Goal: Task Accomplishment & Management: Manage account settings

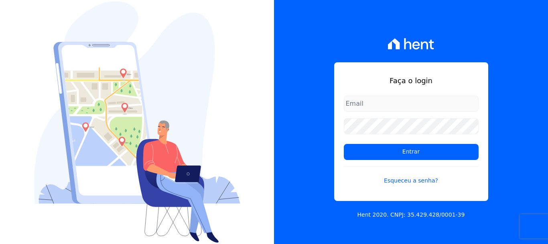
click at [382, 101] on input "email" at bounding box center [411, 103] width 135 height 16
type input "[EMAIL_ADDRESS][DOMAIN_NAME]"
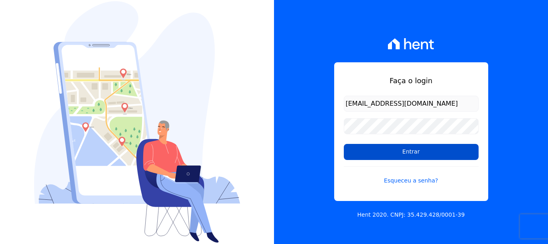
click at [414, 155] on input "Entrar" at bounding box center [411, 152] width 135 height 16
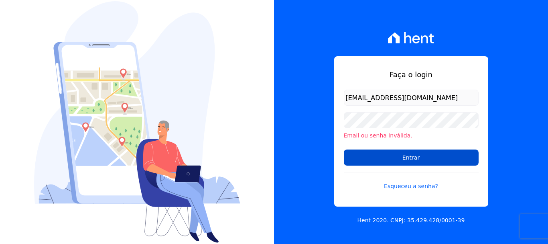
click at [416, 160] on input "Entrar" at bounding box center [411, 157] width 135 height 16
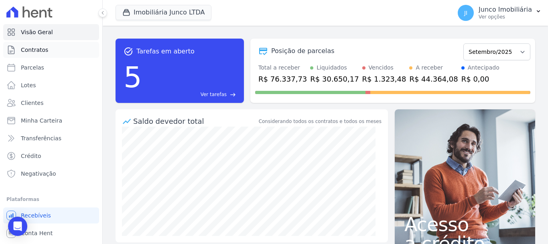
click at [38, 46] on span "Contratos" at bounding box center [34, 50] width 27 height 8
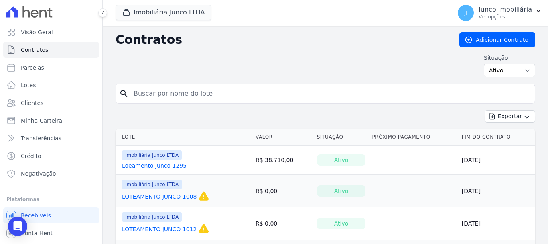
click at [157, 92] on input "search" at bounding box center [330, 93] width 403 height 16
type input "1209"
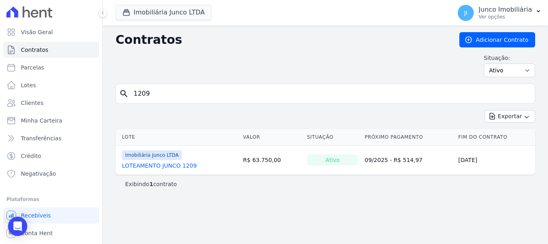
click at [187, 165] on link "LOTEAMENTO JUNCO 1209" at bounding box center [159, 165] width 75 height 8
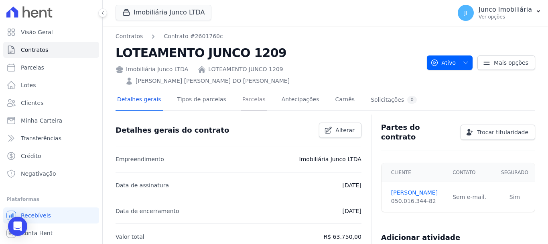
click at [247, 89] on link "Parcelas" at bounding box center [254, 99] width 26 height 21
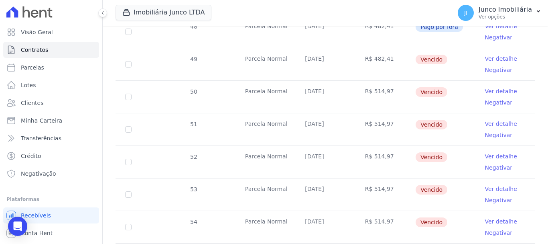
scroll to position [281, 0]
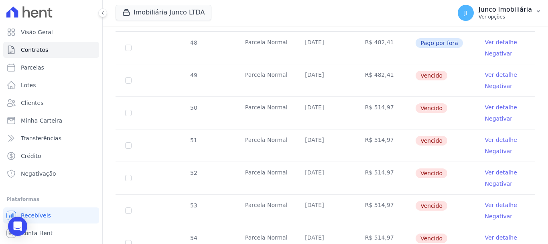
click at [501, 18] on p "Ver opções" at bounding box center [505, 17] width 53 height 6
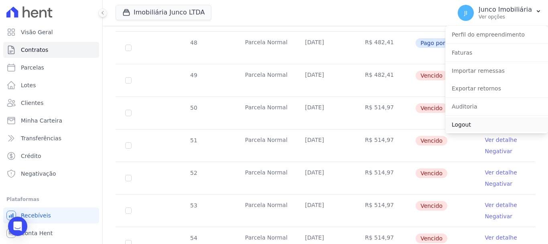
click at [463, 124] on link "Logout" at bounding box center [496, 124] width 103 height 14
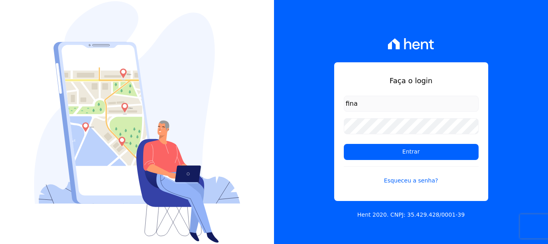
type input "[EMAIL_ADDRESS][DOMAIN_NAME]"
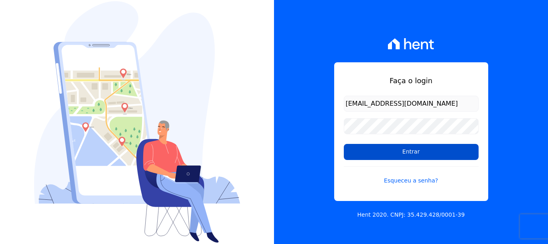
click at [414, 150] on input "Entrar" at bounding box center [411, 152] width 135 height 16
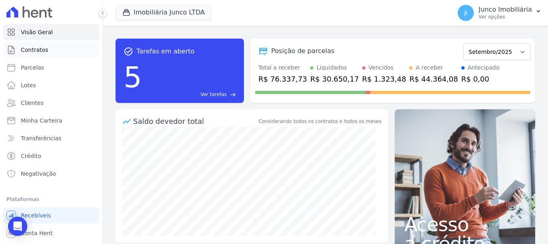
click at [45, 50] on span "Contratos" at bounding box center [34, 50] width 27 height 8
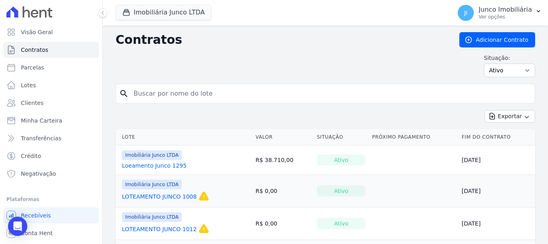
drag, startPoint x: 204, startPoint y: 96, endPoint x: 206, endPoint y: 102, distance: 5.6
click at [204, 96] on input "search" at bounding box center [330, 93] width 403 height 16
click at [266, 90] on input "120" at bounding box center [330, 93] width 403 height 16
type input "120"
click at [138, 227] on link "LOTEAMENTO JUNCO 1012" at bounding box center [159, 229] width 75 height 8
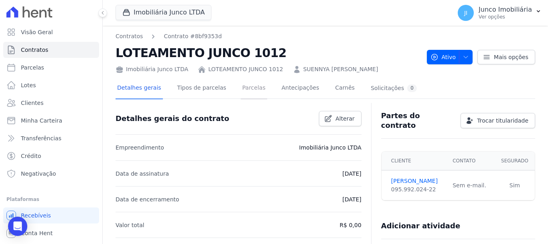
click at [241, 88] on link "Parcelas" at bounding box center [254, 88] width 26 height 21
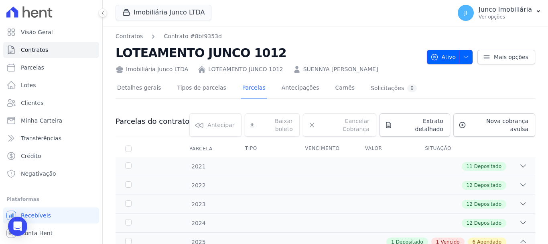
click at [463, 55] on icon "button" at bounding box center [466, 57] width 6 height 6
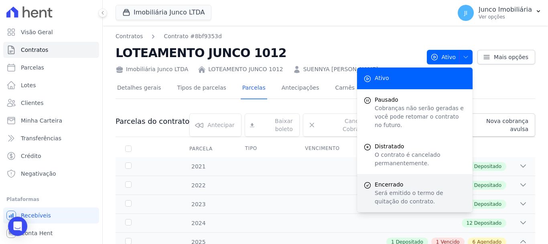
click at [393, 180] on span "Encerrado" at bounding box center [420, 184] width 91 height 8
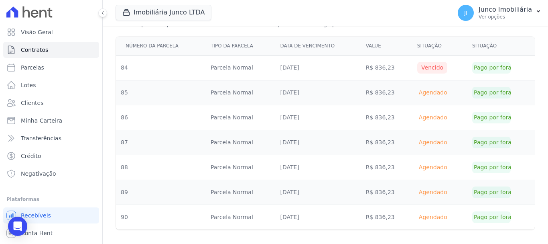
scroll to position [376, 0]
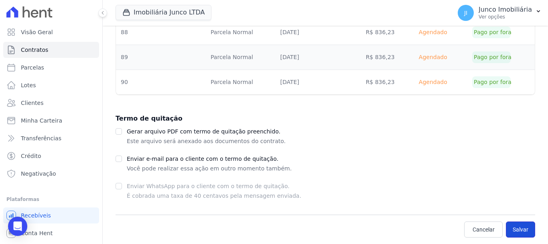
click at [514, 228] on button "Salvar" at bounding box center [520, 229] width 29 height 16
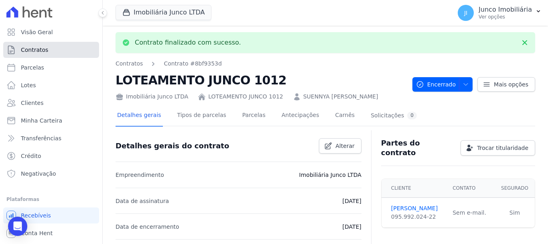
click at [37, 47] on span "Contratos" at bounding box center [34, 50] width 27 height 8
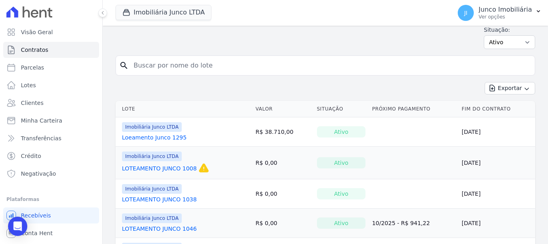
scroll to position [80, 0]
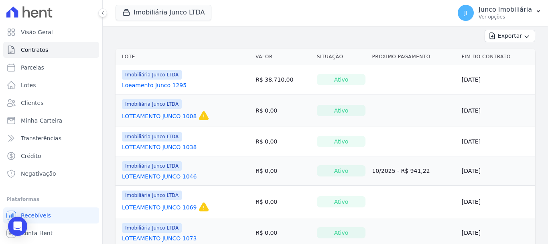
click at [182, 204] on link "LOTEAMENTO JUNCO 1069" at bounding box center [159, 207] width 75 height 8
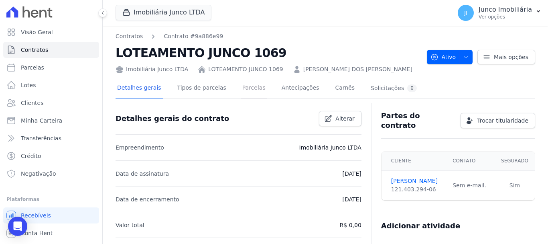
click at [250, 86] on link "Parcelas" at bounding box center [254, 88] width 26 height 21
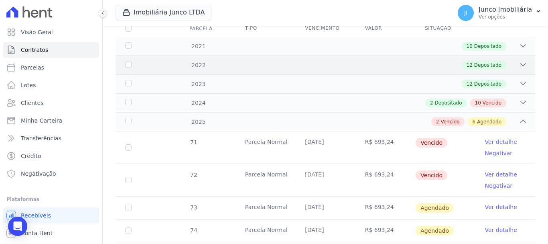
scroll to position [120, 0]
click at [520, 98] on icon at bounding box center [523, 102] width 8 height 8
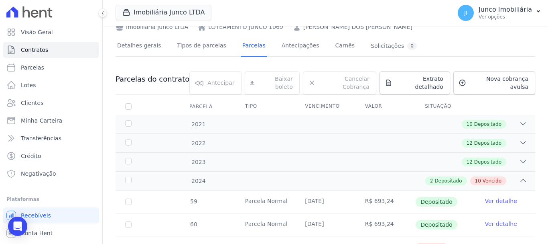
scroll to position [40, 0]
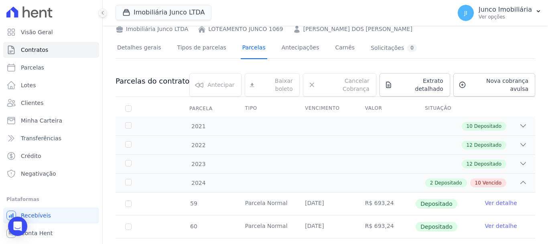
click at [247, 50] on link "Parcelas" at bounding box center [254, 48] width 26 height 21
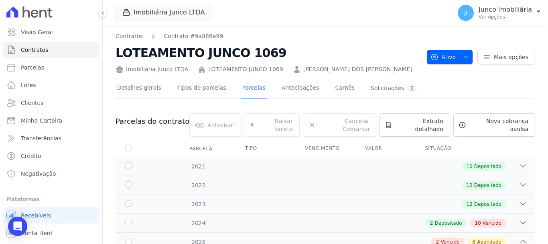
click at [463, 54] on icon "button" at bounding box center [466, 57] width 6 height 6
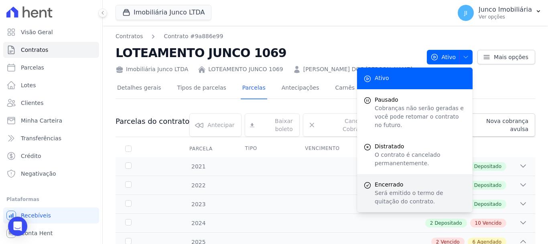
click at [397, 180] on span "Encerrado" at bounding box center [420, 184] width 91 height 8
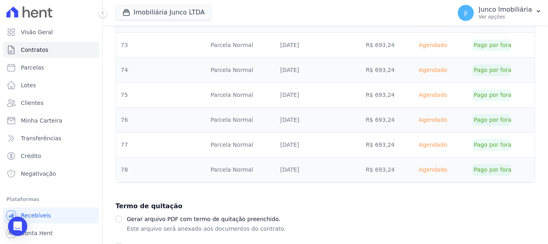
scroll to position [649, 0]
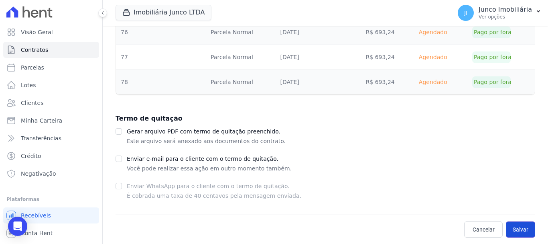
click at [517, 229] on button "Salvar" at bounding box center [520, 229] width 29 height 16
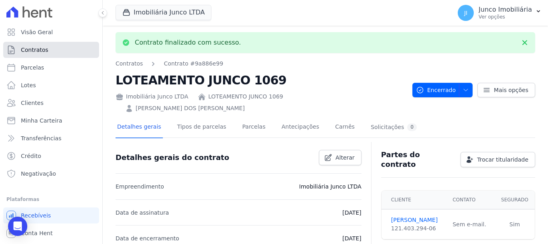
click at [46, 47] on span "Contratos" at bounding box center [34, 50] width 27 height 8
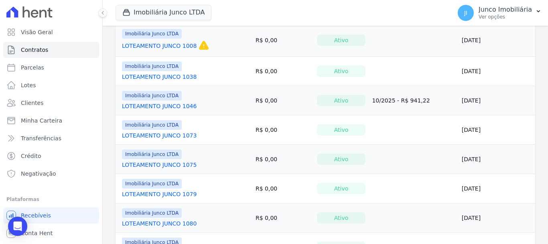
scroll to position [70, 0]
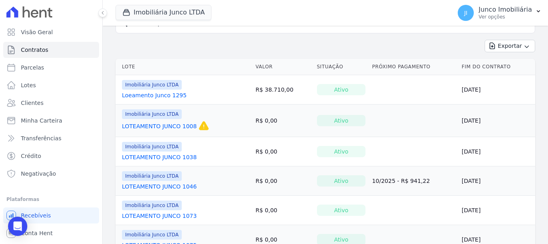
click at [167, 211] on link "LOTEAMENTO JUNCO 1073" at bounding box center [159, 215] width 75 height 8
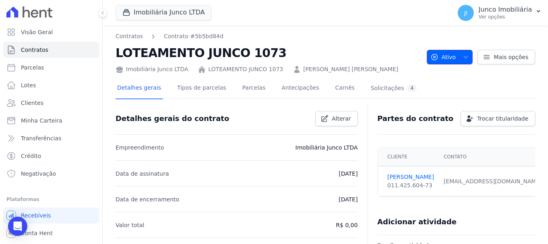
click at [465, 59] on icon "button" at bounding box center [466, 57] width 6 height 6
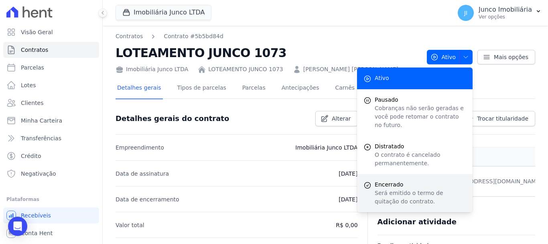
click at [380, 189] on p "Será emitido o termo de quitação do contrato." at bounding box center [420, 197] width 91 height 17
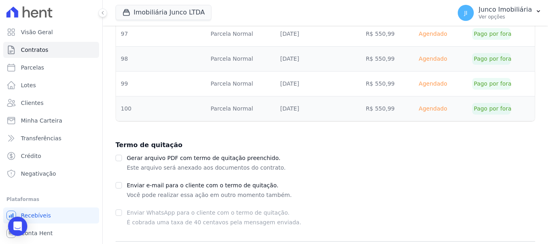
scroll to position [1495, 0]
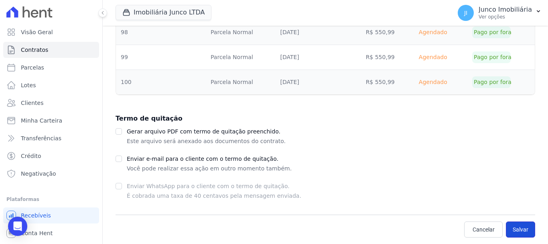
click at [512, 230] on button "Salvar" at bounding box center [520, 229] width 29 height 16
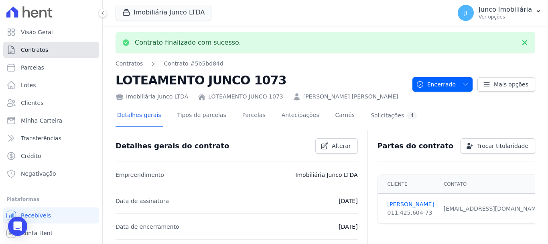
click at [47, 47] on link "Contratos" at bounding box center [51, 50] width 96 height 16
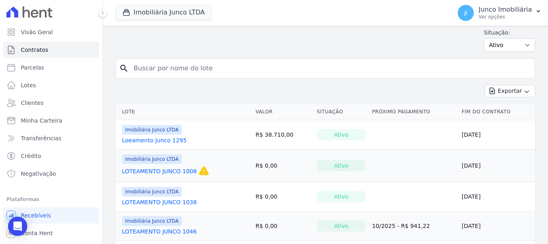
scroll to position [40, 0]
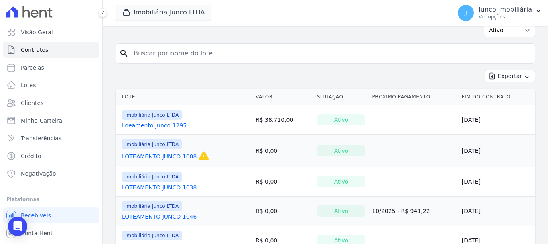
click at [177, 187] on link "LOTEAMENTO JUNCO 1038" at bounding box center [159, 187] width 75 height 8
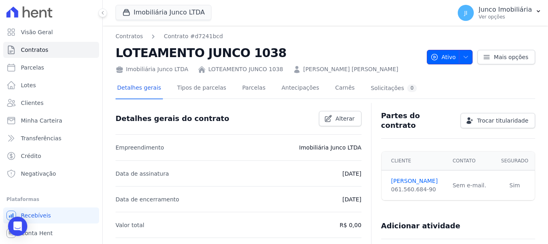
click at [463, 55] on icon "button" at bounding box center [466, 57] width 6 height 6
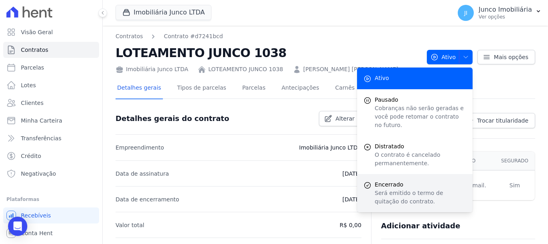
click at [386, 180] on span "Encerrado" at bounding box center [420, 184] width 91 height 8
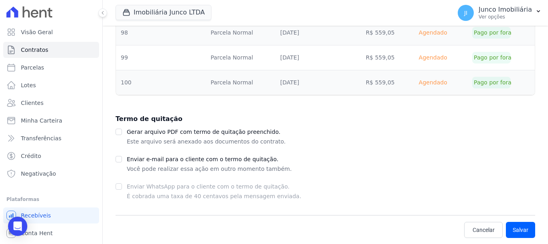
scroll to position [898, 0]
click at [515, 228] on button "Salvar" at bounding box center [520, 229] width 29 height 16
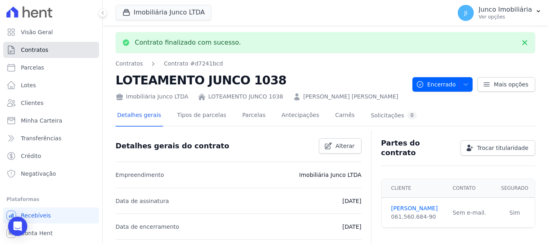
click at [35, 49] on span "Contratos" at bounding box center [34, 50] width 27 height 8
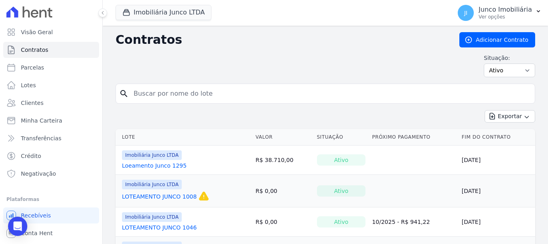
click at [162, 163] on link "Loeamento Junco 1295" at bounding box center [154, 165] width 65 height 8
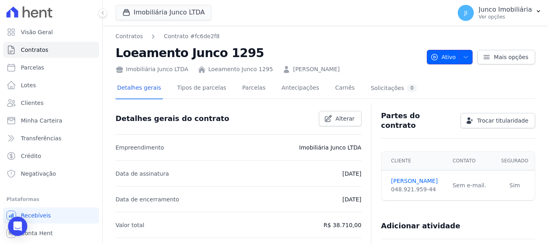
click at [464, 57] on icon "button" at bounding box center [466, 57] width 6 height 6
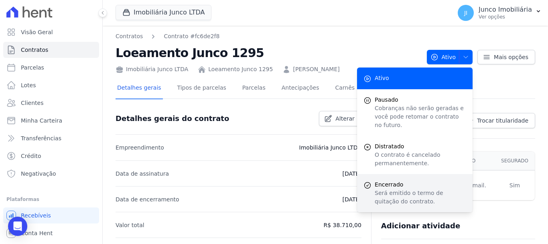
click at [389, 180] on span "Encerrado" at bounding box center [420, 184] width 91 height 8
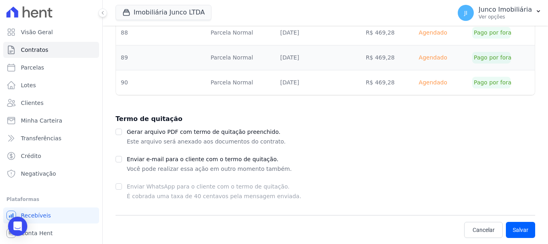
scroll to position [2167, 0]
click at [515, 230] on button "Salvar" at bounding box center [520, 229] width 29 height 16
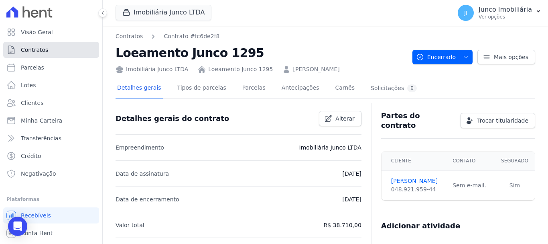
click at [41, 49] on span "Contratos" at bounding box center [34, 50] width 27 height 8
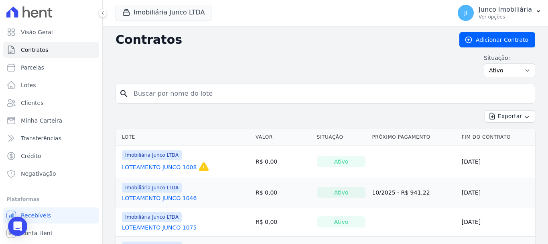
click at [221, 89] on input "search" at bounding box center [330, 93] width 403 height 16
type input "1046"
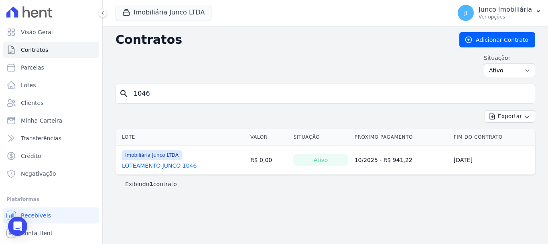
click at [137, 162] on link "LOTEAMENTO JUNCO 1046" at bounding box center [159, 165] width 75 height 8
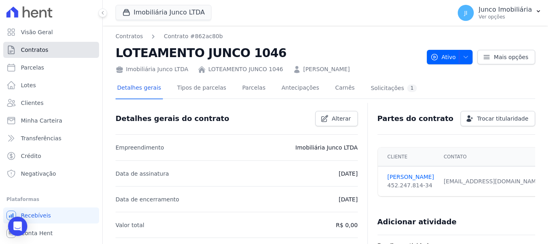
click at [32, 49] on span "Contratos" at bounding box center [34, 50] width 27 height 8
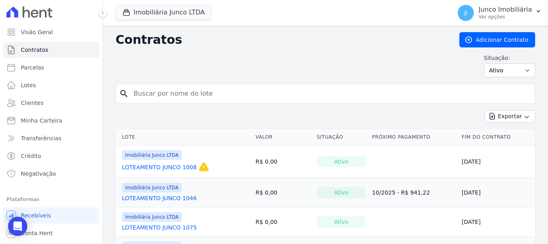
scroll to position [40, 0]
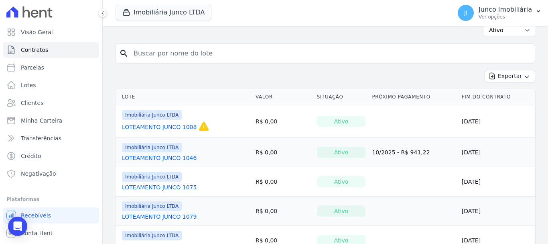
click at [178, 184] on link "LOTEAMENTO JUNCO 1075" at bounding box center [159, 187] width 75 height 8
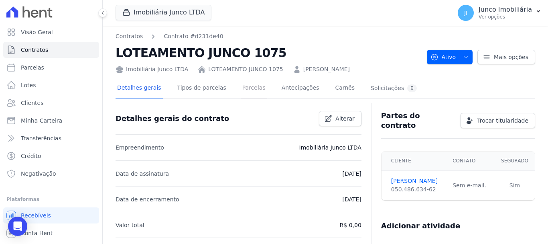
click at [241, 87] on link "Parcelas" at bounding box center [254, 88] width 26 height 21
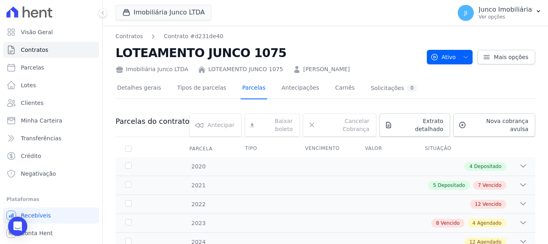
click at [246, 85] on link "Parcelas" at bounding box center [254, 88] width 26 height 21
click at [492, 181] on span "Vencido" at bounding box center [492, 184] width 19 height 7
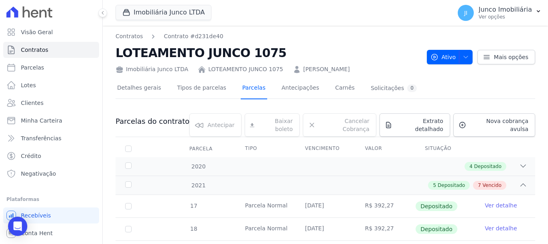
click at [246, 87] on link "Parcelas" at bounding box center [254, 88] width 26 height 21
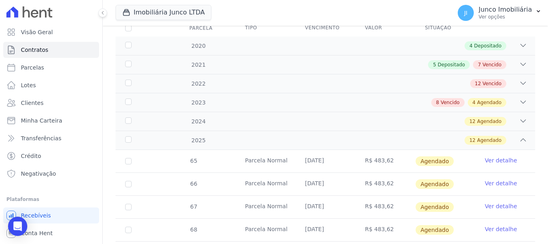
scroll to position [80, 0]
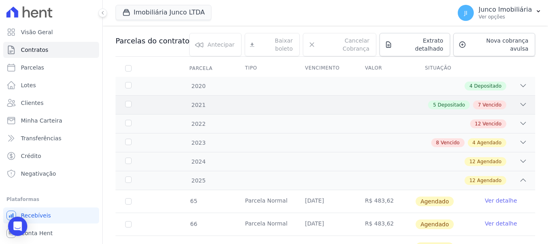
click at [489, 101] on span "Vencido" at bounding box center [492, 104] width 19 height 7
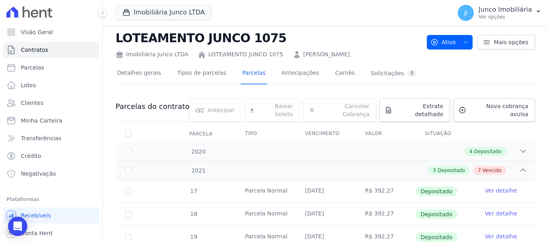
scroll to position [0, 0]
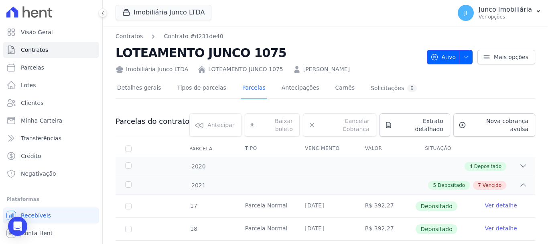
click at [465, 54] on icon "button" at bounding box center [466, 57] width 6 height 6
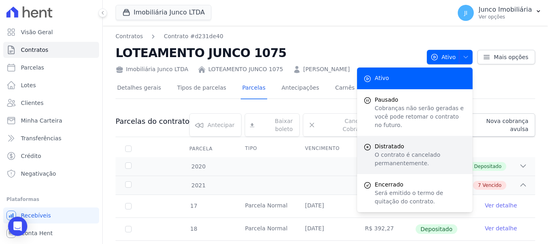
click at [391, 142] on span "Distratado" at bounding box center [420, 146] width 91 height 8
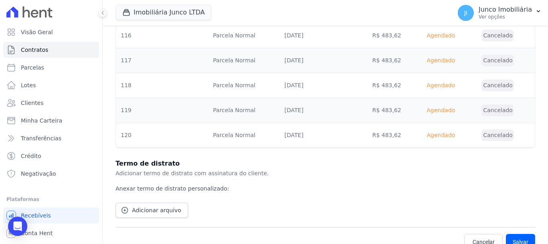
scroll to position [2598, 0]
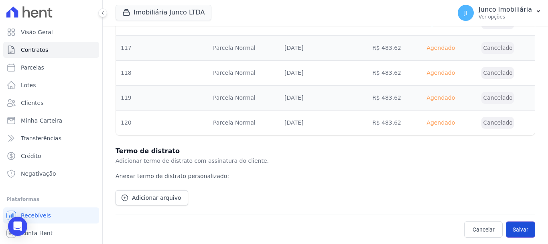
click at [515, 226] on button "Salvar" at bounding box center [520, 229] width 29 height 16
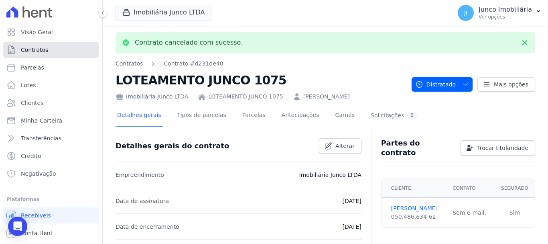
click at [28, 50] on span "Contratos" at bounding box center [34, 50] width 27 height 8
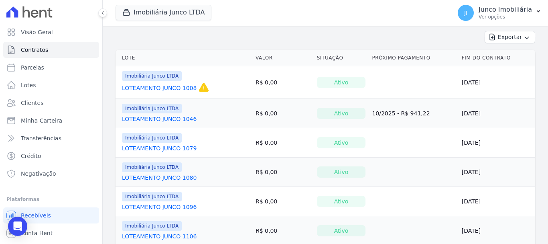
scroll to position [80, 0]
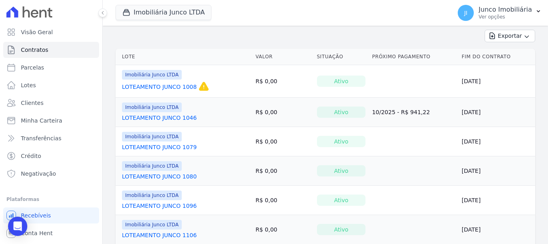
click at [165, 114] on link "LOTEAMENTO JUNCO 1046" at bounding box center [159, 118] width 75 height 8
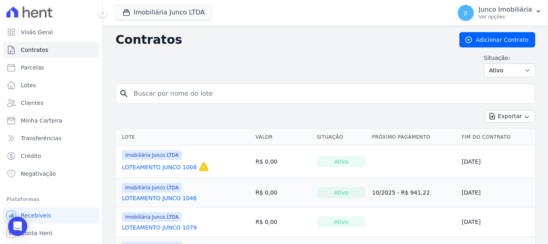
click at [183, 225] on link "LOTEAMENTO JUNCO 1079" at bounding box center [159, 227] width 75 height 8
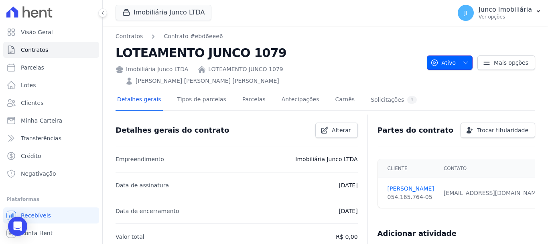
click at [465, 59] on icon "button" at bounding box center [466, 62] width 6 height 6
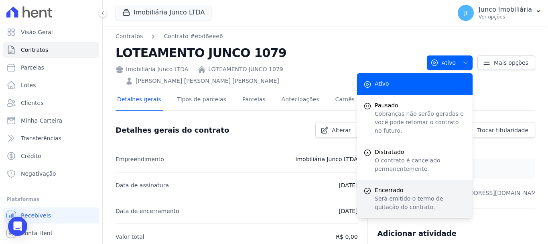
click at [388, 194] on p "Será emitido o termo de quitação do contrato." at bounding box center [420, 202] width 91 height 17
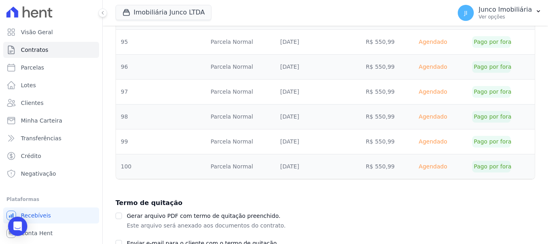
scroll to position [1495, 0]
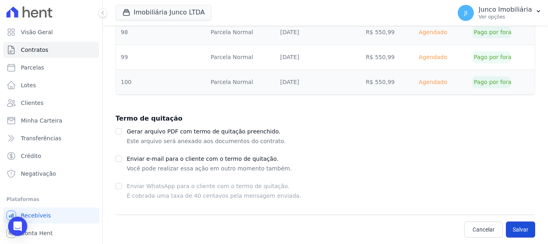
click at [512, 224] on button "Salvar" at bounding box center [520, 229] width 29 height 16
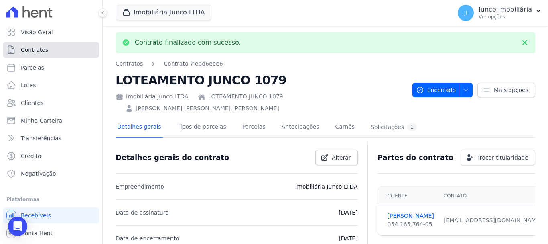
click at [43, 47] on span "Contratos" at bounding box center [34, 50] width 27 height 8
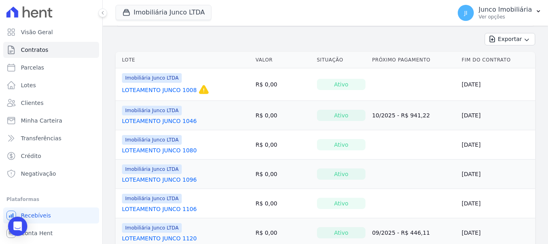
scroll to position [80, 0]
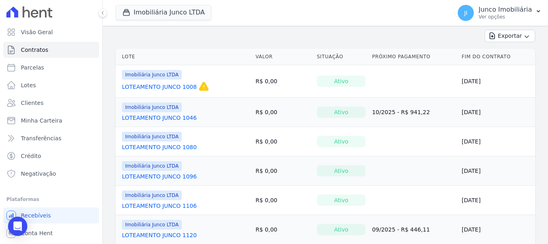
click at [165, 148] on link "LOTEAMENTO JUNCO 1080" at bounding box center [159, 147] width 75 height 8
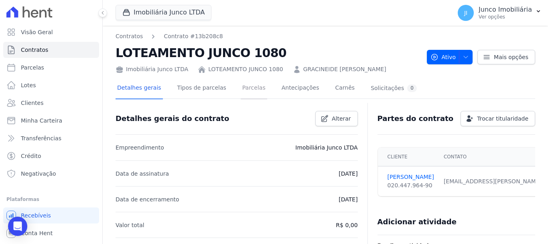
click at [241, 87] on link "Parcelas" at bounding box center [254, 88] width 26 height 21
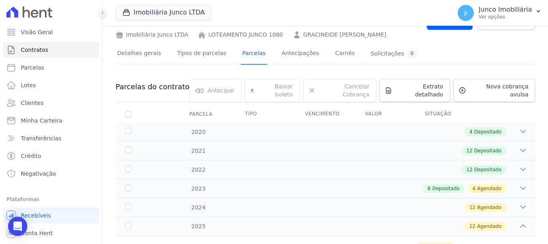
scroll to position [80, 0]
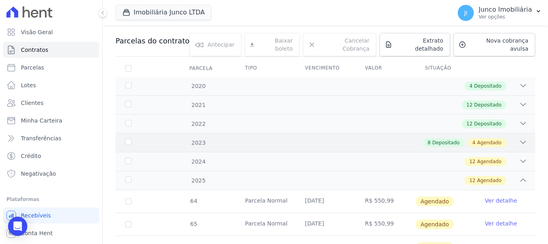
click at [491, 139] on span "Agendado" at bounding box center [489, 142] width 24 height 7
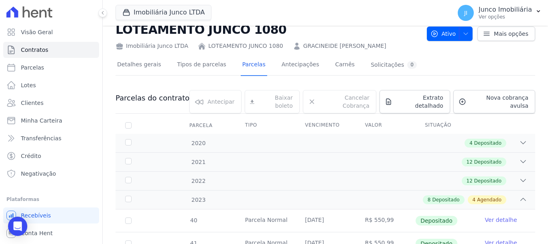
scroll to position [0, 0]
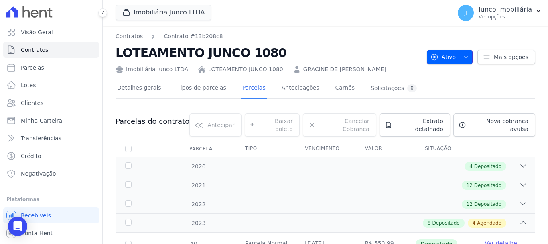
click at [463, 57] on icon "button" at bounding box center [466, 57] width 6 height 6
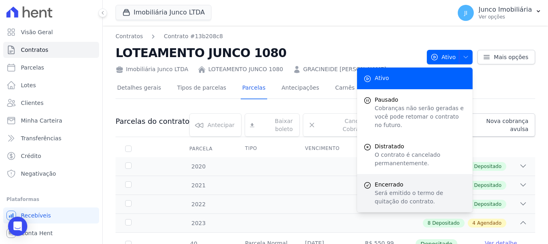
click at [390, 189] on p "Será emitido o termo de quitação do contrato." at bounding box center [420, 197] width 91 height 17
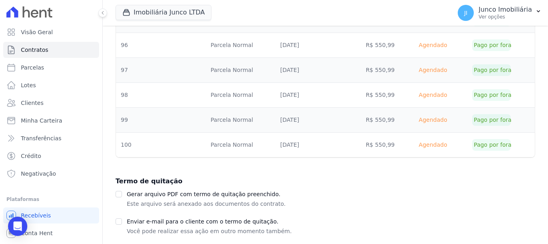
scroll to position [1520, 0]
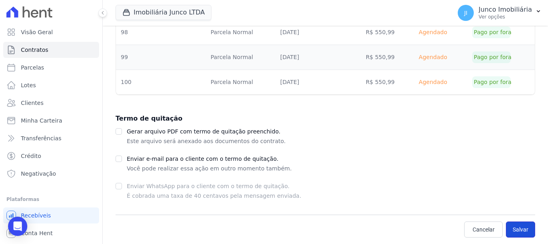
click at [511, 228] on button "Salvar" at bounding box center [520, 229] width 29 height 16
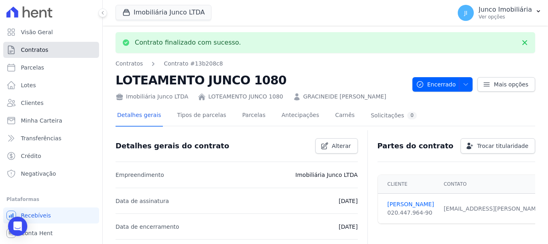
click at [39, 49] on span "Contratos" at bounding box center [34, 50] width 27 height 8
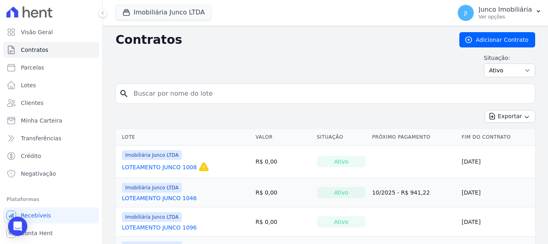
scroll to position [40, 0]
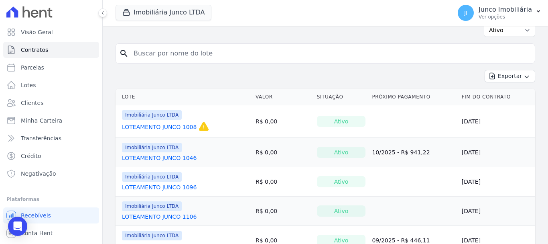
click at [170, 185] on link "LOTEAMENTO JUNCO 1096" at bounding box center [159, 187] width 75 height 8
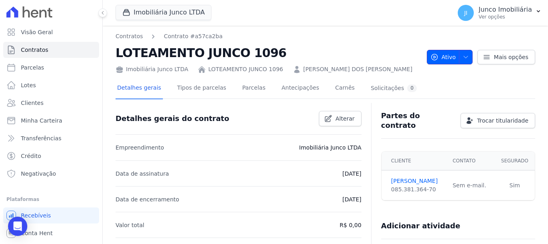
click at [466, 54] on button "Ativo" at bounding box center [450, 57] width 46 height 14
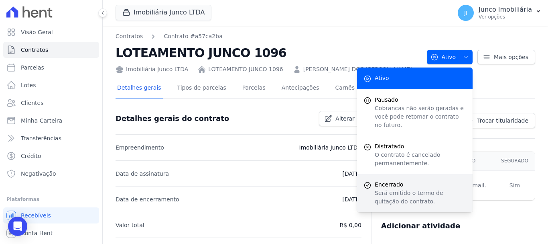
click at [401, 180] on span "Encerrado" at bounding box center [420, 184] width 91 height 8
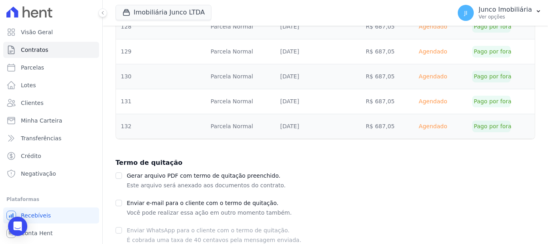
scroll to position [2291, 0]
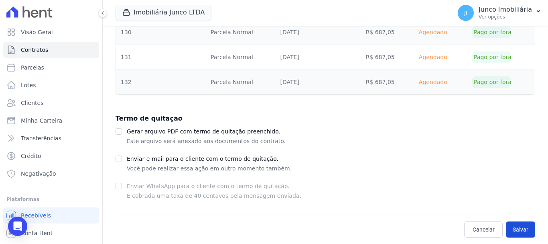
click at [519, 229] on button "Salvar" at bounding box center [520, 229] width 29 height 16
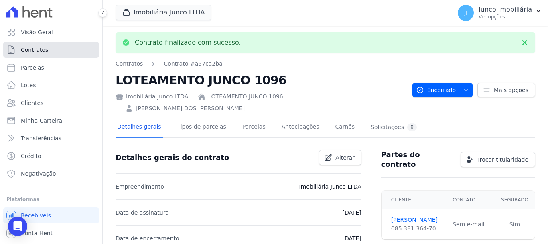
click at [34, 49] on span "Contratos" at bounding box center [34, 50] width 27 height 8
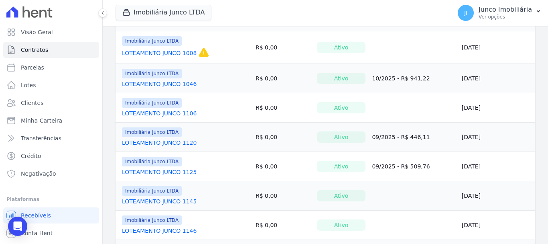
scroll to position [120, 0]
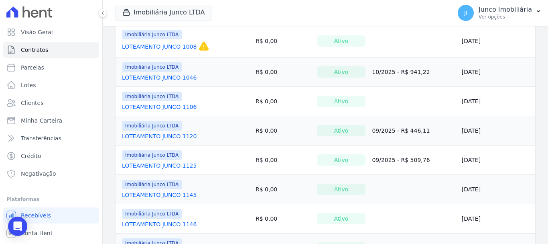
click at [148, 103] on link "LOTEAMENTO JUNCO 1106" at bounding box center [159, 107] width 75 height 8
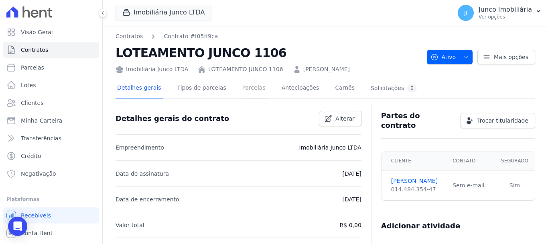
click at [248, 87] on link "Parcelas" at bounding box center [254, 88] width 26 height 21
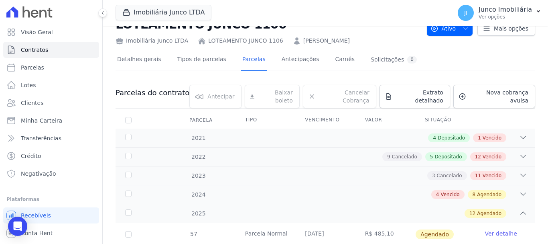
scroll to position [40, 0]
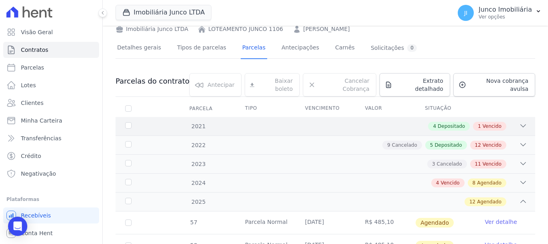
click at [494, 123] on span "Vencido" at bounding box center [492, 125] width 19 height 7
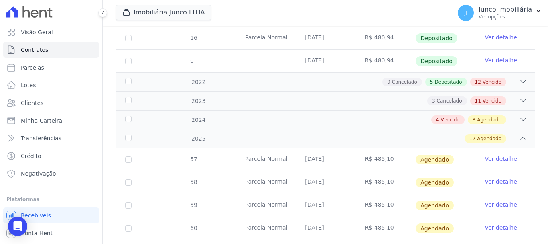
scroll to position [201, 0]
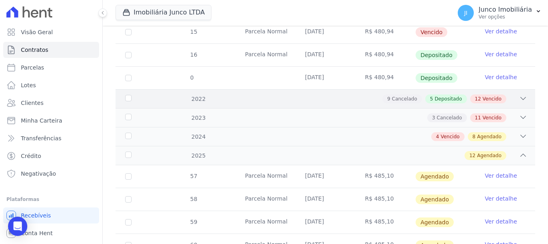
click at [492, 95] on span "Vencido" at bounding box center [492, 98] width 19 height 7
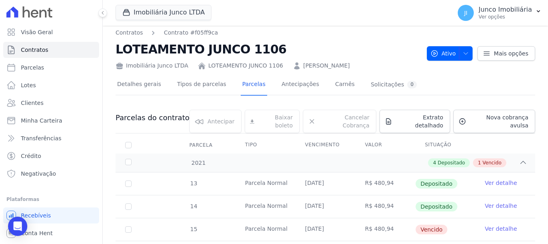
scroll to position [0, 0]
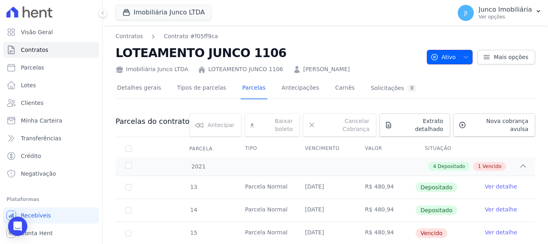
click at [464, 54] on icon "button" at bounding box center [466, 57] width 6 height 6
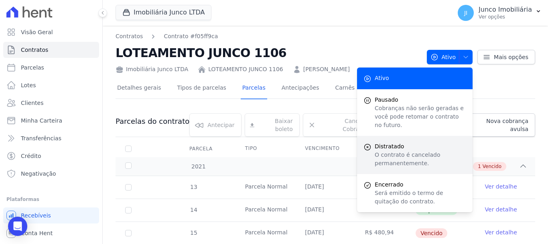
click at [388, 150] on p "O contrato é cancelado permanentemente." at bounding box center [420, 158] width 91 height 17
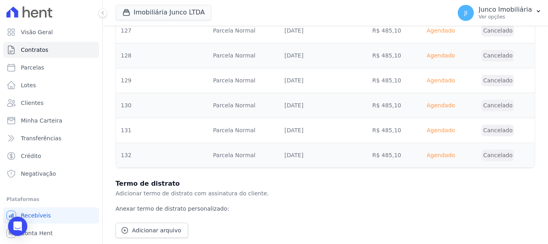
scroll to position [2922, 0]
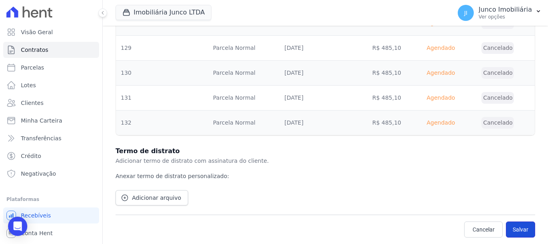
click at [513, 229] on button "Salvar" at bounding box center [520, 229] width 29 height 16
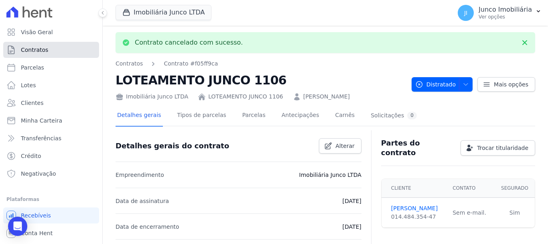
click at [36, 47] on span "Contratos" at bounding box center [34, 50] width 27 height 8
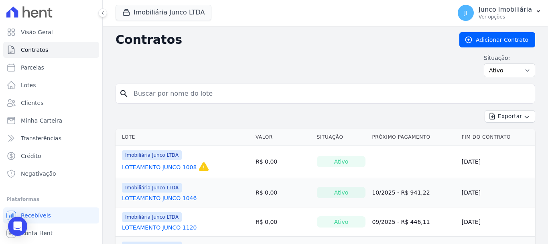
scroll to position [80, 0]
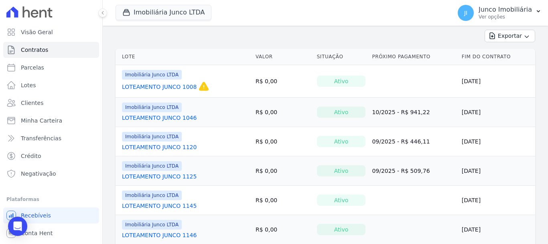
click at [162, 145] on link "LOTEAMENTO JUNCO 1120" at bounding box center [159, 147] width 75 height 8
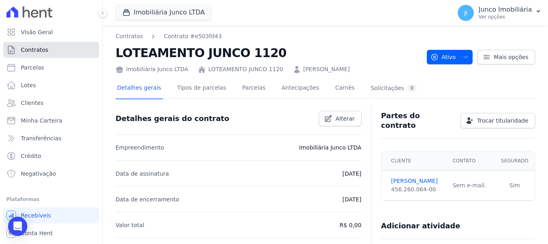
click at [35, 49] on span "Contratos" at bounding box center [34, 50] width 27 height 8
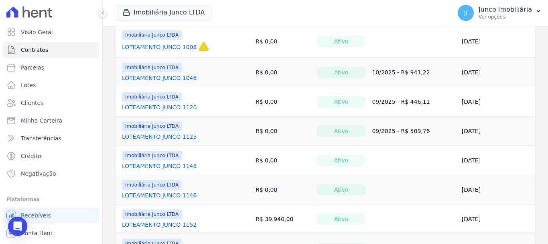
scroll to position [120, 0]
click at [179, 134] on link "LOTEAMENTO JUNCO 1125" at bounding box center [159, 136] width 75 height 8
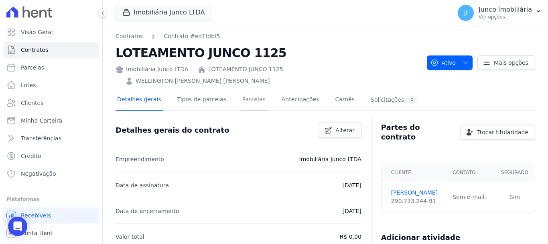
click at [245, 89] on link "Parcelas" at bounding box center [254, 99] width 26 height 21
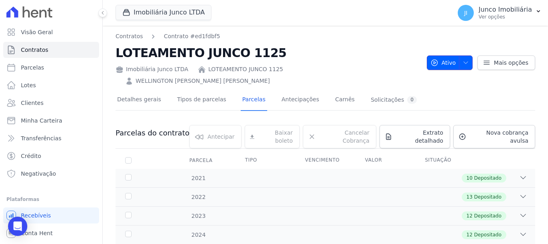
click at [463, 59] on icon "button" at bounding box center [466, 62] width 6 height 6
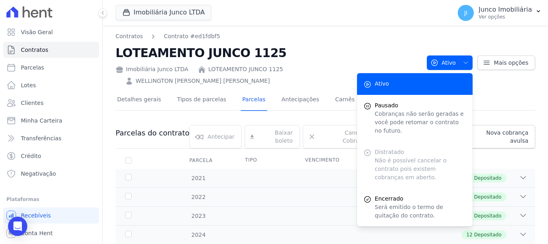
click at [213, 68] on link "LOTEAMENTO JUNCO 1125" at bounding box center [245, 69] width 75 height 8
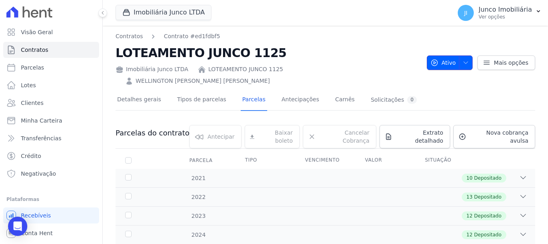
click at [465, 56] on span "button" at bounding box center [464, 62] width 10 height 13
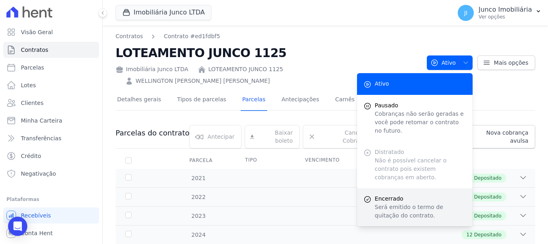
click at [393, 194] on span "Encerrado" at bounding box center [420, 198] width 91 height 8
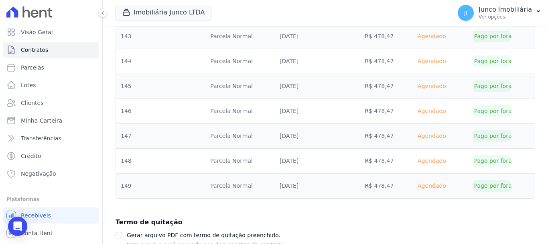
scroll to position [2391, 0]
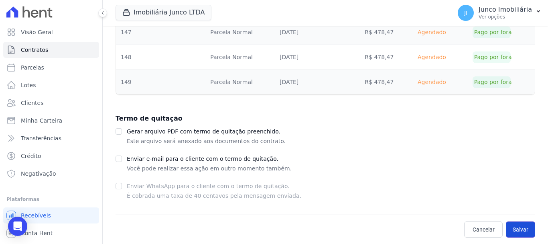
click at [512, 231] on button "Salvar" at bounding box center [520, 229] width 29 height 16
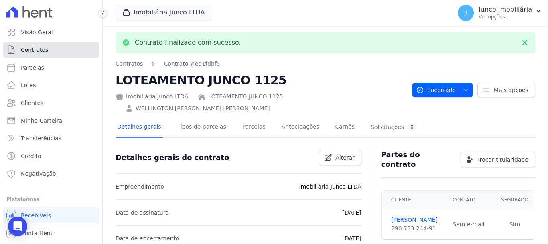
click at [35, 49] on span "Contratos" at bounding box center [34, 50] width 27 height 8
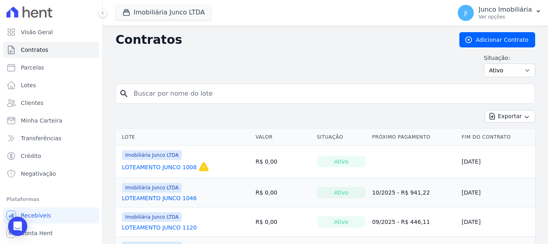
scroll to position [120, 0]
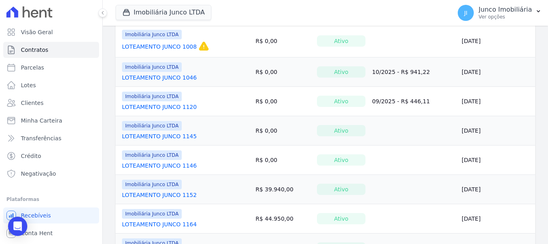
click at [158, 165] on link "LOTEAMENTO JUNCO 1146" at bounding box center [159, 165] width 75 height 8
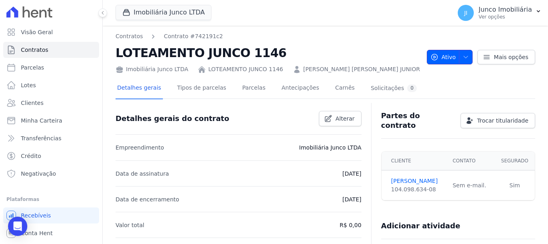
click at [465, 55] on icon "button" at bounding box center [466, 57] width 6 height 6
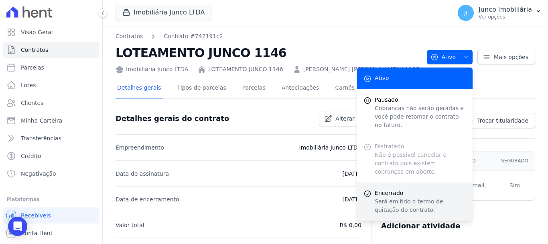
click at [403, 189] on span "Encerrado" at bounding box center [420, 193] width 91 height 8
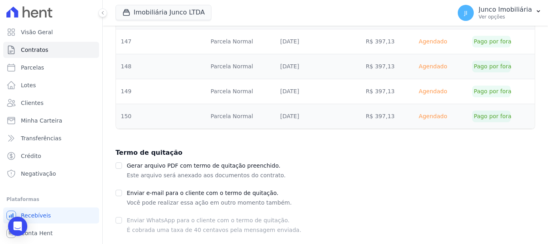
scroll to position [3635, 0]
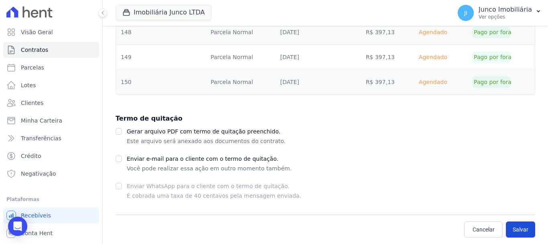
click at [516, 226] on button "Salvar" at bounding box center [520, 229] width 29 height 16
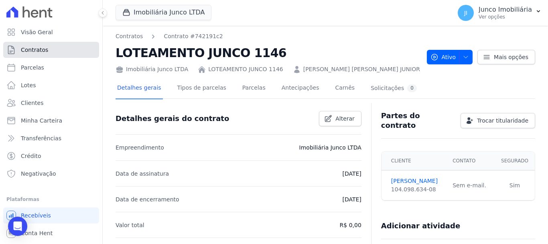
click at [39, 47] on span "Contratos" at bounding box center [34, 50] width 27 height 8
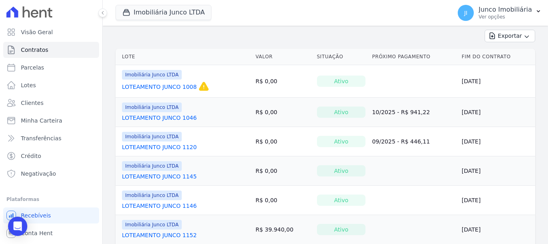
scroll to position [161, 0]
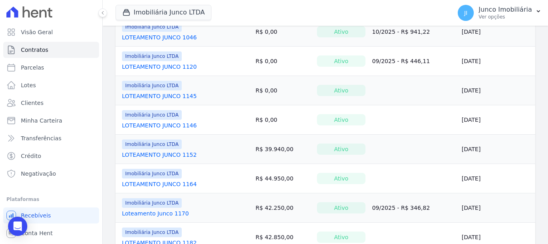
click at [160, 61] on div "Imobiliária Junco LTDA LOTEAMENTO JUNCO 1120" at bounding box center [160, 60] width 76 height 19
click at [173, 65] on link "LOTEAMENTO JUNCO 1120" at bounding box center [159, 67] width 75 height 8
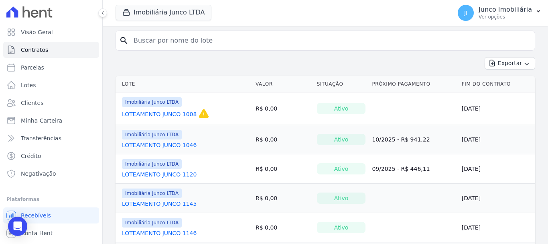
scroll to position [120, 0]
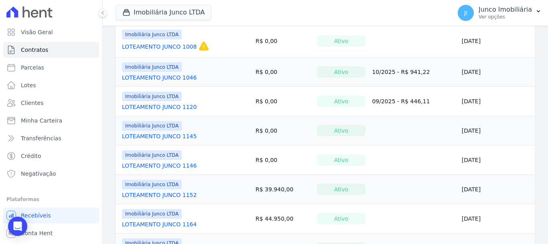
click at [170, 138] on link "LOTEAMENTO JUNCO 1145" at bounding box center [159, 136] width 75 height 8
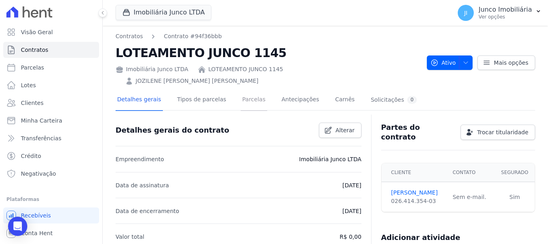
click at [246, 89] on link "Parcelas" at bounding box center [254, 99] width 26 height 21
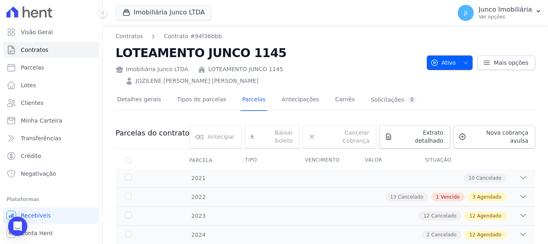
click at [463, 59] on icon "button" at bounding box center [466, 62] width 6 height 6
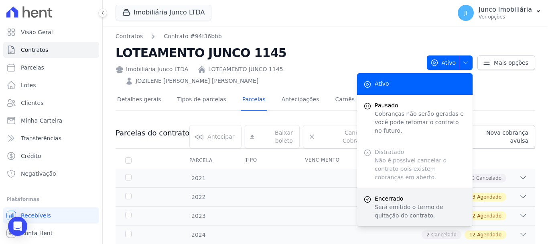
click at [398, 194] on span "Encerrado" at bounding box center [420, 198] width 91 height 8
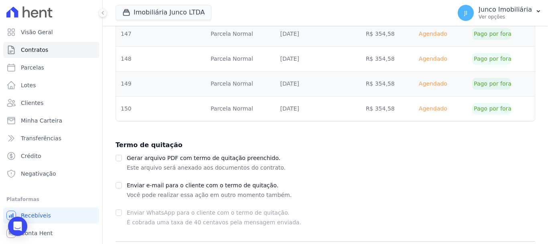
scroll to position [3659, 0]
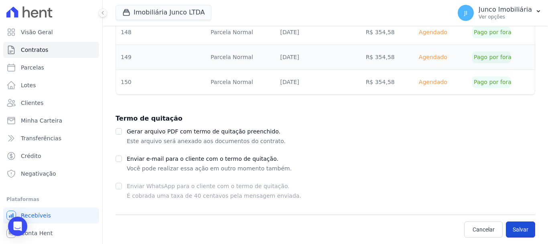
click at [521, 227] on button "Salvar" at bounding box center [520, 229] width 29 height 16
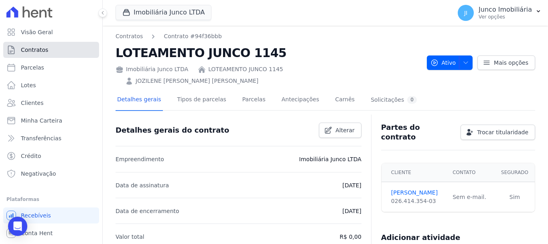
click at [43, 47] on span "Contratos" at bounding box center [34, 50] width 27 height 8
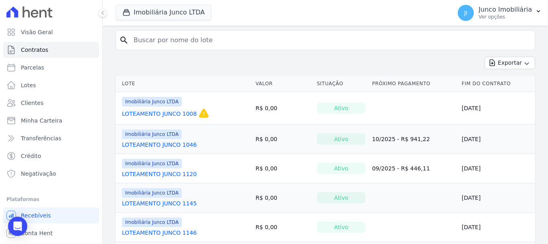
scroll to position [80, 0]
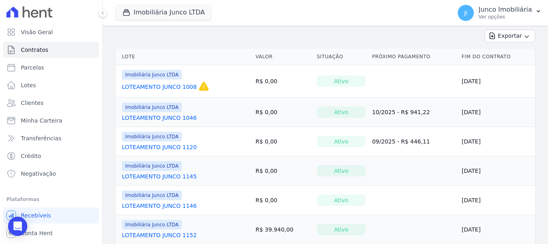
click at [177, 205] on link "LOTEAMENTO JUNCO 1146" at bounding box center [159, 205] width 75 height 8
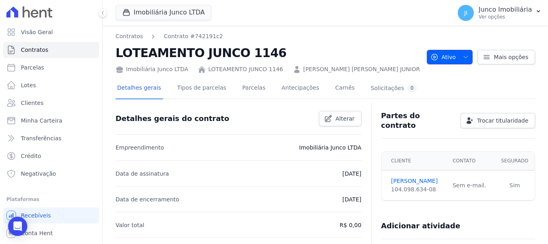
click at [463, 56] on icon "button" at bounding box center [466, 57] width 6 height 6
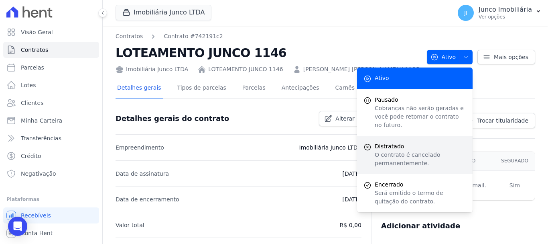
click at [392, 142] on span "Distratado" at bounding box center [420, 146] width 91 height 8
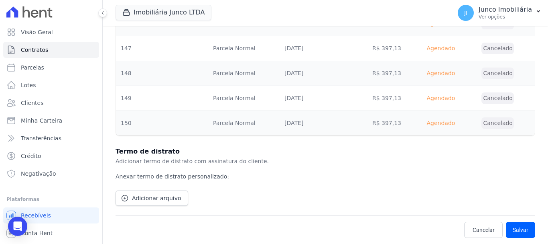
scroll to position [3568, 0]
click at [517, 226] on button "Salvar" at bounding box center [520, 229] width 29 height 16
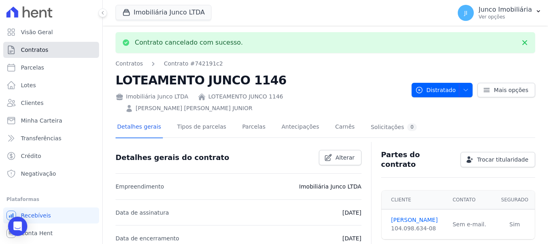
click at [43, 48] on span "Contratos" at bounding box center [34, 50] width 27 height 8
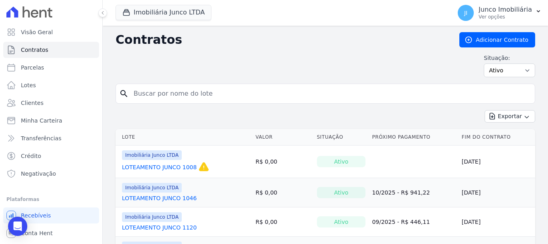
scroll to position [80, 0]
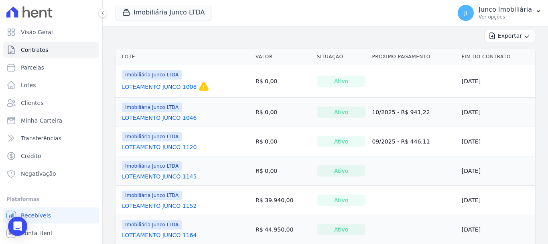
click at [174, 146] on link "LOTEAMENTO JUNCO 1120" at bounding box center [159, 147] width 75 height 8
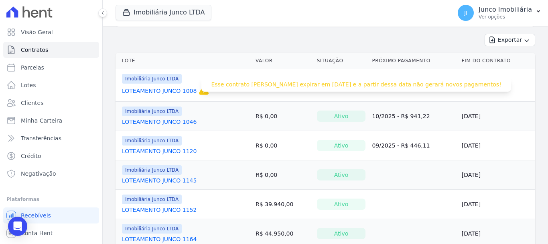
scroll to position [80, 0]
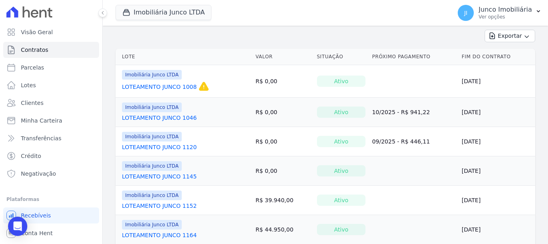
click at [180, 176] on link "LOTEAMENTO JUNCO 1145" at bounding box center [159, 176] width 75 height 8
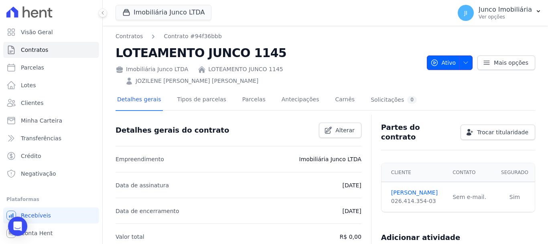
click at [463, 59] on icon "button" at bounding box center [466, 62] width 6 height 6
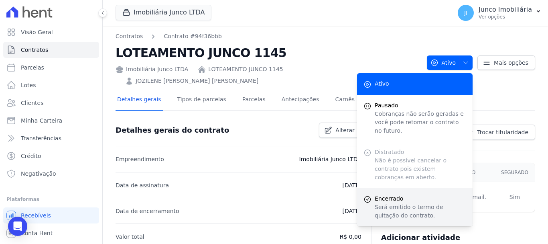
click at [401, 194] on span "Encerrado" at bounding box center [420, 198] width 91 height 8
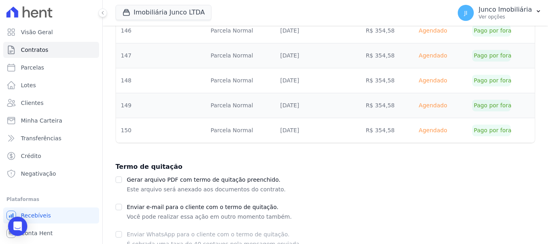
scroll to position [3659, 0]
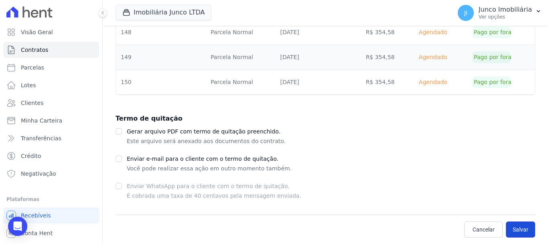
click at [524, 230] on button "Salvar" at bounding box center [520, 229] width 29 height 16
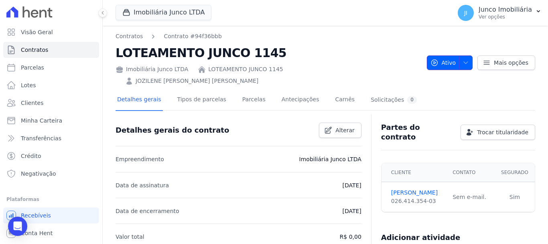
click at [464, 59] on icon "button" at bounding box center [466, 62] width 6 height 6
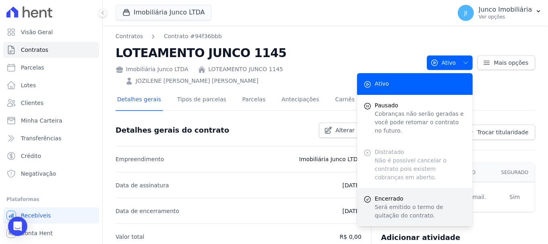
click at [392, 194] on span "Encerrado" at bounding box center [420, 198] width 91 height 8
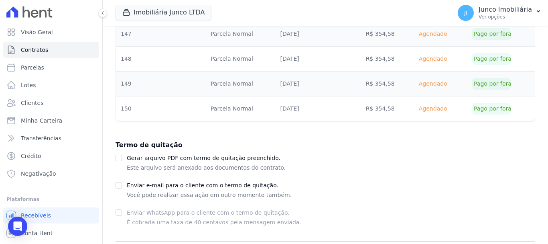
scroll to position [3659, 0]
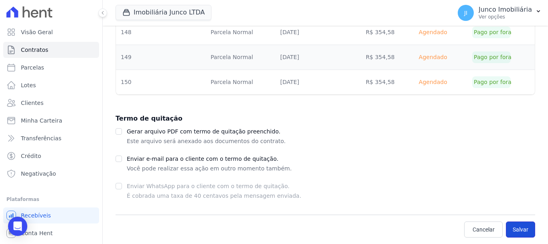
click at [519, 233] on button "Salvar" at bounding box center [520, 229] width 29 height 16
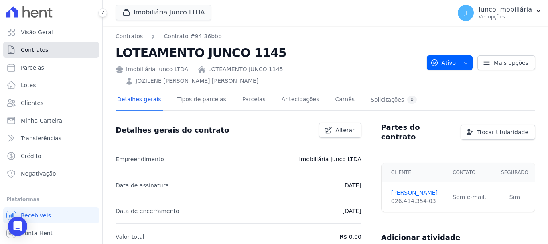
click at [37, 49] on span "Contratos" at bounding box center [34, 50] width 27 height 8
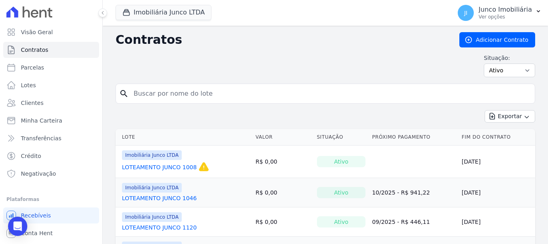
scroll to position [80, 0]
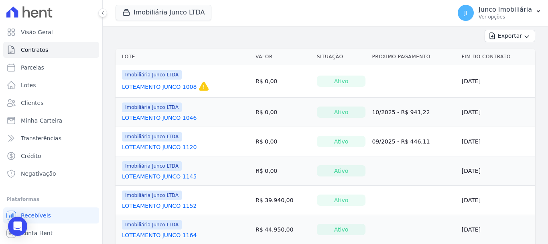
click at [173, 204] on link "LOTEAMENTO JUNCO 1152" at bounding box center [159, 205] width 75 height 8
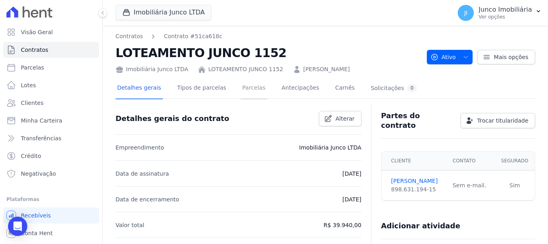
click at [249, 88] on link "Parcelas" at bounding box center [254, 88] width 26 height 21
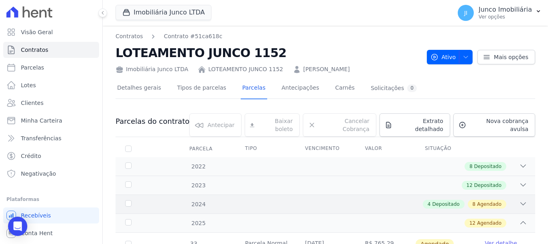
click at [490, 200] on span "Agendado" at bounding box center [489, 203] width 24 height 7
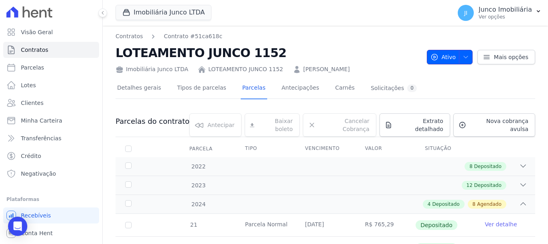
click at [463, 54] on icon "button" at bounding box center [466, 57] width 6 height 6
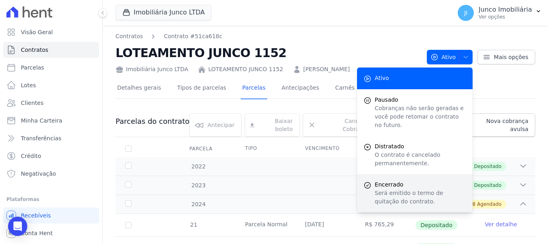
click at [395, 180] on span "Encerrado" at bounding box center [420, 184] width 91 height 8
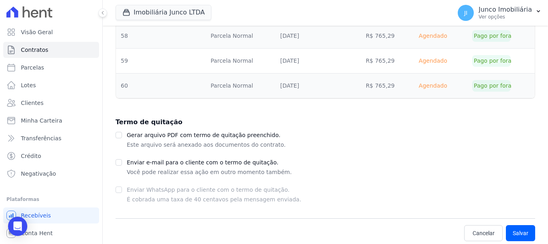
scroll to position [1097, 0]
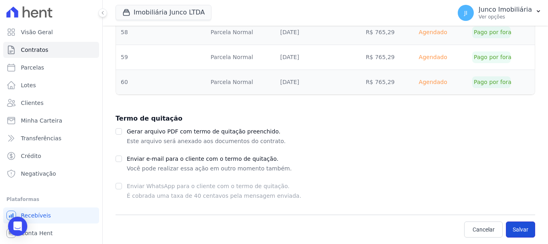
click at [520, 228] on button "Salvar" at bounding box center [520, 229] width 29 height 16
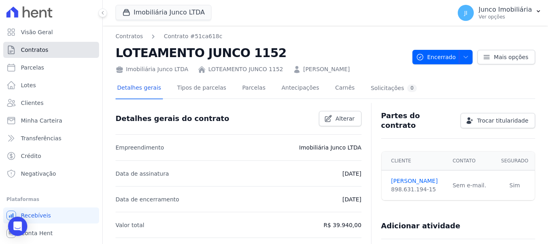
click at [42, 49] on span "Contratos" at bounding box center [34, 50] width 27 height 8
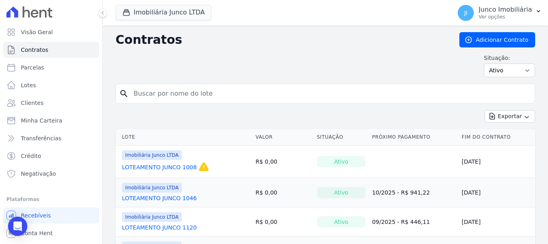
scroll to position [80, 0]
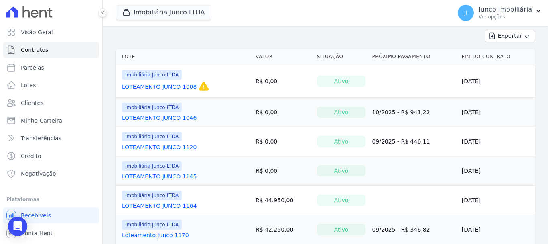
click at [178, 203] on link "LOTEAMENTO JUNCO 1164" at bounding box center [159, 205] width 75 height 8
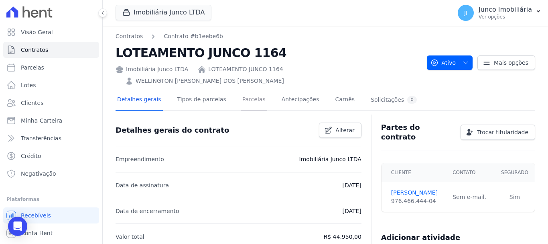
click at [241, 89] on link "Parcelas" at bounding box center [254, 99] width 26 height 21
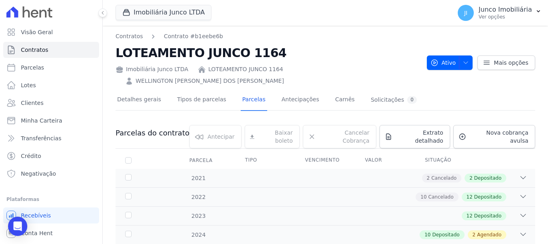
scroll to position [120, 0]
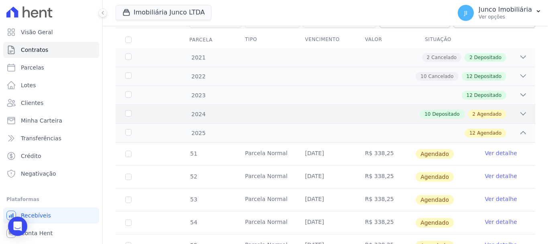
click at [495, 110] on span "Agendado" at bounding box center [489, 113] width 24 height 7
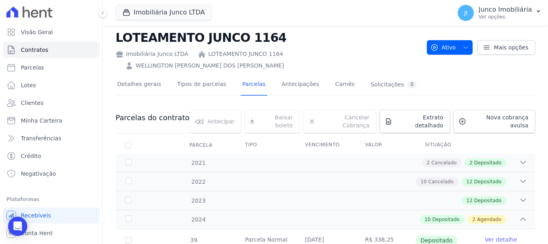
scroll to position [0, 0]
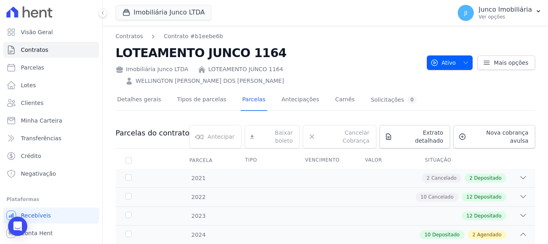
click at [464, 59] on icon "button" at bounding box center [466, 62] width 6 height 6
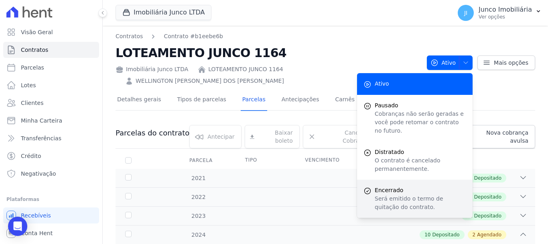
click at [392, 186] on span "Encerrado" at bounding box center [420, 190] width 91 height 8
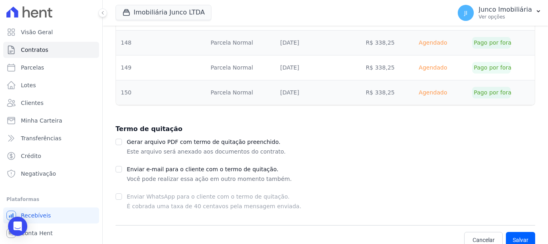
scroll to position [2739, 0]
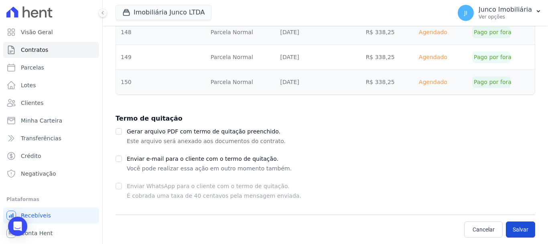
click at [513, 231] on button "Salvar" at bounding box center [520, 229] width 29 height 16
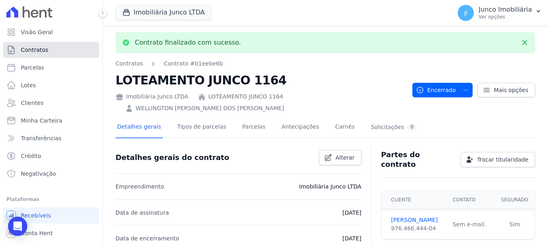
click at [39, 50] on span "Contratos" at bounding box center [34, 50] width 27 height 8
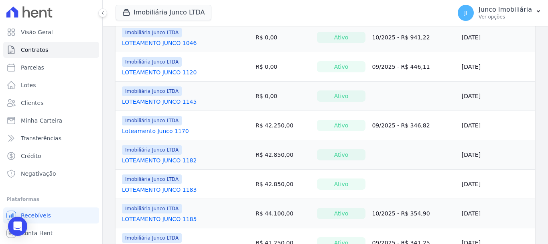
scroll to position [161, 0]
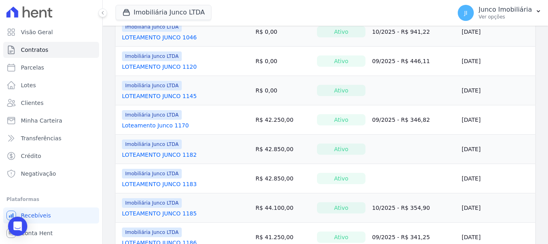
click at [162, 124] on link "Loteamento Junco 1170" at bounding box center [155, 125] width 67 height 8
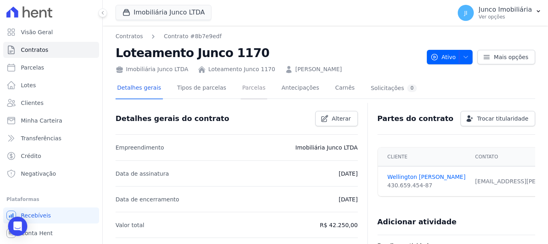
click at [246, 86] on link "Parcelas" at bounding box center [254, 88] width 26 height 21
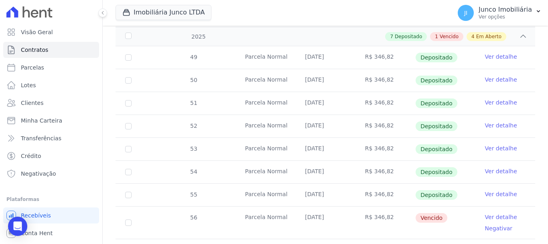
scroll to position [241, 0]
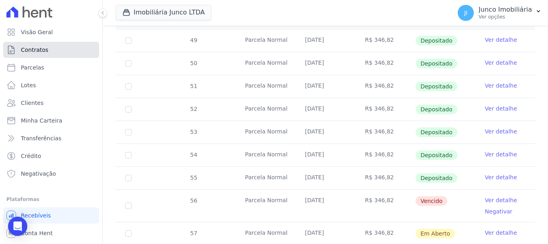
click at [38, 49] on span "Contratos" at bounding box center [34, 50] width 27 height 8
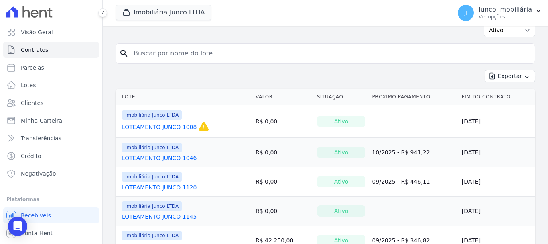
scroll to position [120, 0]
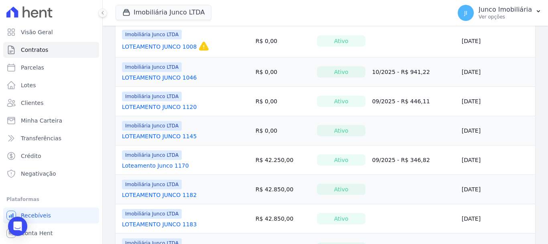
click at [173, 192] on link "LOTEAMENTO JUNCO 1182" at bounding box center [159, 195] width 75 height 8
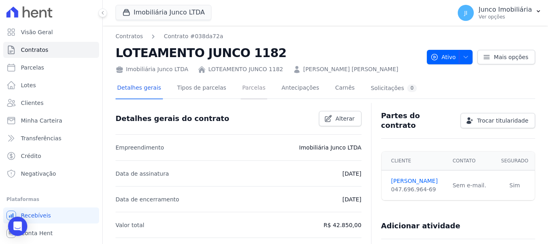
click at [246, 87] on link "Parcelas" at bounding box center [254, 88] width 26 height 21
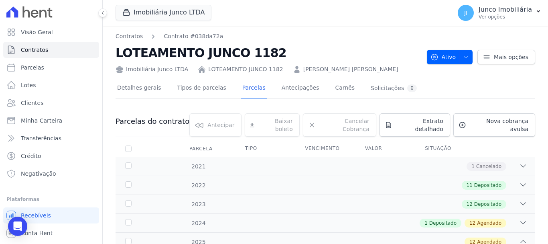
scroll to position [80, 0]
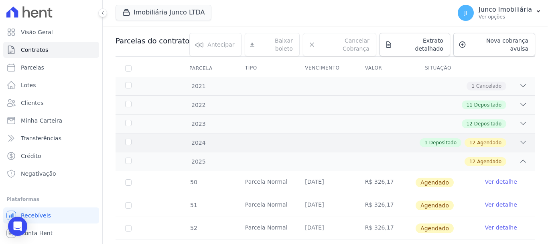
click at [495, 139] on span "Agendado" at bounding box center [489, 142] width 24 height 7
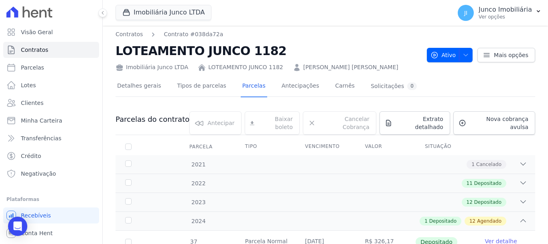
scroll to position [0, 0]
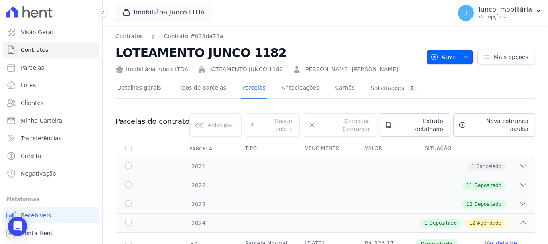
click at [463, 57] on icon "button" at bounding box center [466, 57] width 6 height 6
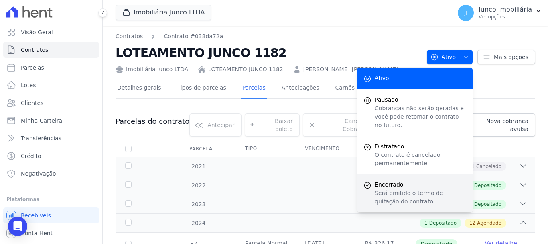
click at [389, 189] on p "Será emitido o termo de quitação do contrato." at bounding box center [420, 197] width 91 height 17
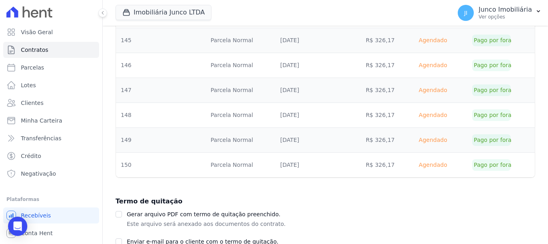
scroll to position [3013, 0]
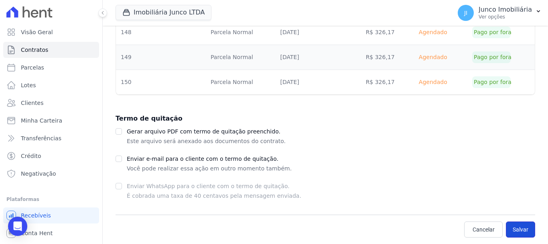
click at [519, 228] on button "Salvar" at bounding box center [520, 229] width 29 height 16
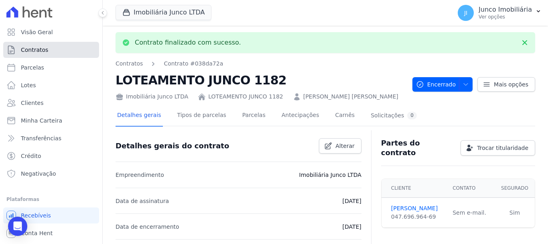
click at [44, 45] on link "Contratos" at bounding box center [51, 50] width 96 height 16
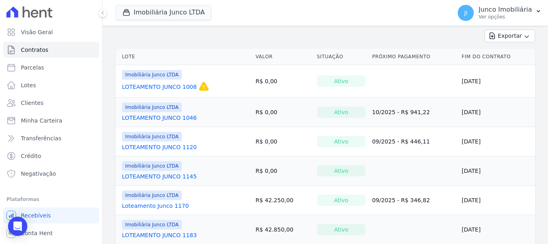
scroll to position [120, 0]
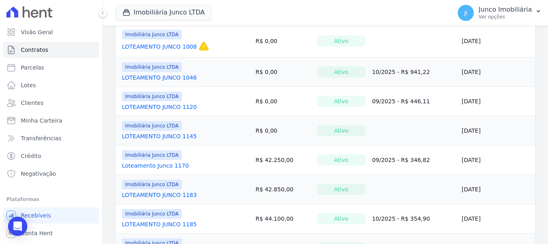
click at [167, 193] on link "LOTEAMENTO JUNCO 1183" at bounding box center [159, 195] width 75 height 8
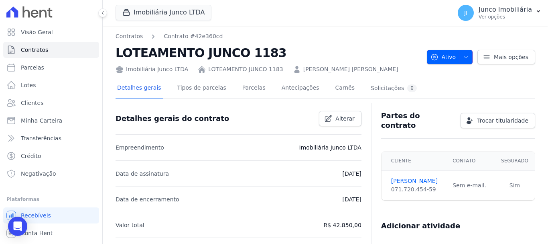
click at [466, 55] on button "Ativo" at bounding box center [450, 57] width 46 height 14
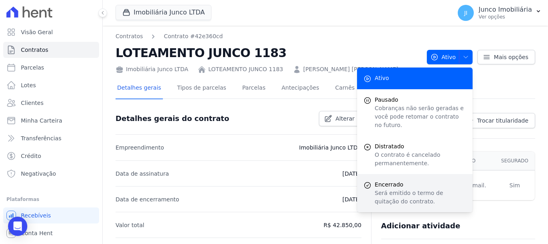
click at [400, 180] on span "Encerrado" at bounding box center [420, 184] width 91 height 8
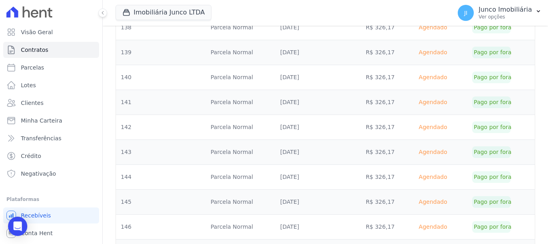
scroll to position [3013, 0]
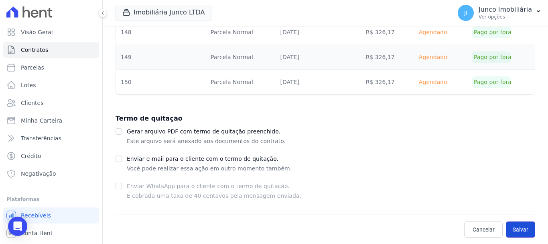
click at [518, 227] on button "Salvar" at bounding box center [520, 229] width 29 height 16
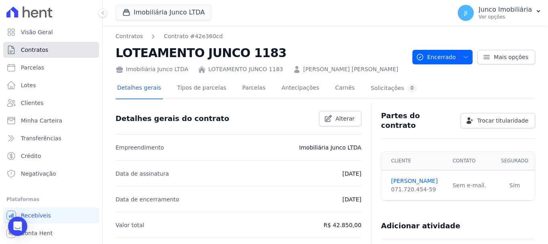
click at [37, 51] on span "Contratos" at bounding box center [34, 50] width 27 height 8
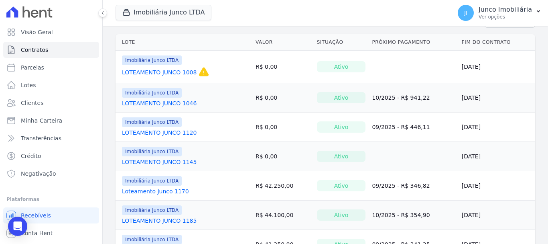
scroll to position [161, 0]
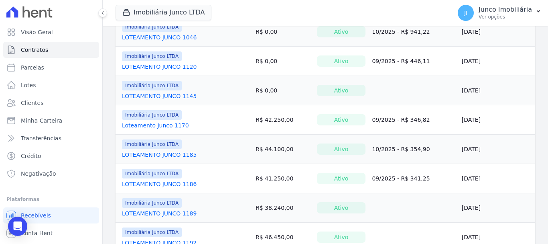
click at [165, 155] on link "LOTEAMENTO JUNCO 1185" at bounding box center [159, 154] width 75 height 8
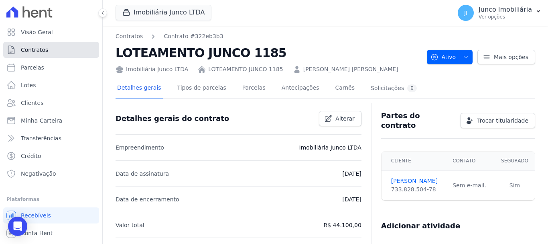
click at [41, 52] on span "Contratos" at bounding box center [34, 50] width 27 height 8
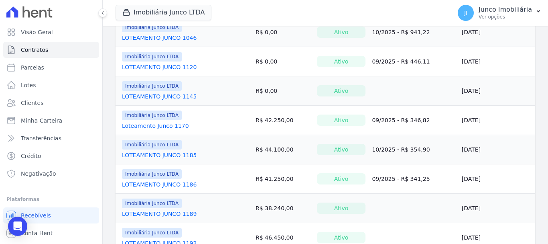
scroll to position [161, 0]
click at [173, 183] on link "LOTEAMENTO JUNCO 1186" at bounding box center [159, 184] width 75 height 8
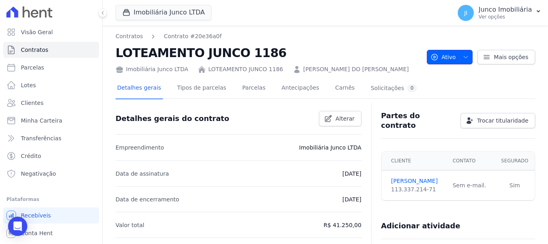
click at [464, 58] on icon "button" at bounding box center [466, 57] width 6 height 6
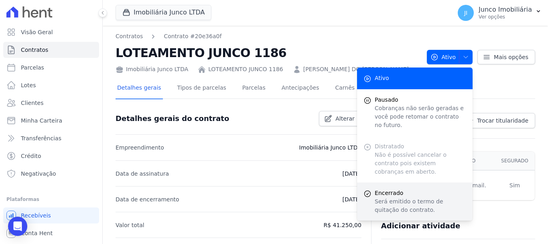
click at [389, 197] on p "Será emitido o termo de quitação do contrato." at bounding box center [420, 205] width 91 height 17
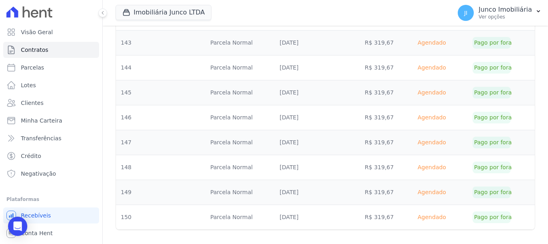
scroll to position [2863, 0]
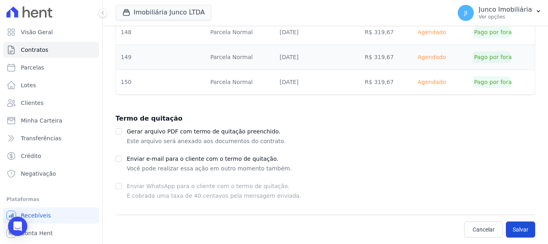
click at [521, 228] on button "Salvar" at bounding box center [520, 229] width 29 height 16
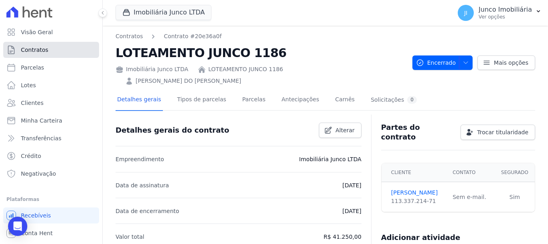
click at [43, 49] on span "Contratos" at bounding box center [34, 50] width 27 height 8
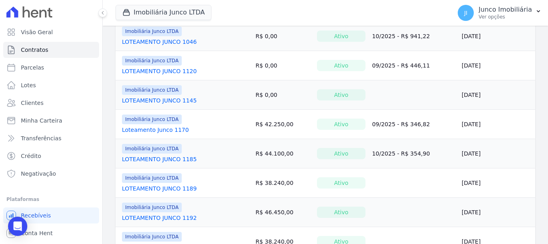
scroll to position [201, 0]
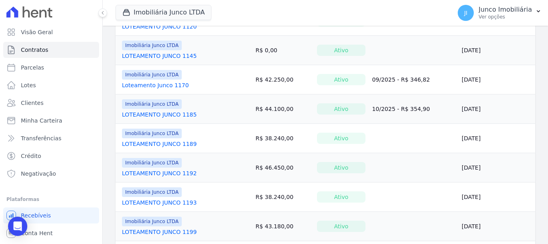
click at [172, 142] on link "LOTEAMENTO JUNCO 1189" at bounding box center [159, 144] width 75 height 8
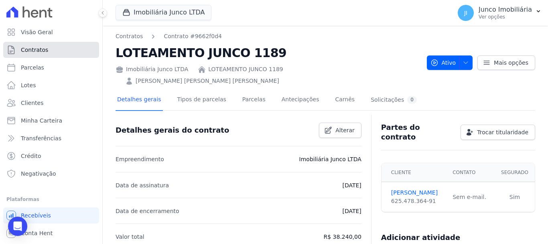
click at [33, 50] on span "Contratos" at bounding box center [34, 50] width 27 height 8
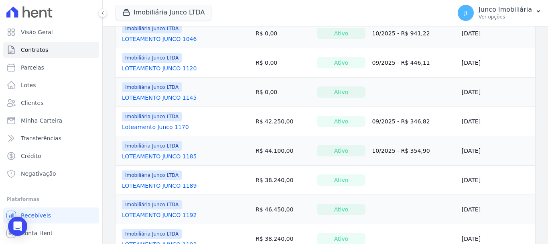
scroll to position [161, 0]
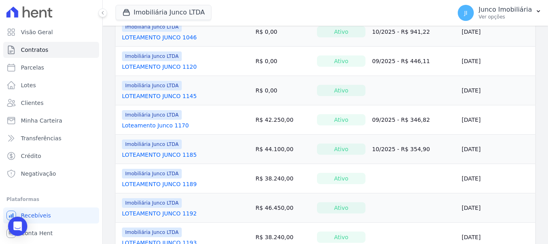
click at [169, 214] on link "LOTEAMENTO JUNCO 1192" at bounding box center [159, 213] width 75 height 8
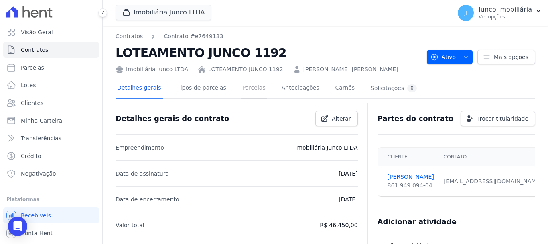
click at [246, 86] on link "Parcelas" at bounding box center [254, 88] width 26 height 21
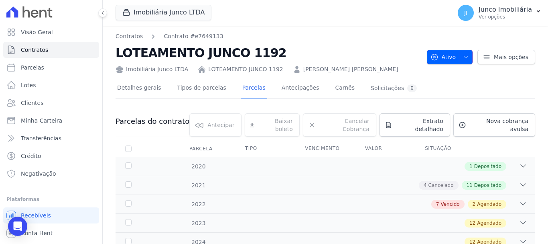
click at [465, 56] on icon "button" at bounding box center [466, 57] width 4 height 2
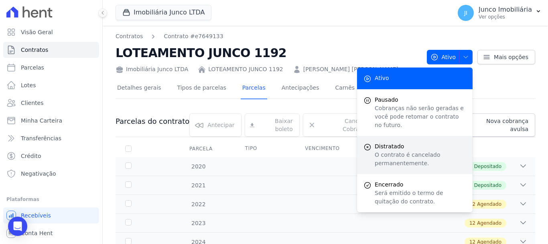
click at [396, 142] on span "Distratado" at bounding box center [420, 146] width 91 height 8
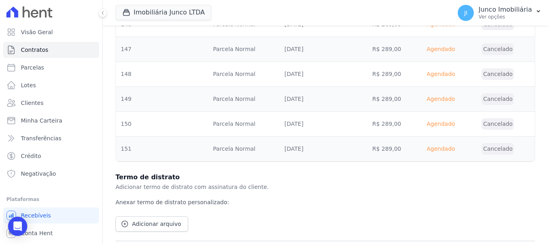
scroll to position [3718, 0]
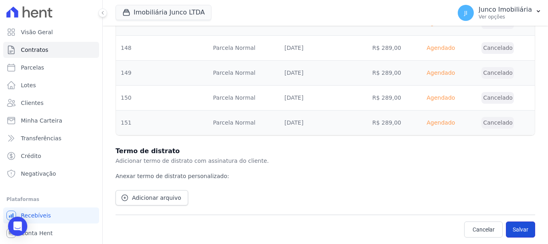
click at [520, 225] on button "Salvar" at bounding box center [520, 229] width 29 height 16
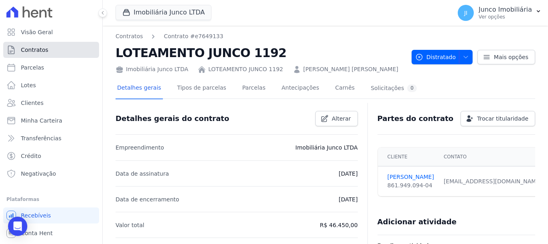
click at [39, 51] on span "Contratos" at bounding box center [34, 50] width 27 height 8
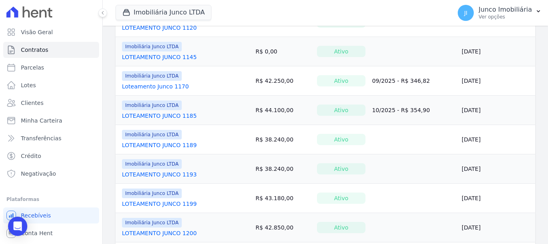
scroll to position [201, 0]
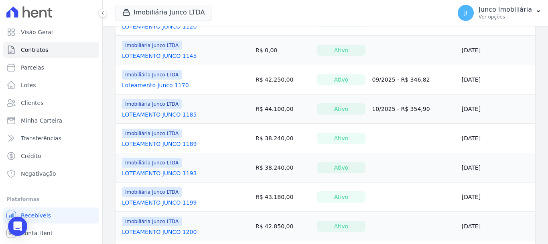
click at [181, 173] on link "LOTEAMENTO JUNCO 1193" at bounding box center [159, 173] width 75 height 8
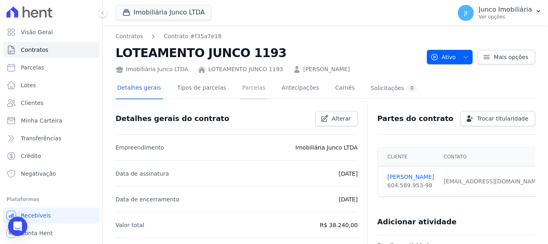
click at [250, 87] on link "Parcelas" at bounding box center [254, 88] width 26 height 21
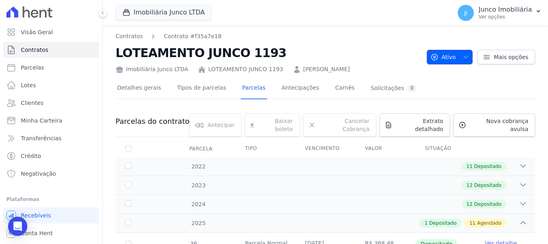
click at [465, 56] on icon "button" at bounding box center [466, 57] width 6 height 6
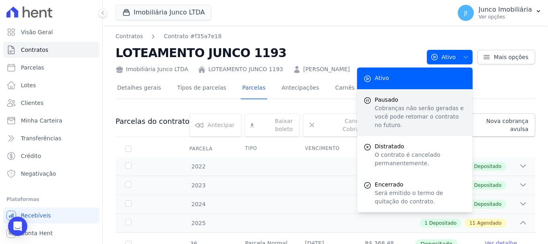
click at [407, 112] on p "Cobranças não serão geradas e você pode retomar o contrato no futuro." at bounding box center [420, 116] width 91 height 25
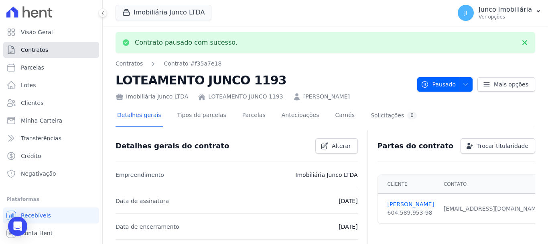
click at [30, 47] on span "Contratos" at bounding box center [34, 50] width 27 height 8
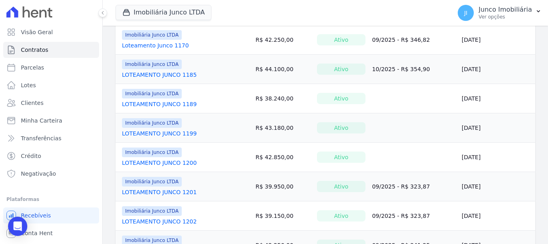
scroll to position [241, 0]
click at [155, 134] on link "LOTEAMENTO JUNCO 1199" at bounding box center [159, 133] width 75 height 8
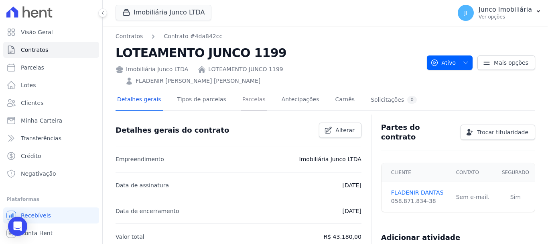
click at [246, 89] on link "Parcelas" at bounding box center [254, 99] width 26 height 21
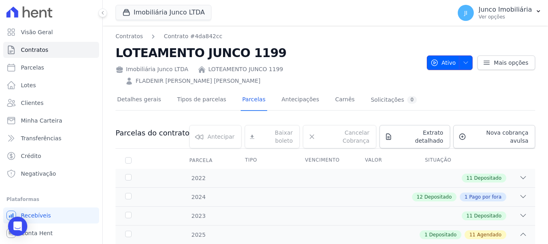
click at [466, 55] on button "Ativo" at bounding box center [450, 62] width 46 height 14
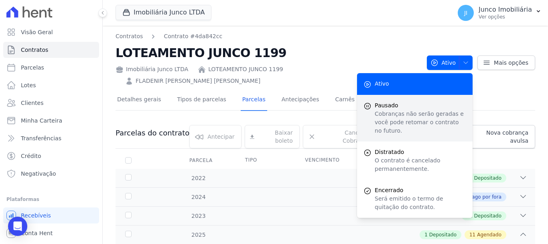
click at [392, 101] on span "Pausado" at bounding box center [420, 105] width 91 height 8
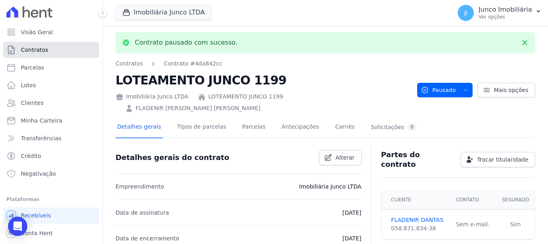
click at [41, 51] on span "Contratos" at bounding box center [34, 50] width 27 height 8
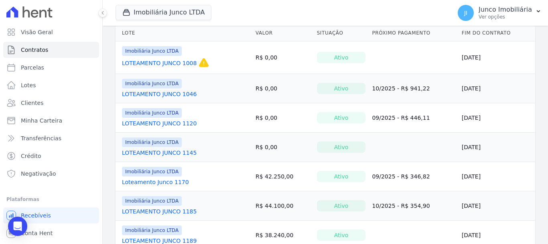
scroll to position [120, 0]
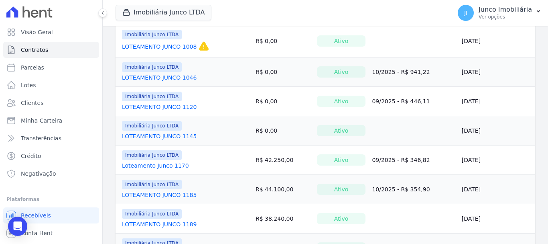
click at [152, 103] on link "LOTEAMENTO JUNCO 1120" at bounding box center [159, 107] width 75 height 8
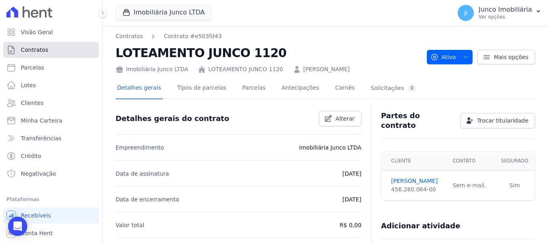
click at [36, 44] on link "Contratos" at bounding box center [51, 50] width 96 height 16
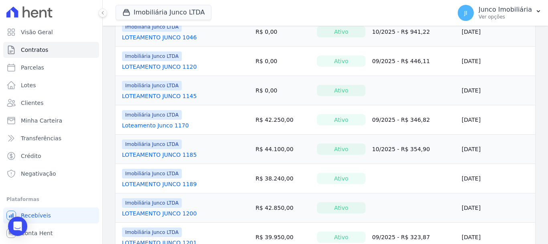
scroll to position [281, 0]
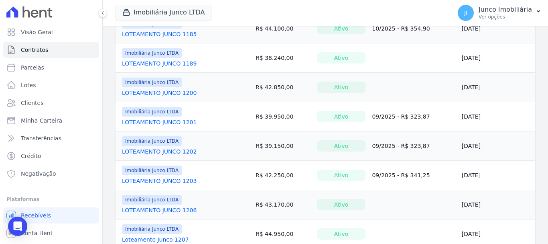
click at [152, 91] on link "LOTEAMENTO JUNCO 1200" at bounding box center [159, 93] width 75 height 8
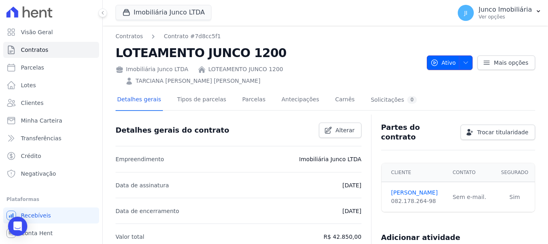
click at [465, 59] on icon "button" at bounding box center [466, 62] width 6 height 6
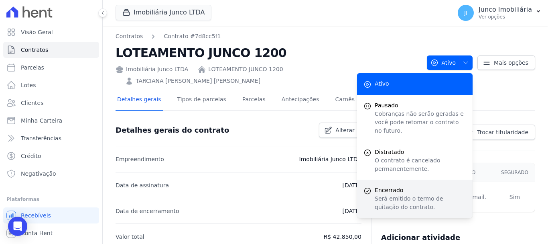
click at [398, 194] on p "Será emitido o termo de quitação do contrato." at bounding box center [420, 202] width 91 height 17
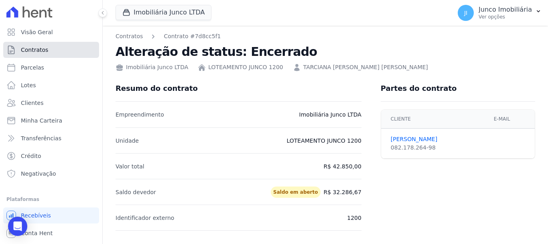
click at [43, 46] on span "Contratos" at bounding box center [34, 50] width 27 height 8
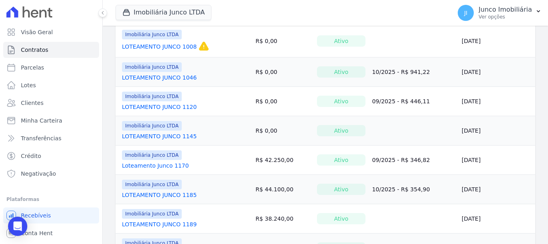
scroll to position [201, 0]
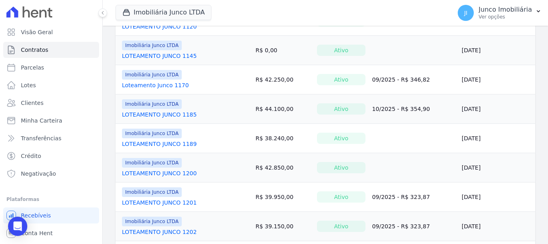
click at [173, 171] on link "LOTEAMENTO JUNCO 1200" at bounding box center [159, 173] width 75 height 8
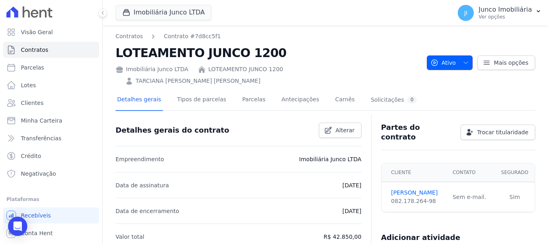
click at [463, 59] on icon "button" at bounding box center [466, 62] width 6 height 6
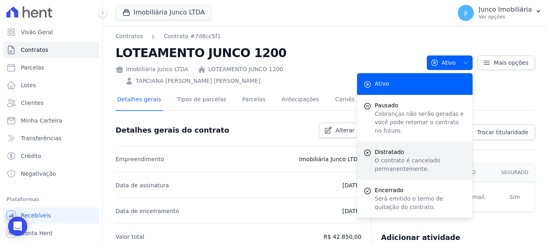
click at [397, 148] on span "Distratado" at bounding box center [420, 152] width 91 height 8
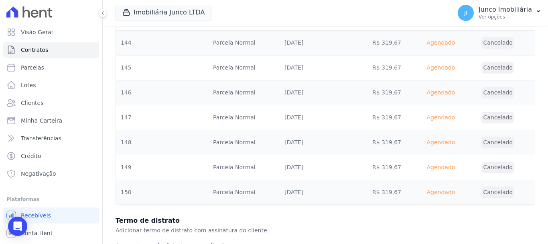
scroll to position [3320, 0]
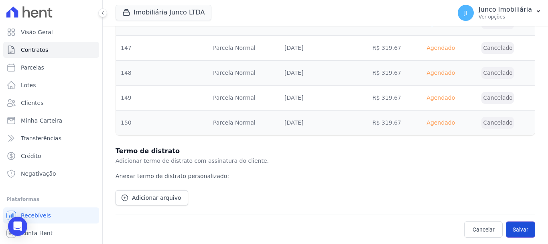
click at [517, 230] on button "Salvar" at bounding box center [520, 229] width 29 height 16
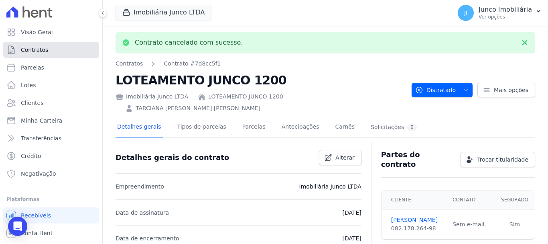
click at [37, 50] on span "Contratos" at bounding box center [34, 50] width 27 height 8
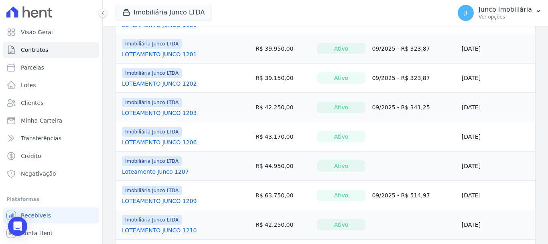
scroll to position [321, 0]
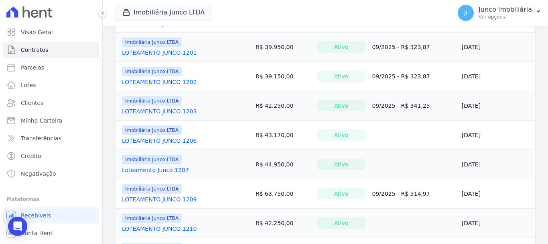
click at [160, 137] on link "LOTEAMENTO JUNCO 1206" at bounding box center [159, 140] width 75 height 8
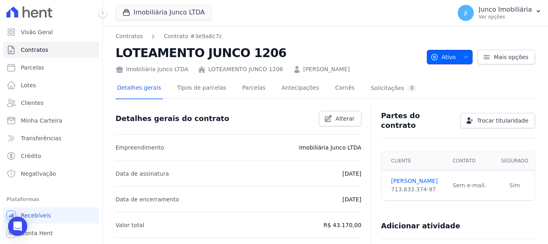
click at [462, 53] on span "button" at bounding box center [464, 57] width 10 height 13
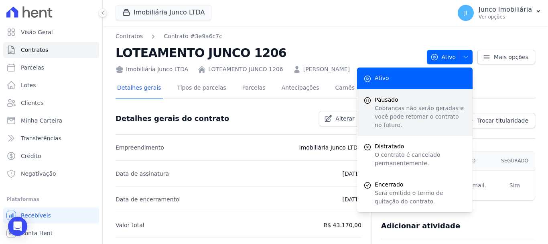
click at [390, 104] on p "Cobranças não serão geradas e você pode retomar o contrato no futuro." at bounding box center [420, 116] width 91 height 25
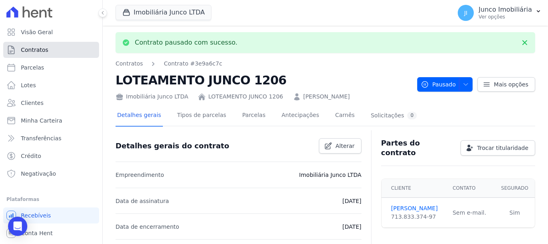
click at [38, 50] on span "Contratos" at bounding box center [34, 50] width 27 height 8
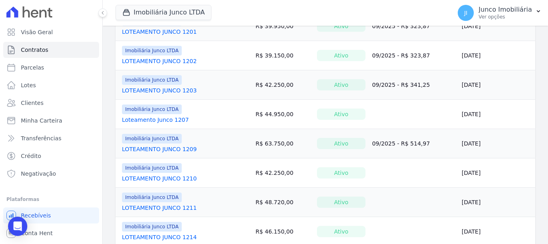
scroll to position [361, 0]
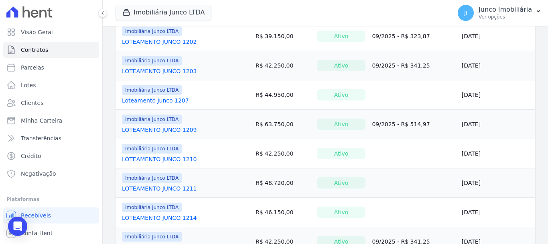
click at [164, 98] on link "Loteamento Junco 1207" at bounding box center [155, 100] width 67 height 8
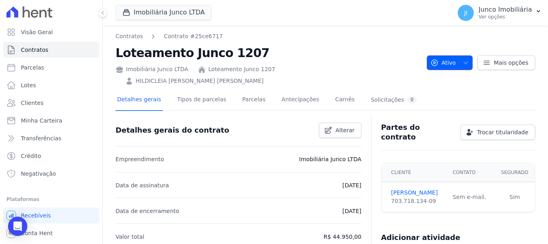
click at [466, 55] on button "Ativo" at bounding box center [450, 62] width 46 height 14
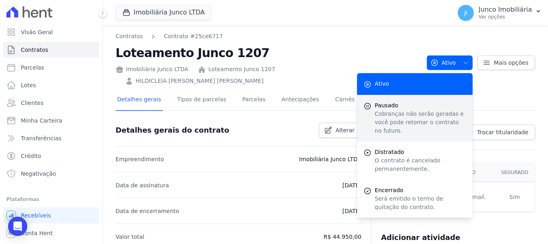
click at [378, 102] on span "Pausado" at bounding box center [420, 105] width 91 height 8
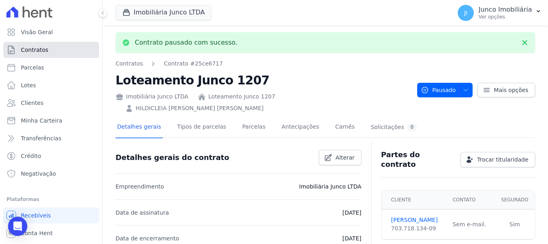
click at [43, 49] on span "Contratos" at bounding box center [34, 50] width 27 height 8
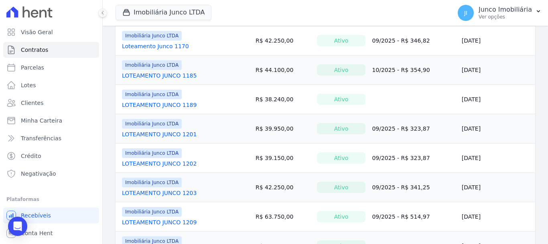
scroll to position [281, 0]
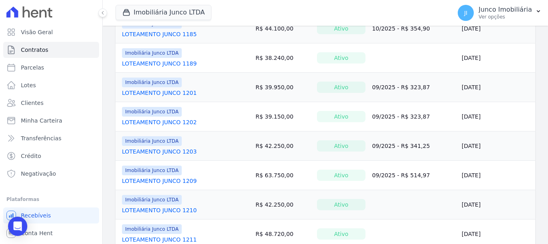
click at [171, 180] on link "LOTEAMENTO JUNCO 1209" at bounding box center [159, 181] width 75 height 8
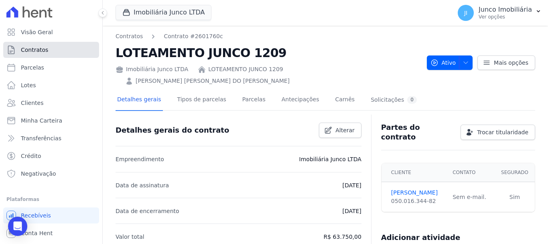
click at [38, 49] on span "Contratos" at bounding box center [34, 50] width 27 height 8
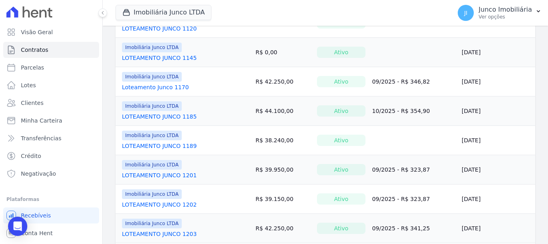
scroll to position [241, 0]
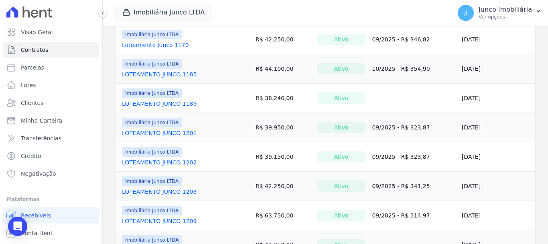
click at [182, 223] on link "LOTEAMENTO JUNCO 1209" at bounding box center [159, 221] width 75 height 8
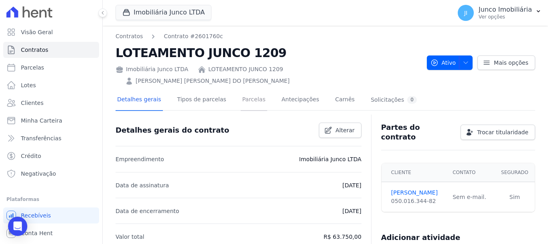
click at [249, 89] on link "Parcelas" at bounding box center [254, 99] width 26 height 21
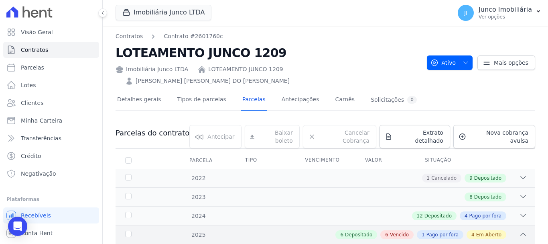
click at [401, 231] on span "Vencido" at bounding box center [399, 234] width 19 height 7
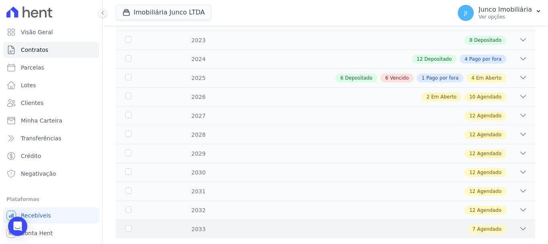
scroll to position [157, 0]
click at [394, 74] on span "Vencido" at bounding box center [399, 77] width 19 height 7
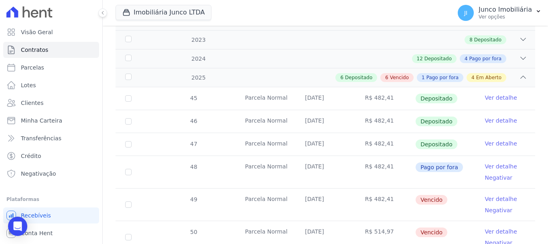
click at [503, 195] on link "Ver detalhe" at bounding box center [501, 199] width 32 height 8
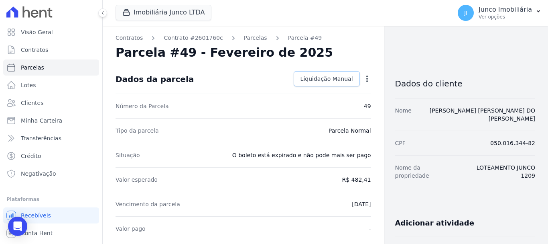
click at [325, 76] on span "Liquidação Manual" at bounding box center [327, 79] width 53 height 8
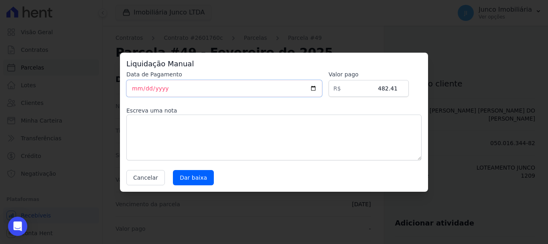
click at [321, 87] on input "[DATE]" at bounding box center [224, 88] width 196 height 17
type input "[DATE]"
click at [152, 124] on textarea at bounding box center [273, 137] width 295 height 46
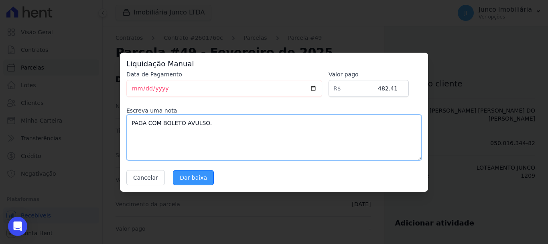
type textarea "PAGA COM BOLETO AVULSO."
click at [194, 178] on input "Dar baixa" at bounding box center [193, 177] width 41 height 15
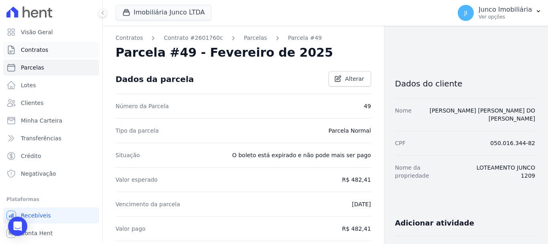
click at [41, 50] on span "Contratos" at bounding box center [34, 50] width 27 height 8
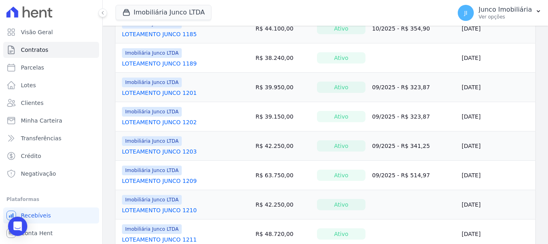
scroll to position [401, 0]
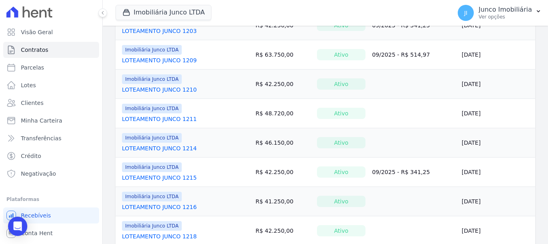
click at [165, 89] on link "LOTEAMENTO JUNCO 1210" at bounding box center [159, 89] width 75 height 8
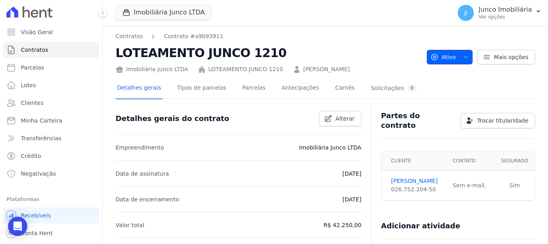
click at [463, 56] on icon "button" at bounding box center [466, 57] width 6 height 6
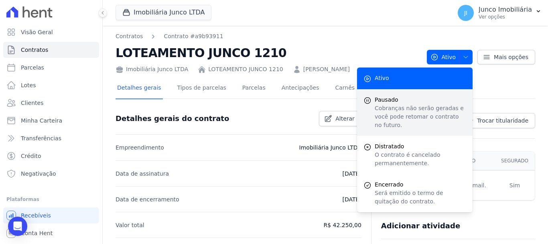
click at [388, 102] on span "Pausado" at bounding box center [420, 99] width 91 height 8
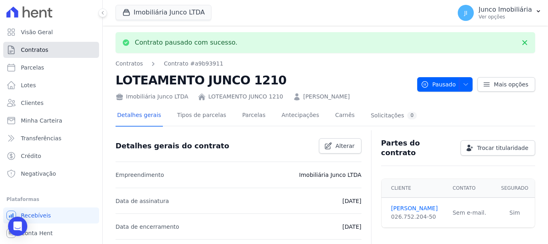
click at [56, 49] on link "Contratos" at bounding box center [51, 50] width 96 height 16
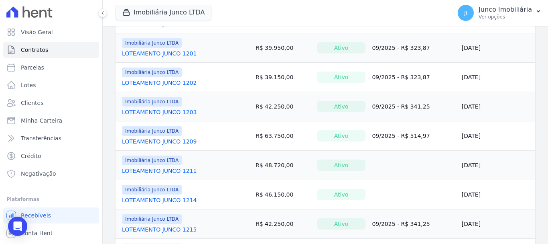
scroll to position [321, 0]
click at [166, 170] on link "LOTEAMENTO JUNCO 1211" at bounding box center [159, 170] width 75 height 8
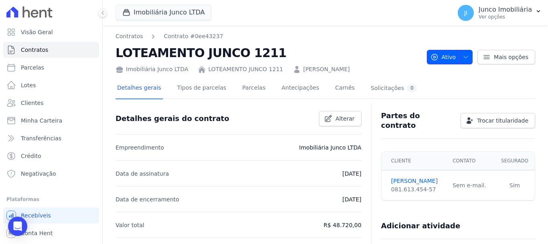
click at [464, 53] on span "button" at bounding box center [464, 57] width 10 height 13
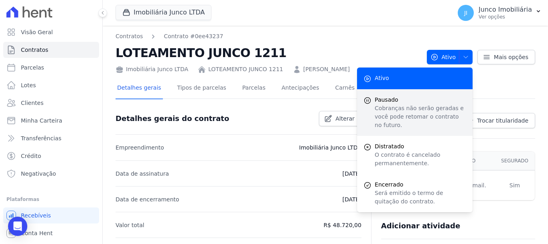
click at [389, 103] on span "Pausado" at bounding box center [420, 99] width 91 height 8
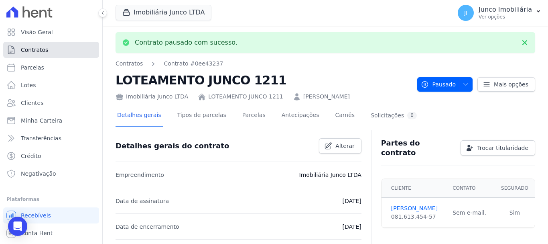
click at [31, 45] on link "Contratos" at bounding box center [51, 50] width 96 height 16
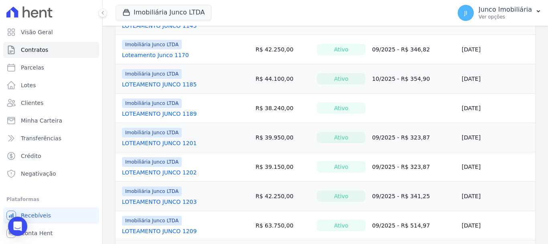
scroll to position [281, 0]
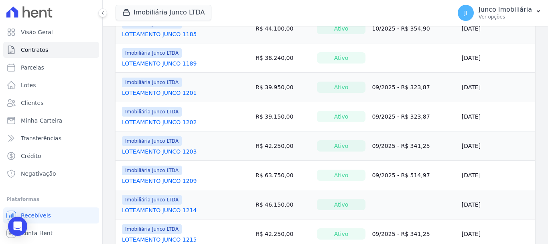
click at [162, 211] on link "LOTEAMENTO JUNCO 1214" at bounding box center [159, 210] width 75 height 8
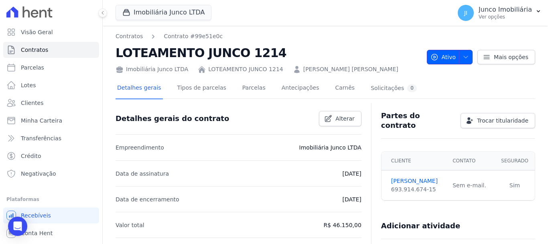
click at [463, 55] on icon "button" at bounding box center [466, 57] width 6 height 6
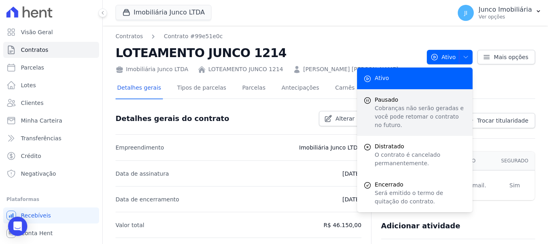
click at [385, 100] on span "Pausado" at bounding box center [420, 99] width 91 height 8
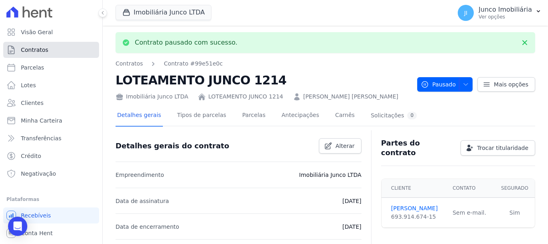
drag, startPoint x: 43, startPoint y: 46, endPoint x: 47, endPoint y: 45, distance: 5.1
click at [43, 46] on span "Contratos" at bounding box center [34, 50] width 27 height 8
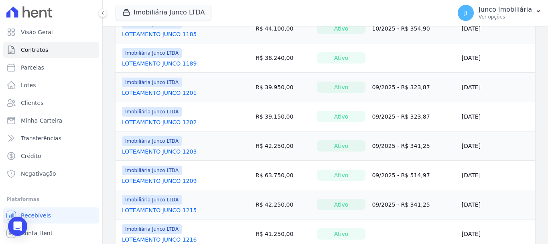
scroll to position [361, 0]
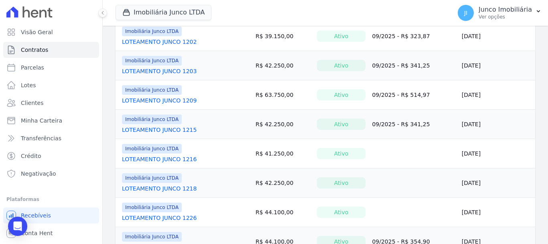
click at [166, 126] on link "LOTEAMENTO JUNCO 1215" at bounding box center [159, 130] width 75 height 8
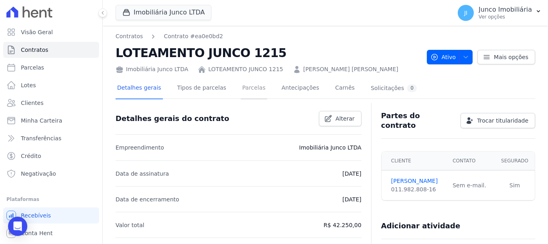
click at [245, 92] on link "Parcelas" at bounding box center [254, 88] width 26 height 21
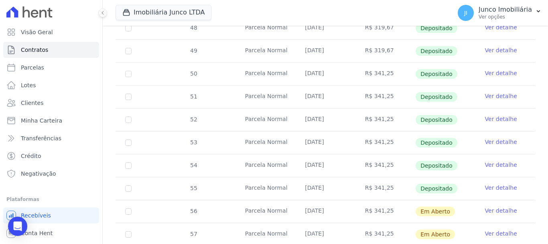
scroll to position [281, 0]
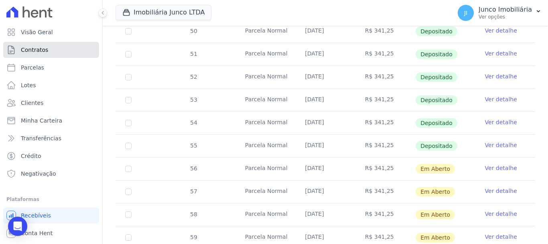
click at [34, 50] on span "Contratos" at bounding box center [34, 50] width 27 height 8
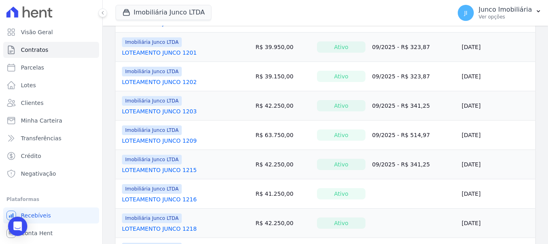
scroll to position [361, 0]
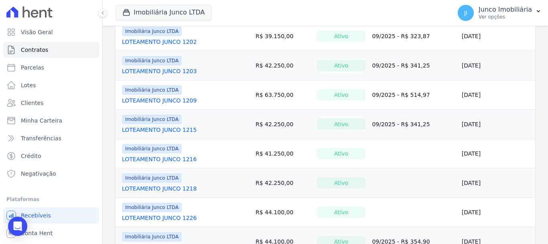
click at [173, 156] on link "LOTEAMENTO JUNCO 1216" at bounding box center [159, 159] width 75 height 8
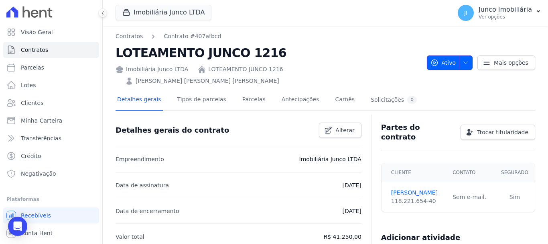
click at [463, 59] on icon "button" at bounding box center [466, 62] width 6 height 6
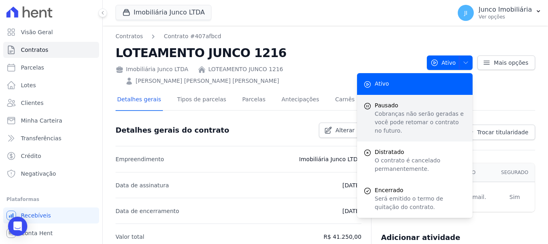
click at [392, 101] on span "Pausado" at bounding box center [420, 105] width 91 height 8
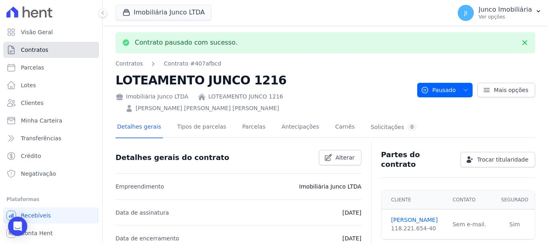
click at [34, 50] on span "Contratos" at bounding box center [34, 50] width 27 height 8
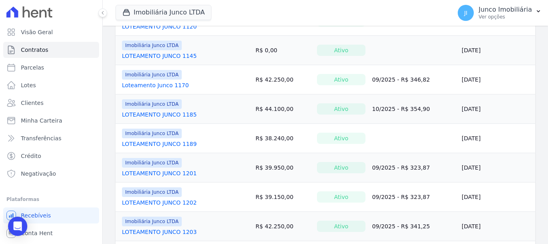
scroll to position [401, 0]
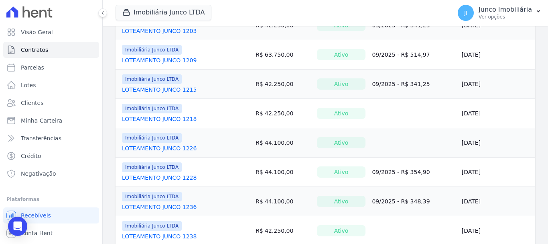
click at [142, 117] on link "LOTEAMENTO JUNCO 1218" at bounding box center [159, 119] width 75 height 8
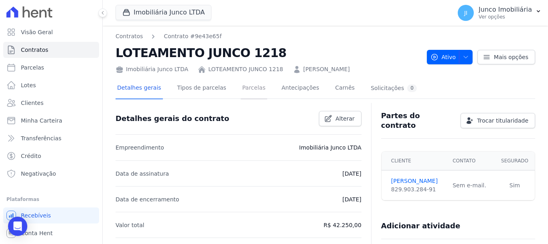
click at [243, 83] on link "Parcelas" at bounding box center [254, 88] width 26 height 21
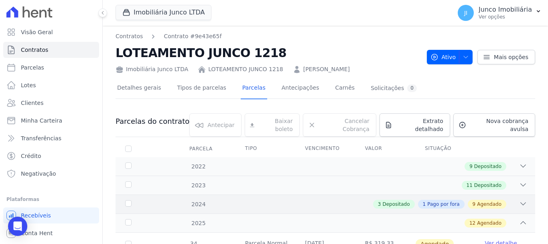
click at [519, 199] on icon at bounding box center [523, 203] width 8 height 8
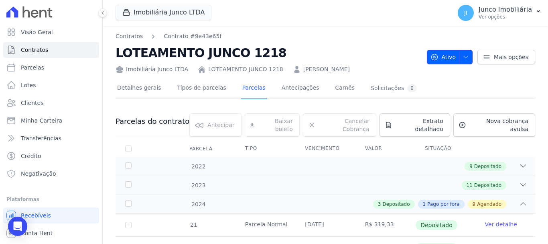
click at [463, 56] on icon "button" at bounding box center [466, 57] width 6 height 6
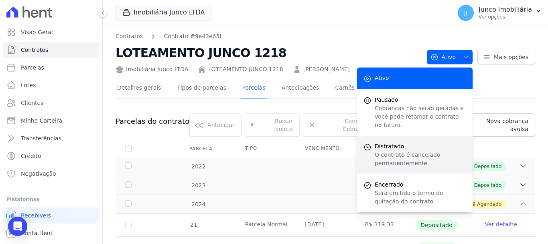
click at [391, 150] on p "O contrato é cancelado permanentemente." at bounding box center [420, 158] width 91 height 17
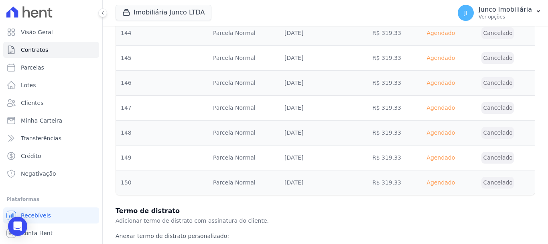
scroll to position [3270, 0]
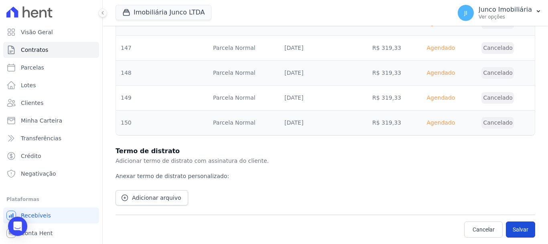
click at [519, 228] on button "Salvar" at bounding box center [520, 229] width 29 height 16
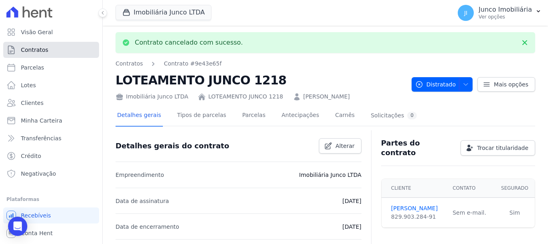
click at [30, 51] on span "Contratos" at bounding box center [34, 50] width 27 height 8
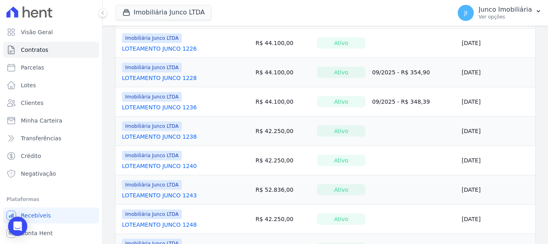
scroll to position [391, 0]
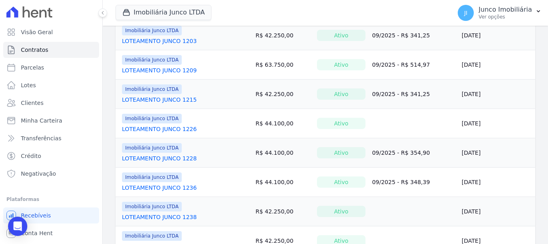
click at [158, 129] on link "LOTEAMENTO JUNCO 1226" at bounding box center [159, 129] width 75 height 8
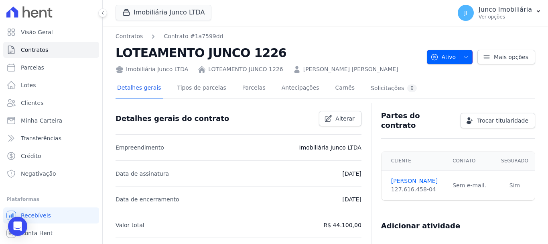
click at [463, 52] on span "button" at bounding box center [464, 57] width 10 height 13
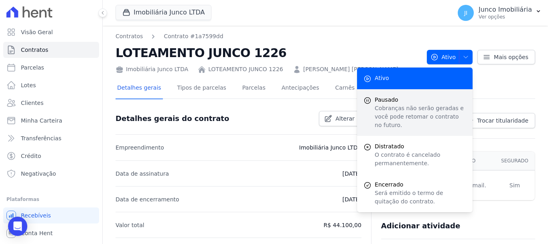
click at [393, 103] on span "Pausado" at bounding box center [420, 99] width 91 height 8
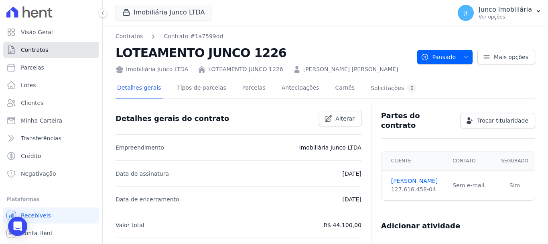
click at [40, 50] on span "Contratos" at bounding box center [34, 50] width 27 height 8
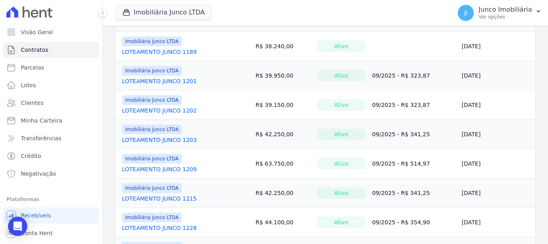
scroll to position [361, 0]
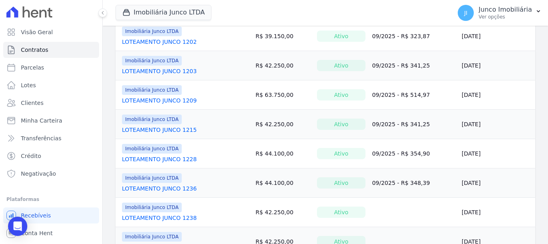
click at [153, 160] on link "LOTEAMENTO JUNCO 1228" at bounding box center [159, 159] width 75 height 8
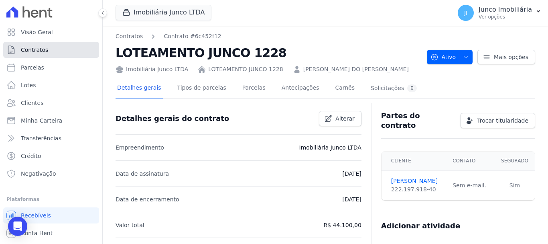
click at [52, 53] on link "Contratos" at bounding box center [51, 50] width 96 height 16
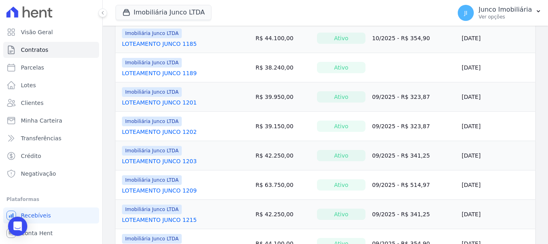
scroll to position [361, 0]
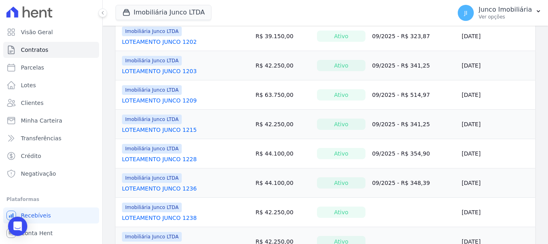
click at [160, 186] on link "LOTEAMENTO JUNCO 1236" at bounding box center [159, 188] width 75 height 8
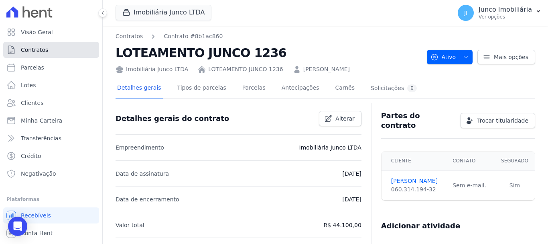
click at [35, 49] on span "Contratos" at bounding box center [34, 50] width 27 height 8
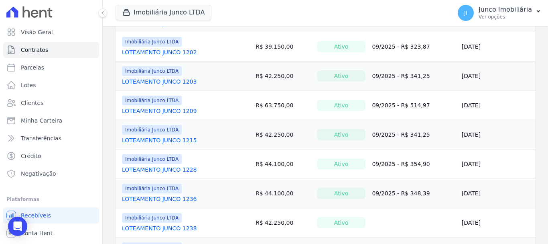
scroll to position [401, 0]
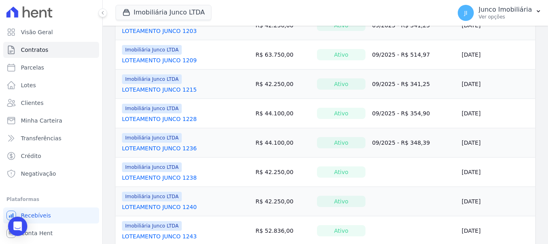
click at [160, 177] on link "LOTEAMENTO JUNCO 1238" at bounding box center [159, 177] width 75 height 8
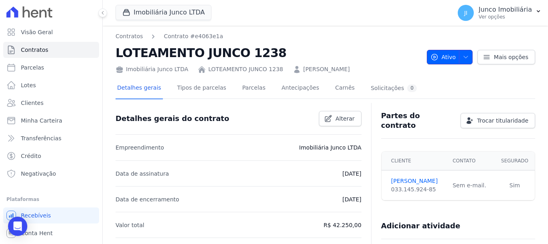
click at [464, 57] on icon "button" at bounding box center [466, 57] width 6 height 6
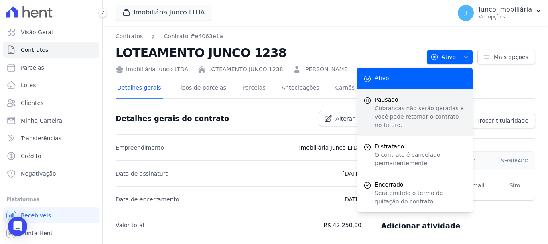
click at [385, 101] on span "Pausado" at bounding box center [420, 99] width 91 height 8
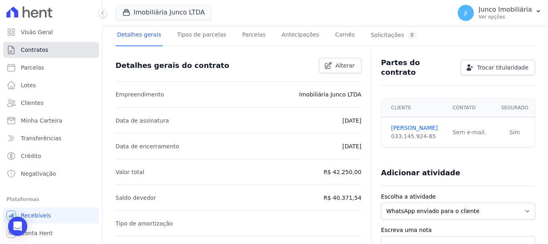
scroll to position [201, 0]
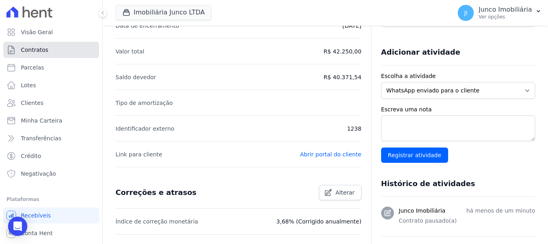
click at [40, 50] on span "Contratos" at bounding box center [34, 50] width 27 height 8
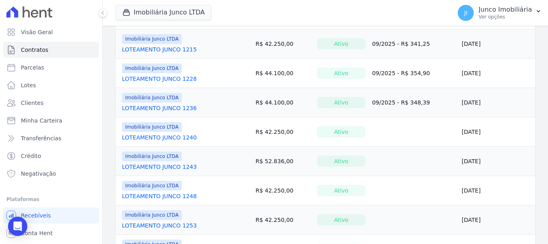
scroll to position [482, 0]
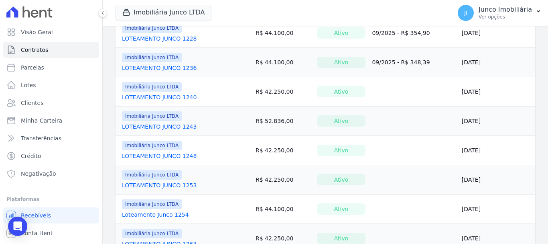
click at [150, 96] on link "LOTEAMENTO JUNCO 1240" at bounding box center [159, 97] width 75 height 8
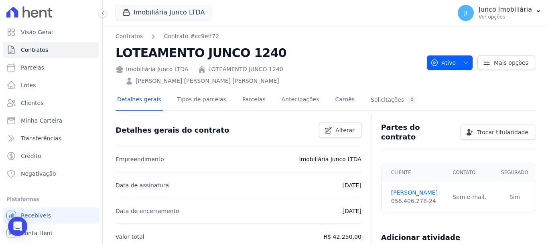
click at [464, 59] on icon "button" at bounding box center [466, 62] width 6 height 6
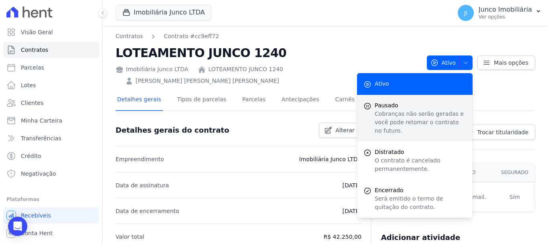
click at [396, 110] on p "Cobranças não serão geradas e você pode retomar o contrato no futuro." at bounding box center [420, 122] width 91 height 25
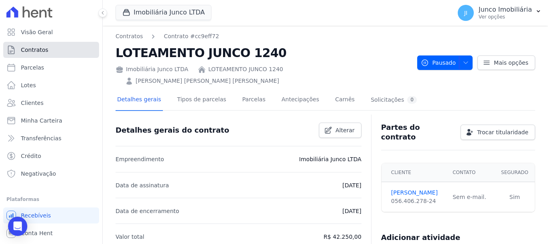
click at [44, 50] on span "Contratos" at bounding box center [34, 50] width 27 height 8
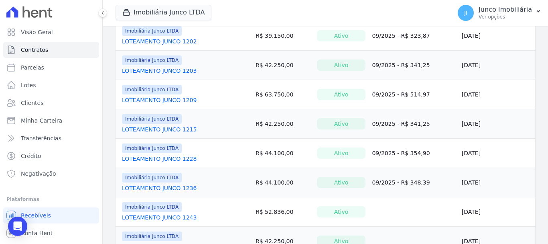
scroll to position [401, 0]
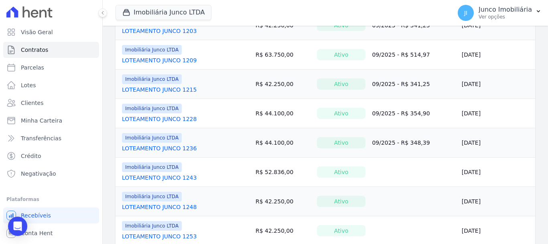
click at [171, 175] on link "LOTEAMENTO JUNCO 1243" at bounding box center [159, 177] width 75 height 8
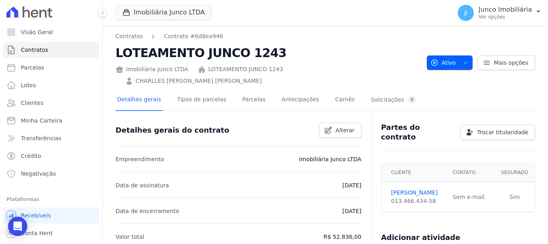
click at [465, 59] on icon "button" at bounding box center [466, 62] width 6 height 6
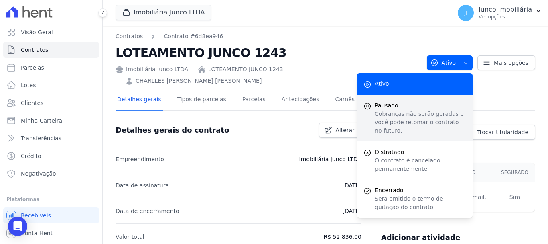
click at [389, 101] on span "Pausado" at bounding box center [420, 105] width 91 height 8
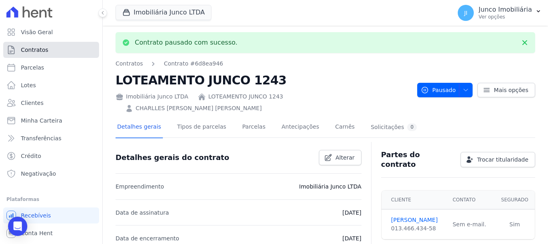
click at [36, 51] on span "Contratos" at bounding box center [34, 50] width 27 height 8
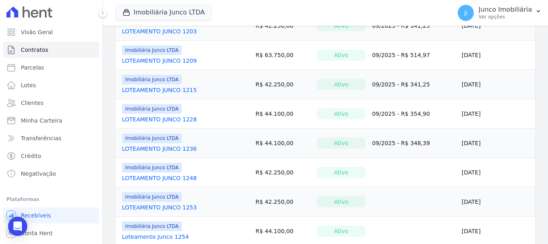
scroll to position [482, 0]
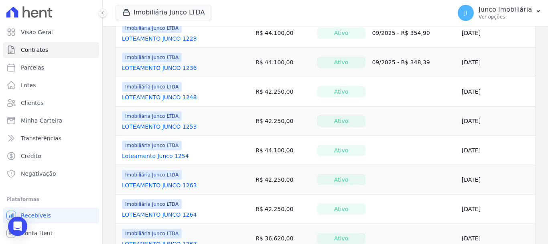
click at [162, 96] on link "LOTEAMENTO JUNCO 1248" at bounding box center [159, 97] width 75 height 8
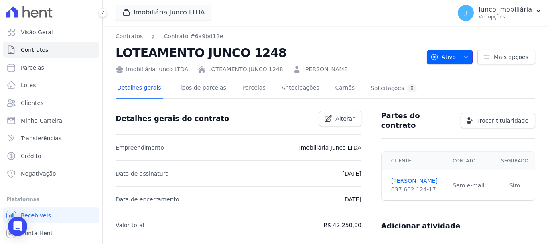
click at [463, 56] on icon "button" at bounding box center [466, 57] width 6 height 6
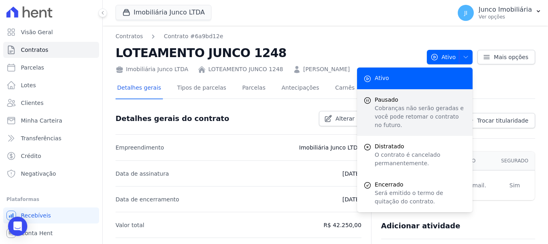
click at [395, 108] on p "Cobranças não serão geradas e você pode retomar o contrato no futuro." at bounding box center [420, 116] width 91 height 25
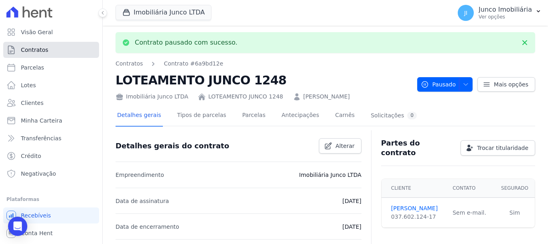
click at [33, 49] on span "Contratos" at bounding box center [34, 50] width 27 height 8
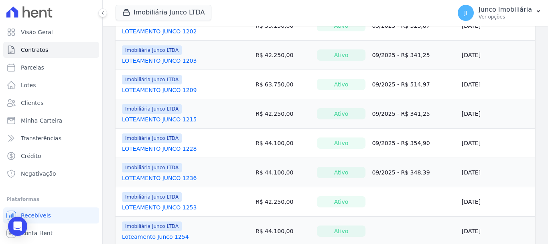
scroll to position [401, 0]
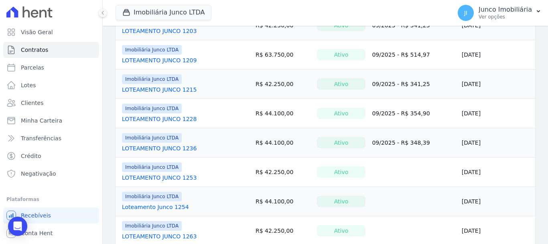
click at [159, 176] on link "LOTEAMENTO JUNCO 1253" at bounding box center [159, 177] width 75 height 8
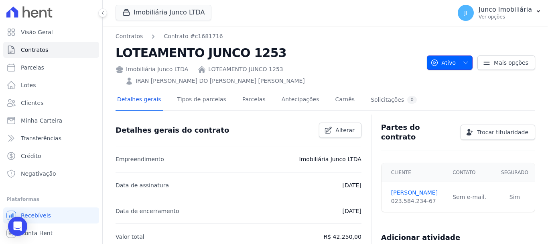
click at [464, 62] on icon "button" at bounding box center [466, 63] width 4 height 2
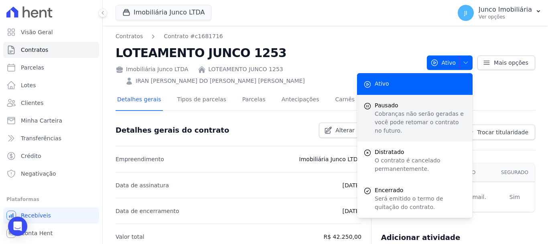
click at [381, 110] on p "Cobranças não serão geradas e você pode retomar o contrato no futuro." at bounding box center [420, 122] width 91 height 25
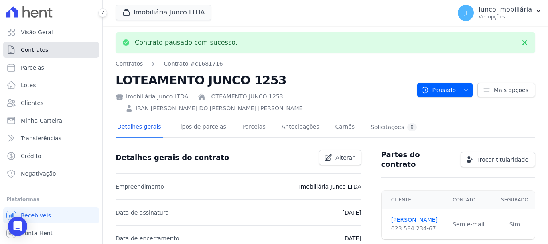
click at [39, 49] on span "Contratos" at bounding box center [34, 50] width 27 height 8
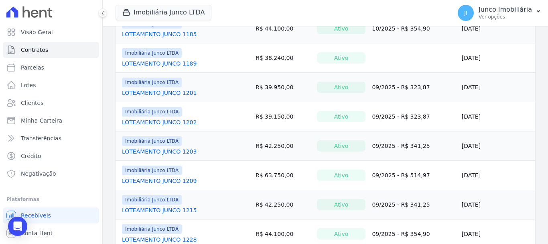
scroll to position [441, 0]
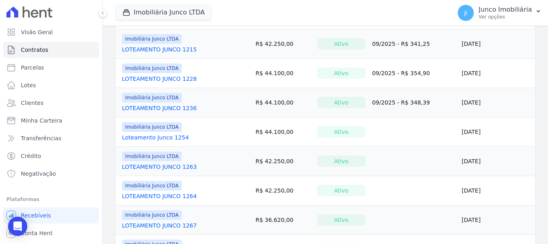
click at [148, 134] on link "Loteamento Junco 1254" at bounding box center [155, 137] width 67 height 8
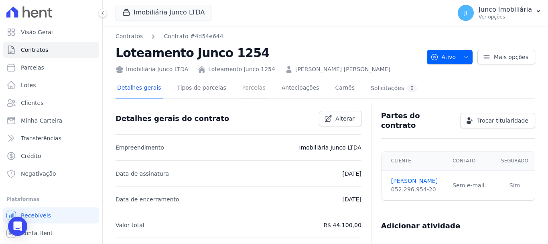
click at [241, 86] on link "Parcelas" at bounding box center [254, 88] width 26 height 21
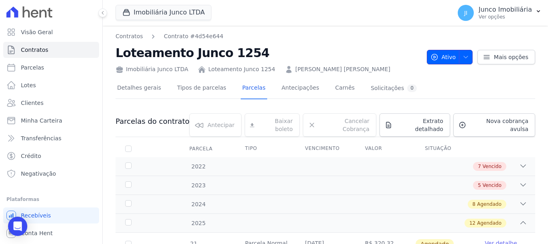
click at [465, 58] on icon "button" at bounding box center [466, 57] width 6 height 6
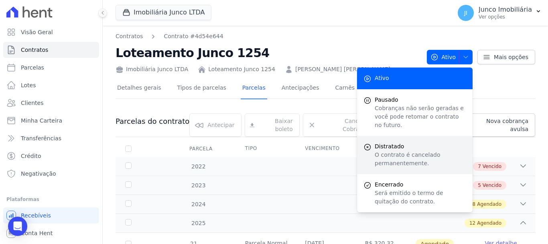
click at [386, 150] on p "O contrato é cancelado permanentemente." at bounding box center [420, 158] width 91 height 17
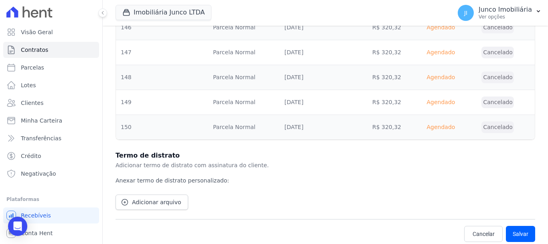
scroll to position [3867, 0]
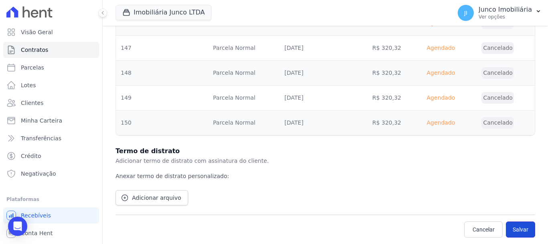
click at [513, 229] on button "Salvar" at bounding box center [520, 229] width 29 height 16
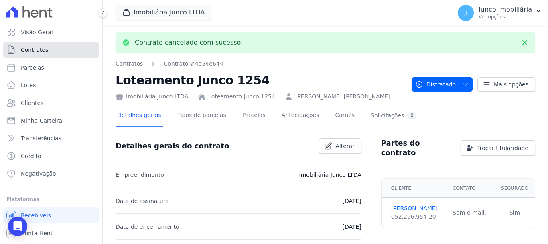
click at [42, 50] on span "Contratos" at bounding box center [34, 50] width 27 height 8
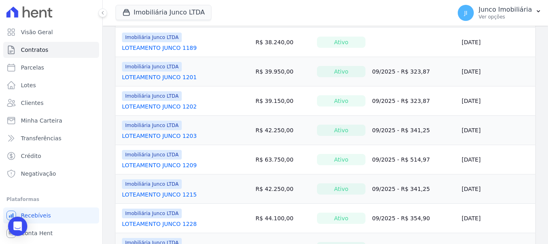
scroll to position [361, 0]
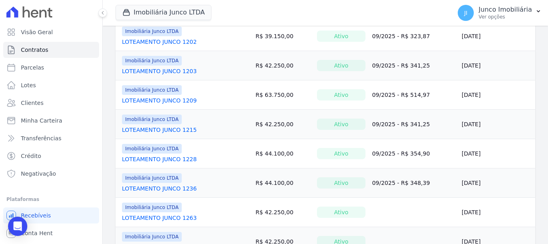
click at [171, 217] on link "LOTEAMENTO JUNCO 1263" at bounding box center [159, 217] width 75 height 8
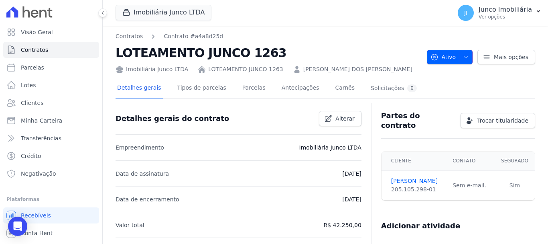
click at [465, 57] on icon "button" at bounding box center [466, 57] width 6 height 6
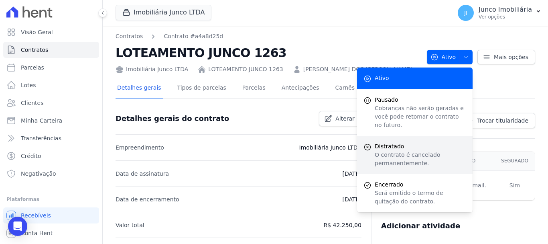
click at [406, 150] on p "O contrato é cancelado permanentemente." at bounding box center [420, 158] width 91 height 17
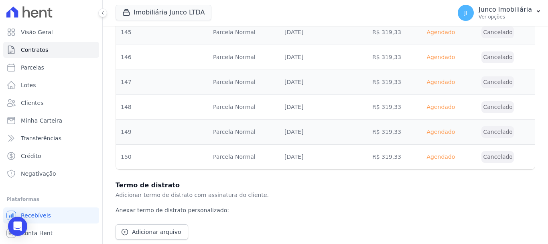
scroll to position [3394, 0]
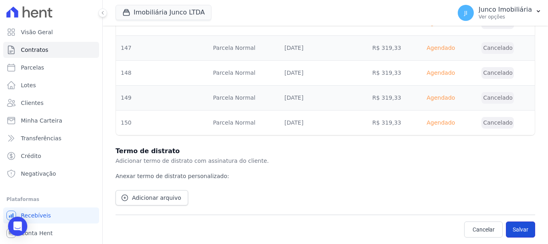
click at [519, 228] on button "Salvar" at bounding box center [520, 229] width 29 height 16
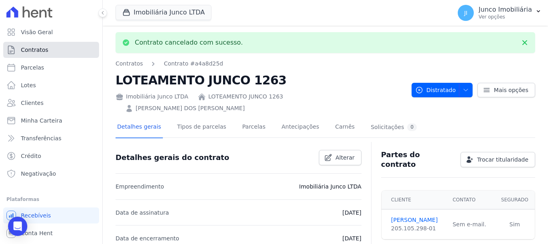
click at [38, 51] on span "Contratos" at bounding box center [34, 50] width 27 height 8
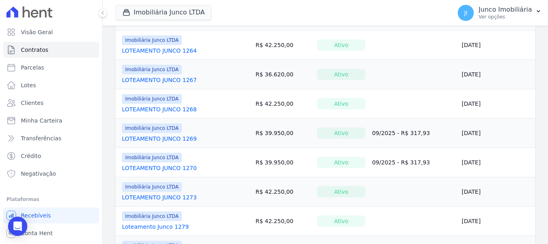
scroll to position [512, 0]
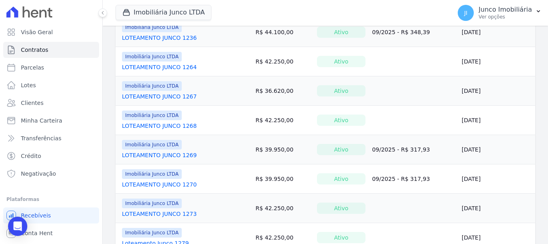
click at [174, 67] on link "LOTEAMENTO JUNCO 1264" at bounding box center [159, 67] width 75 height 8
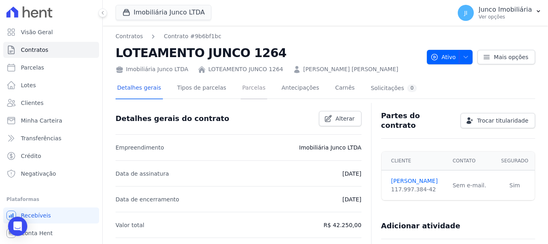
click at [241, 87] on link "Parcelas" at bounding box center [254, 88] width 26 height 21
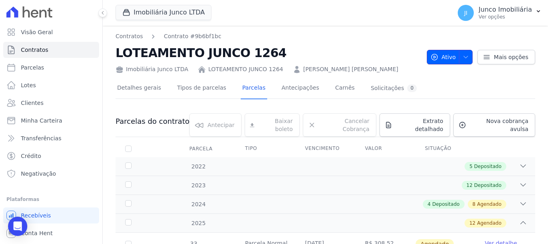
click at [467, 53] on button "Ativo" at bounding box center [450, 57] width 46 height 14
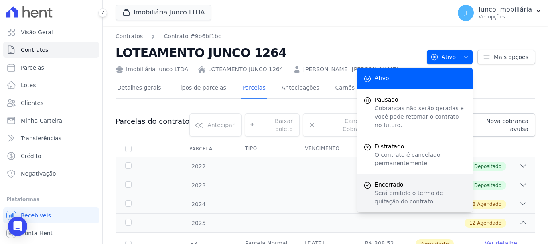
click at [386, 189] on p "Será emitido o termo de quitação do contrato." at bounding box center [420, 197] width 91 height 17
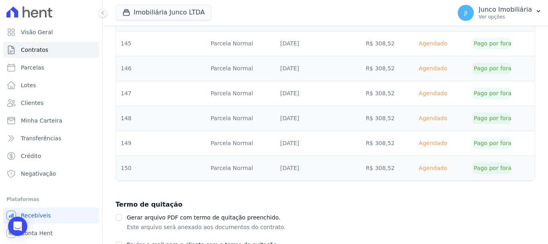
scroll to position [3336, 0]
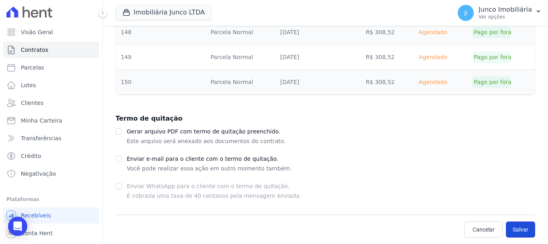
click at [513, 232] on button "Salvar" at bounding box center [520, 229] width 29 height 16
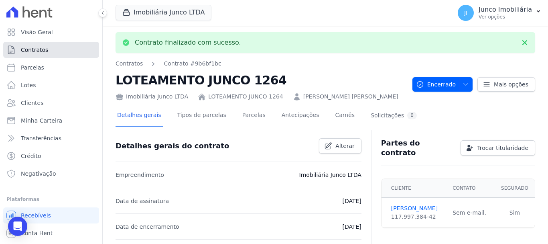
click at [43, 48] on span "Contratos" at bounding box center [34, 50] width 27 height 8
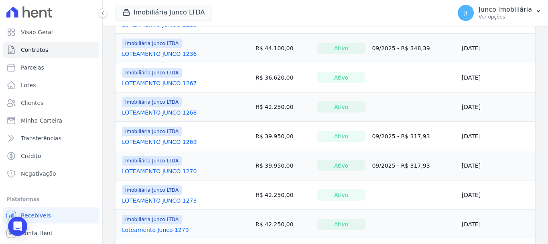
scroll to position [482, 0]
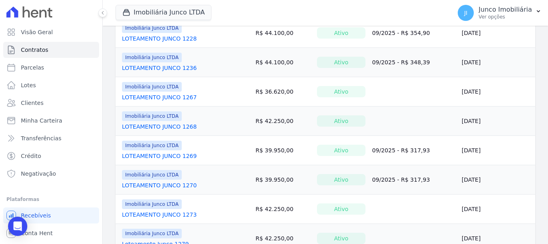
click at [168, 97] on link "LOTEAMENTO JUNCO 1267" at bounding box center [159, 97] width 75 height 8
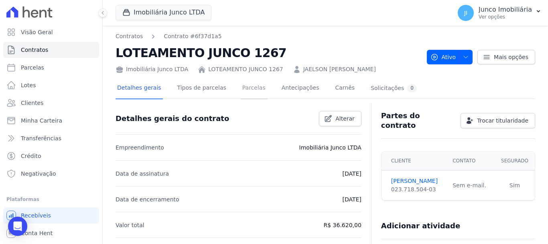
click at [243, 88] on link "Parcelas" at bounding box center [254, 88] width 26 height 21
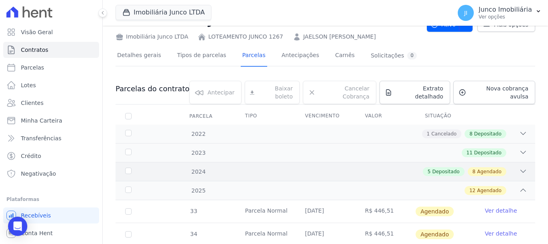
scroll to position [80, 0]
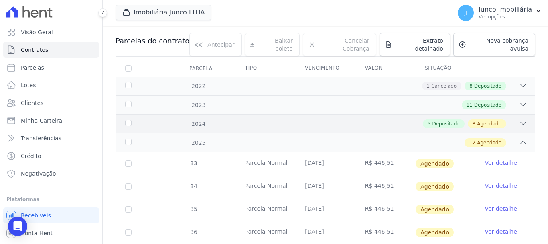
click at [492, 120] on span "Agendado" at bounding box center [489, 123] width 24 height 7
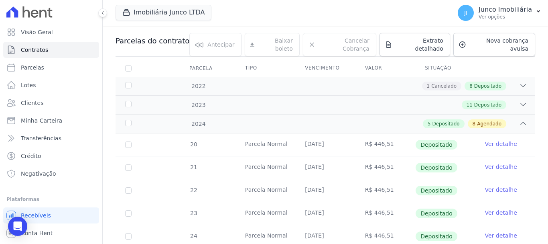
scroll to position [0, 0]
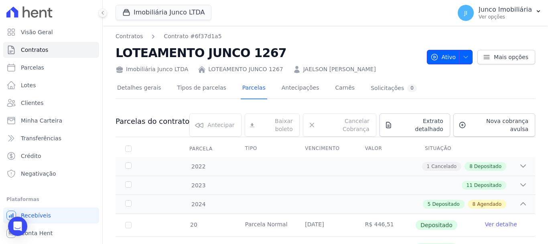
click at [465, 54] on icon "button" at bounding box center [466, 57] width 6 height 6
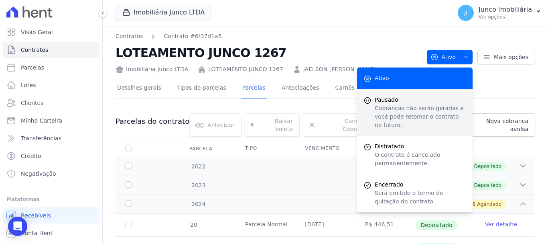
click at [392, 108] on p "Cobranças não serão geradas e você pode retomar o contrato no futuro." at bounding box center [420, 116] width 91 height 25
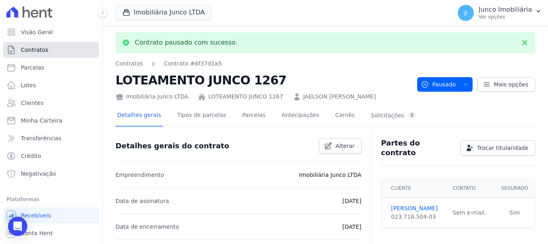
click at [37, 48] on span "Contratos" at bounding box center [34, 50] width 27 height 8
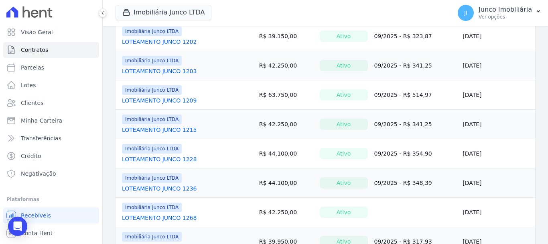
scroll to position [401, 0]
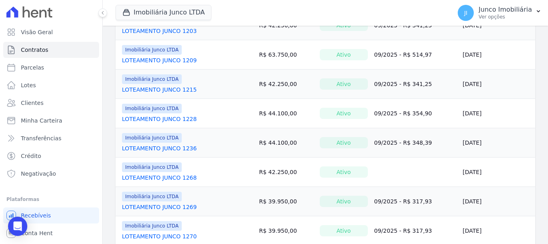
click at [177, 177] on link "LOTEAMENTO JUNCO 1268" at bounding box center [159, 177] width 75 height 8
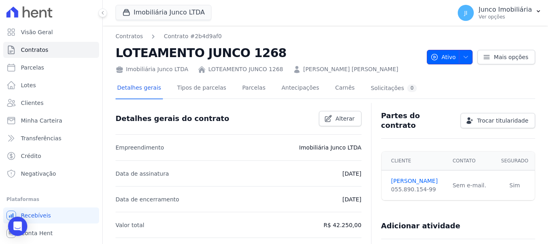
click at [463, 59] on icon "button" at bounding box center [466, 57] width 6 height 6
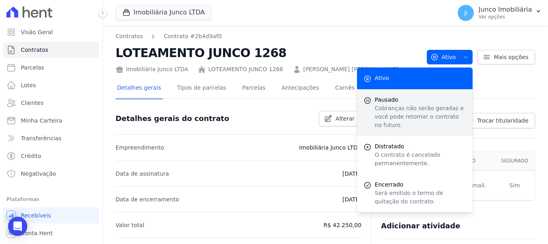
click at [407, 103] on span "Pausado" at bounding box center [420, 99] width 91 height 8
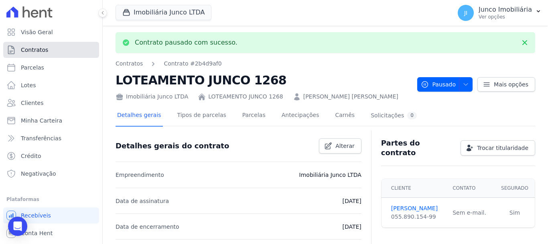
click at [39, 49] on span "Contratos" at bounding box center [34, 50] width 27 height 8
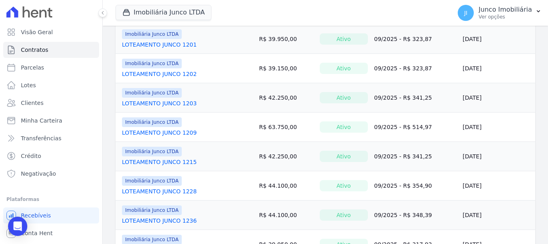
scroll to position [401, 0]
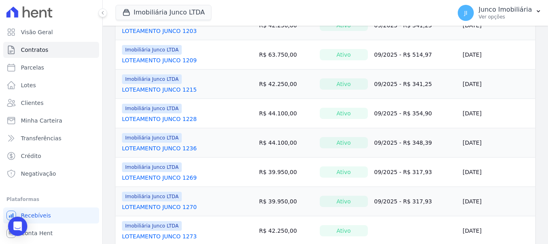
click at [155, 179] on link "LOTEAMENTO JUNCO 1269" at bounding box center [159, 177] width 75 height 8
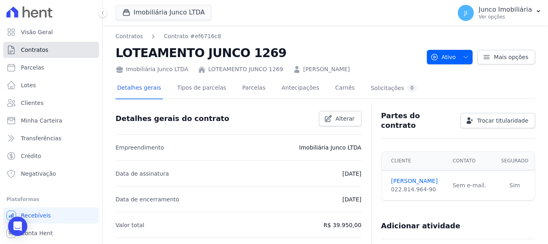
click at [39, 49] on span "Contratos" at bounding box center [34, 50] width 27 height 8
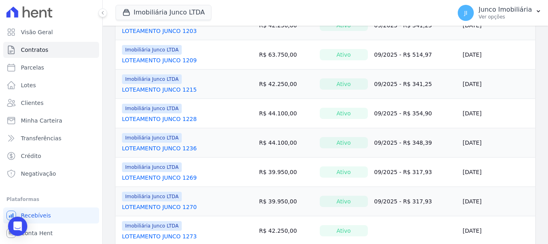
scroll to position [441, 0]
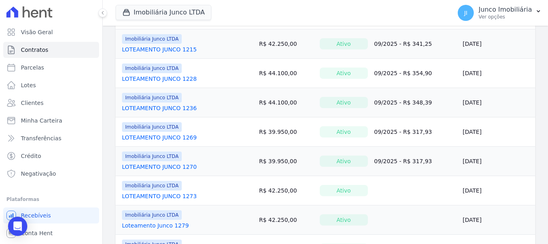
click at [183, 197] on link "LOTEAMENTO JUNCO 1273" at bounding box center [159, 196] width 75 height 8
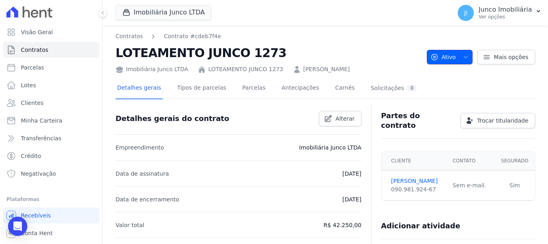
click at [463, 55] on icon "button" at bounding box center [466, 57] width 6 height 6
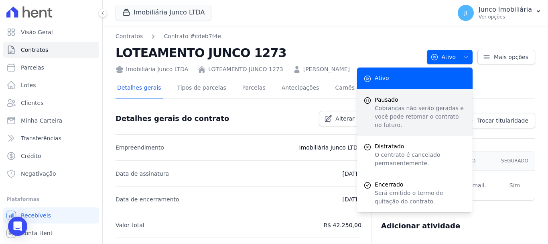
click at [415, 106] on p "Cobranças não serão geradas e você pode retomar o contrato no futuro." at bounding box center [420, 116] width 91 height 25
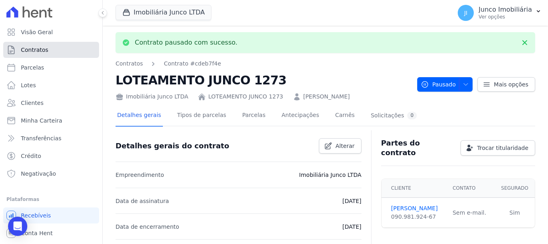
click at [34, 49] on span "Contratos" at bounding box center [34, 50] width 27 height 8
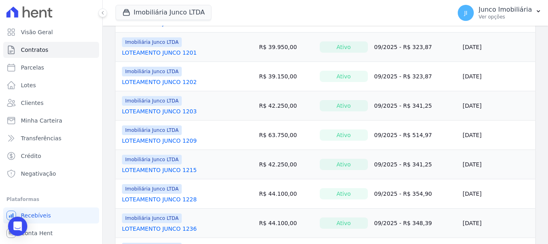
scroll to position [482, 0]
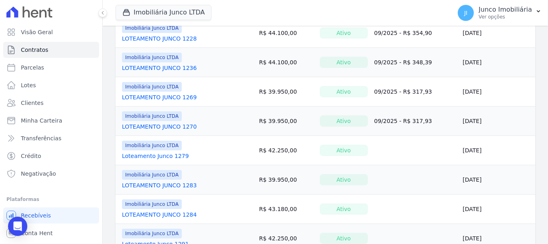
click at [163, 156] on link "Loteamento Junco 1279" at bounding box center [155, 156] width 67 height 8
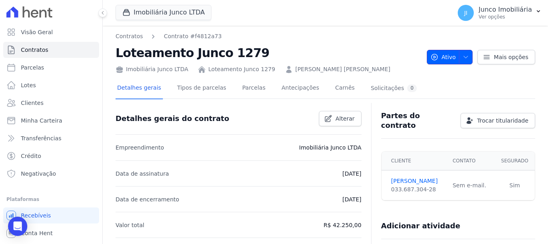
click at [464, 52] on span "button" at bounding box center [464, 57] width 10 height 13
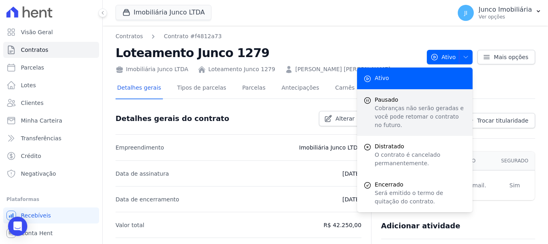
click at [383, 104] on p "Cobranças não serão geradas e você pode retomar o contrato no futuro." at bounding box center [420, 116] width 91 height 25
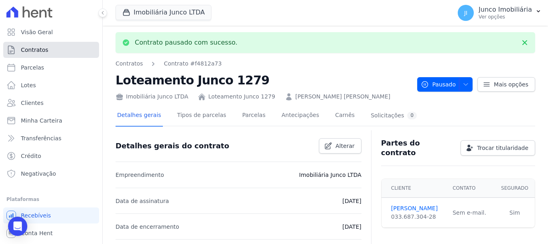
click at [43, 48] on span "Contratos" at bounding box center [34, 50] width 27 height 8
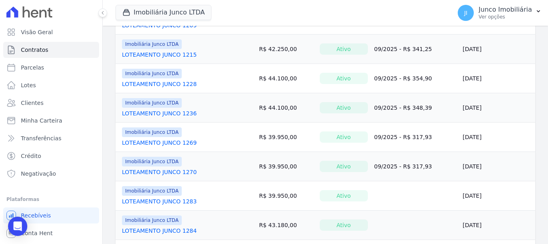
scroll to position [482, 0]
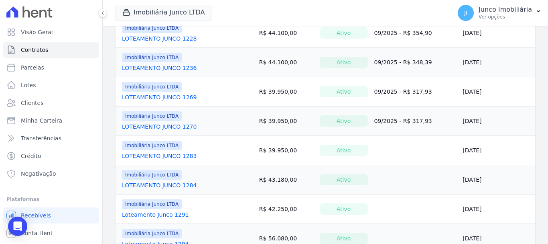
click at [181, 154] on link "LOTEAMENTO JUNCO 1283" at bounding box center [159, 156] width 75 height 8
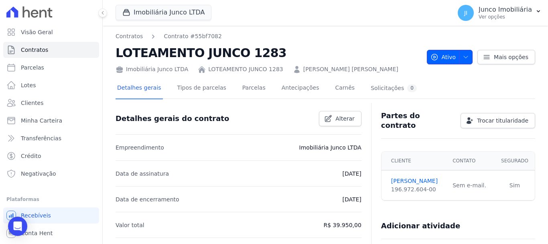
click at [463, 55] on icon "button" at bounding box center [466, 57] width 6 height 6
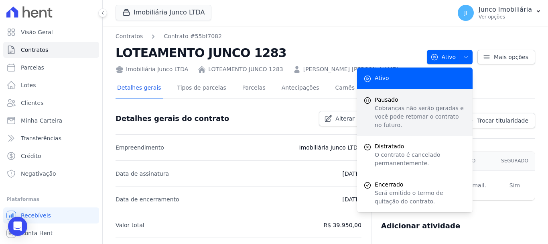
click at [382, 106] on p "Cobranças não serão geradas e você pode retomar o contrato no futuro." at bounding box center [420, 116] width 91 height 25
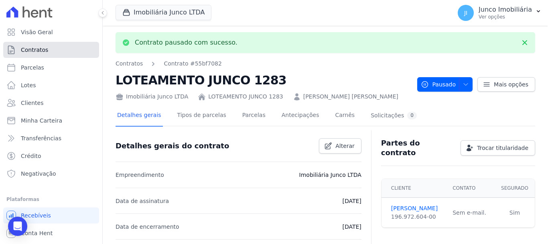
click at [48, 50] on link "Contratos" at bounding box center [51, 50] width 96 height 16
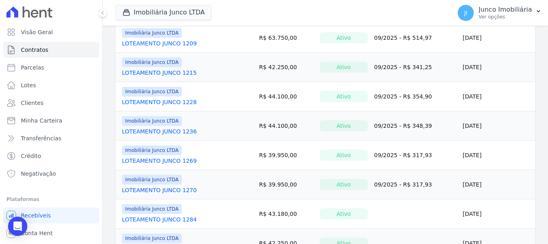
scroll to position [522, 0]
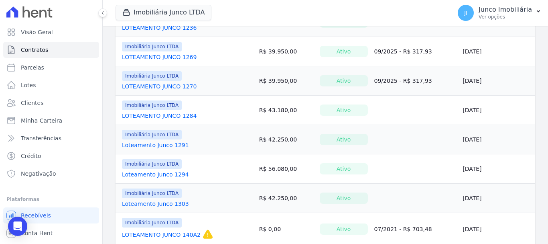
click at [165, 115] on link "LOTEAMENTO JUNCO 1284" at bounding box center [159, 116] width 75 height 8
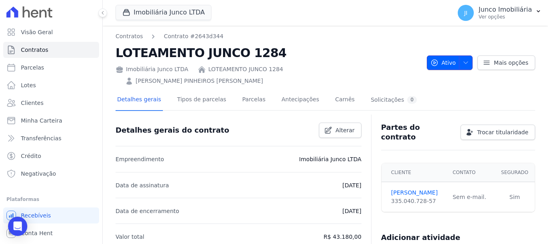
click at [465, 59] on icon "button" at bounding box center [466, 62] width 6 height 6
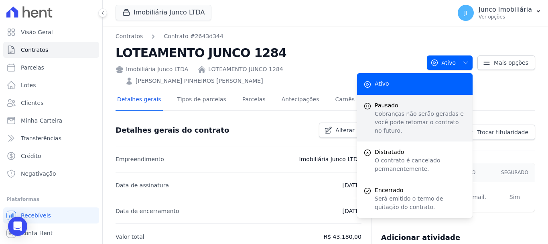
click at [396, 110] on p "Cobranças não serão geradas e você pode retomar o contrato no futuro." at bounding box center [420, 122] width 91 height 25
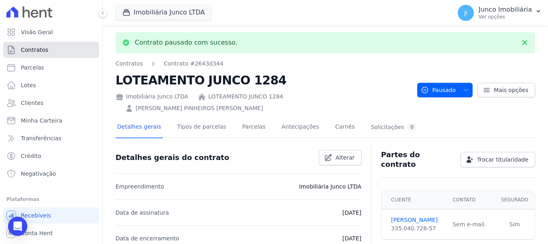
click at [27, 49] on span "Contratos" at bounding box center [34, 50] width 27 height 8
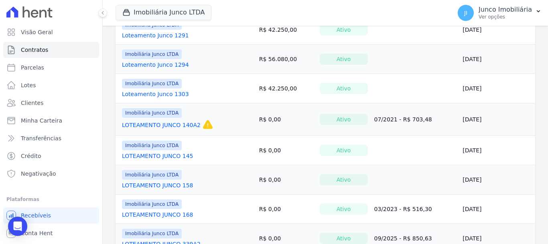
scroll to position [522, 0]
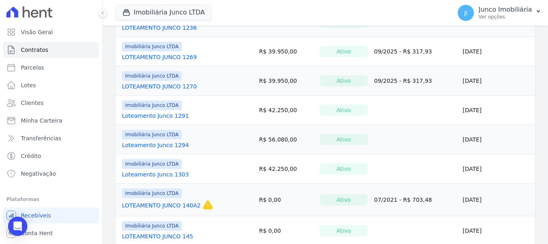
click at [160, 112] on link "Loteamento Junco 1291" at bounding box center [155, 116] width 67 height 8
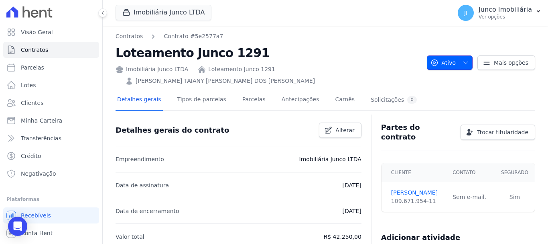
click at [463, 59] on icon "button" at bounding box center [466, 62] width 6 height 6
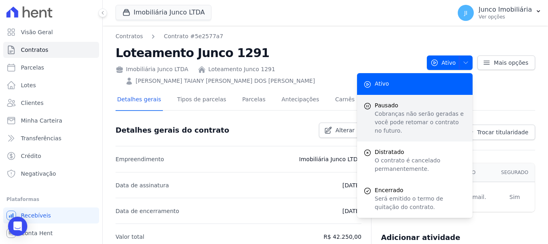
click at [380, 110] on p "Cobranças não serão geradas e você pode retomar o contrato no futuro." at bounding box center [420, 122] width 91 height 25
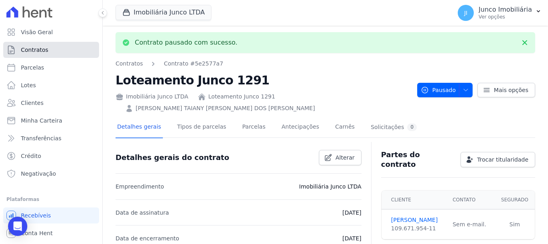
click at [34, 51] on span "Contratos" at bounding box center [34, 50] width 27 height 8
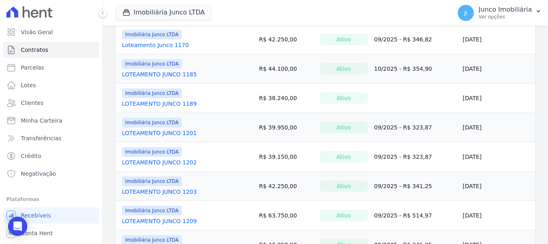
scroll to position [441, 0]
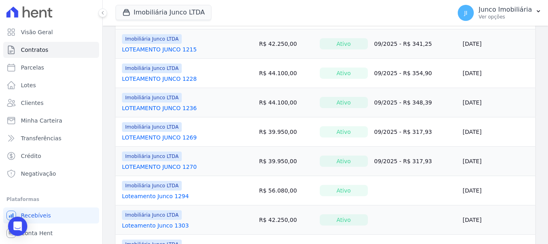
click at [160, 192] on link "Loteamento Junco 1294" at bounding box center [155, 196] width 67 height 8
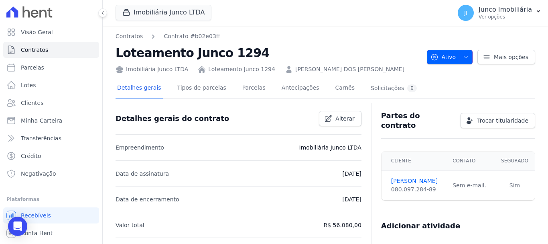
click at [463, 56] on icon "button" at bounding box center [466, 57] width 6 height 6
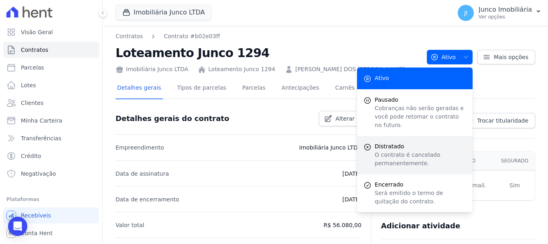
click at [392, 150] on p "O contrato é cancelado permanentemente." at bounding box center [420, 158] width 91 height 17
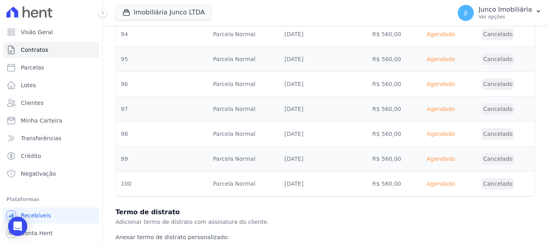
scroll to position [2598, 0]
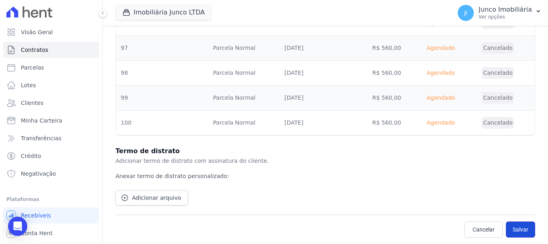
click at [514, 230] on button "Salvar" at bounding box center [520, 229] width 29 height 16
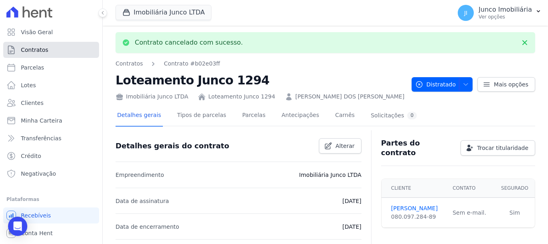
click at [46, 47] on span "Contratos" at bounding box center [34, 50] width 27 height 8
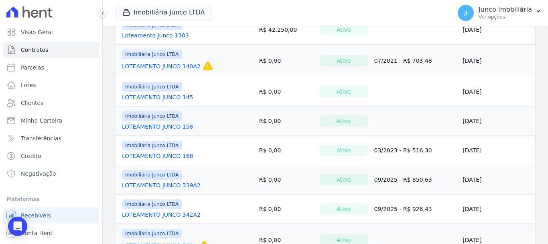
scroll to position [601, 0]
click at [173, 67] on link "LOTEAMENTO JUNCO 140A2" at bounding box center [161, 67] width 79 height 8
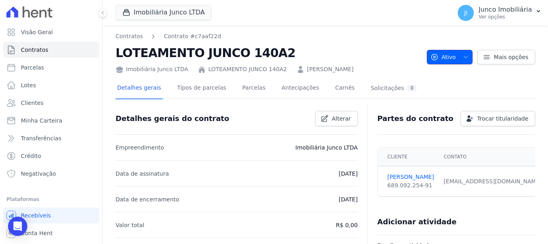
click at [465, 54] on icon "button" at bounding box center [466, 57] width 6 height 6
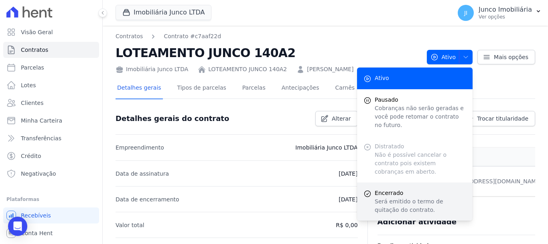
click at [380, 197] on p "Será emitido o termo de quitação do contrato." at bounding box center [420, 205] width 91 height 17
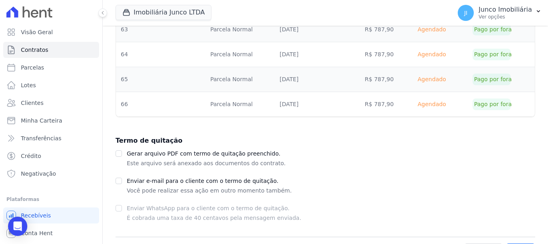
scroll to position [1420, 0]
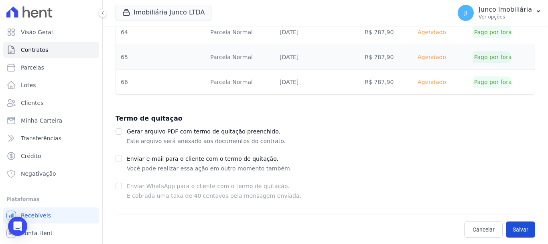
click at [523, 228] on button "Salvar" at bounding box center [520, 229] width 29 height 16
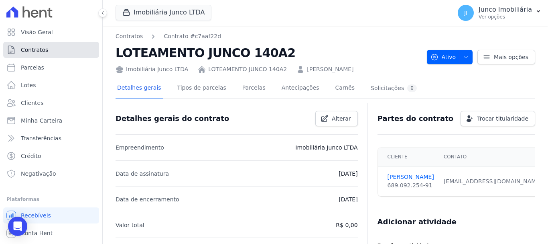
click at [49, 51] on link "Contratos" at bounding box center [51, 50] width 96 height 16
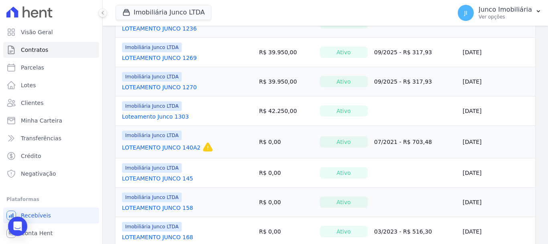
scroll to position [522, 0]
click at [161, 148] on link "LOTEAMENTO JUNCO 140A2" at bounding box center [161, 146] width 79 height 8
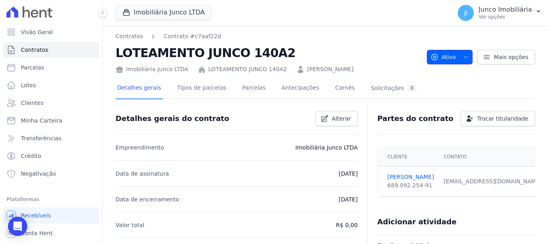
click at [465, 55] on icon "button" at bounding box center [466, 57] width 6 height 6
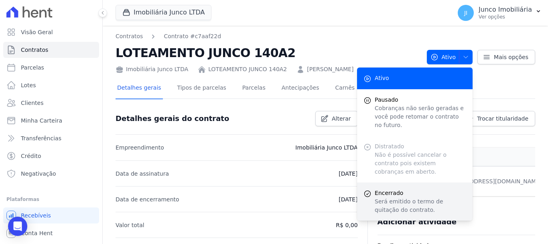
click at [378, 189] on span "Encerrado" at bounding box center [420, 193] width 91 height 8
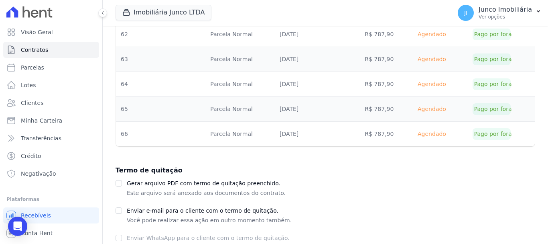
scroll to position [1420, 0]
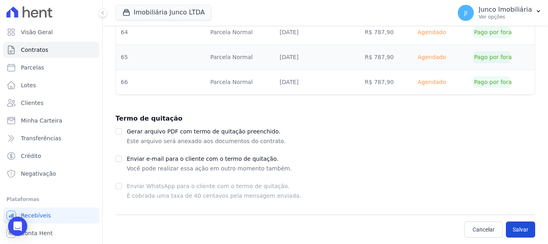
click at [516, 228] on button "Salvar" at bounding box center [520, 229] width 29 height 16
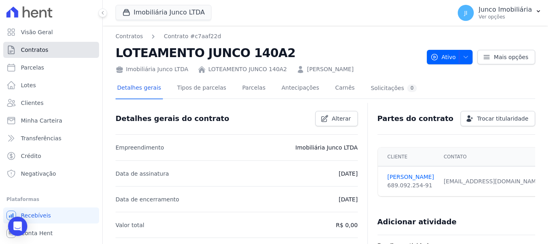
click at [47, 47] on link "Contratos" at bounding box center [51, 50] width 96 height 16
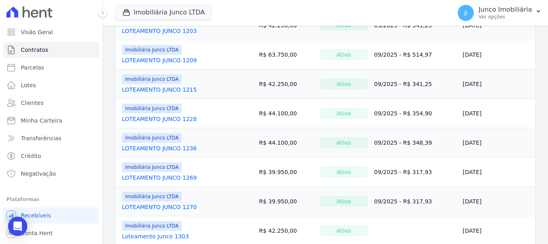
scroll to position [562, 0]
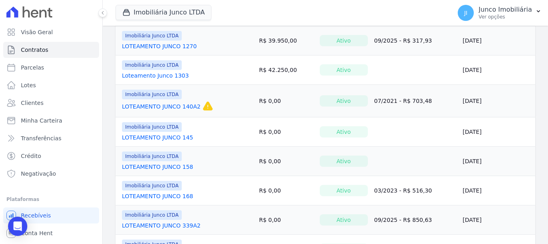
click at [158, 135] on link "LOTEAMENTO JUNCO 145" at bounding box center [157, 137] width 71 height 8
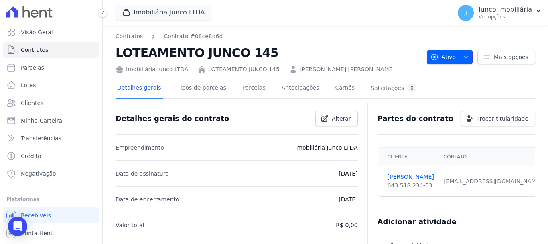
click at [463, 56] on icon "button" at bounding box center [466, 57] width 6 height 6
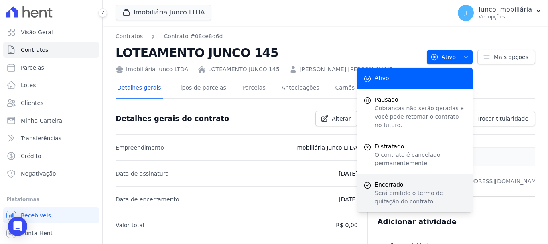
click at [396, 189] on p "Será emitido o termo de quitação do contrato." at bounding box center [420, 197] width 91 height 17
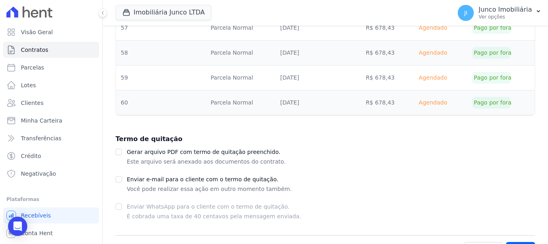
scroll to position [1097, 0]
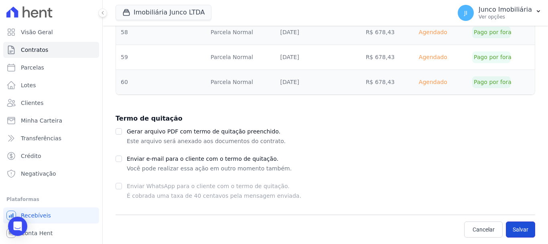
click at [514, 226] on button "Salvar" at bounding box center [520, 229] width 29 height 16
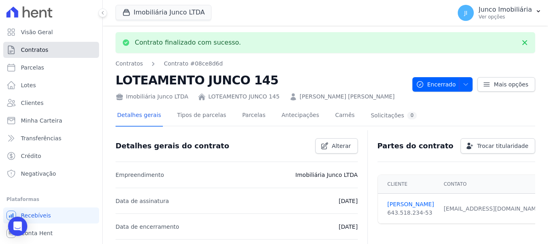
click at [48, 49] on link "Contratos" at bounding box center [51, 50] width 96 height 16
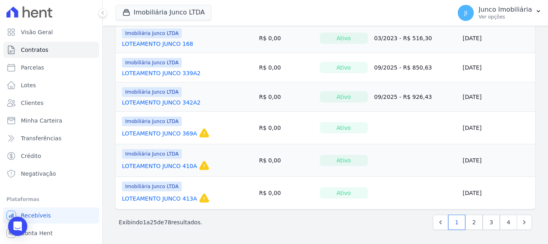
scroll to position [685, 0]
click at [471, 223] on link "2" at bounding box center [473, 221] width 17 height 15
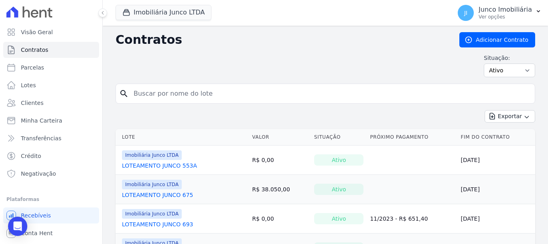
click at [169, 163] on link "LOTEAMENTO JUNCO 553A" at bounding box center [159, 165] width 75 height 8
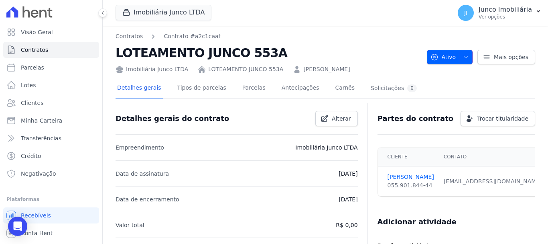
click at [465, 56] on icon "button" at bounding box center [466, 57] width 6 height 6
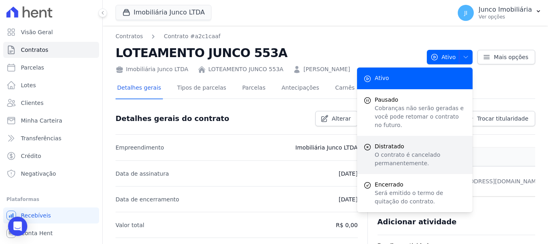
click at [396, 142] on span "Distratado" at bounding box center [420, 146] width 91 height 8
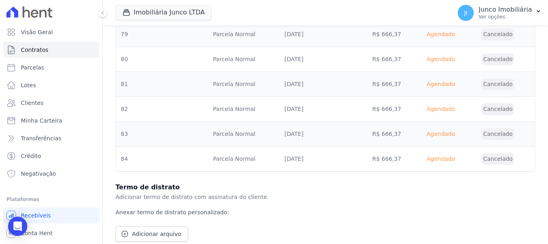
scroll to position [1603, 0]
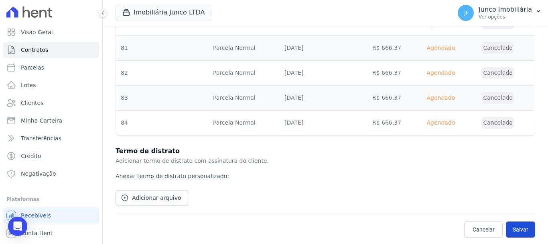
click at [521, 230] on button "Salvar" at bounding box center [520, 229] width 29 height 16
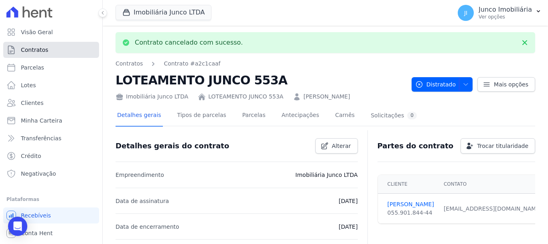
click at [41, 53] on span "Contratos" at bounding box center [34, 50] width 27 height 8
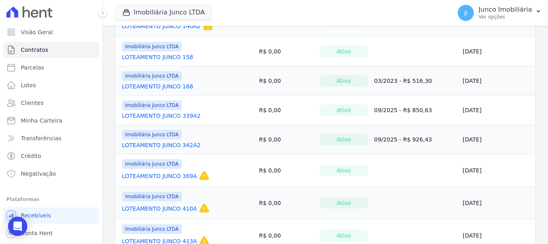
scroll to position [685, 0]
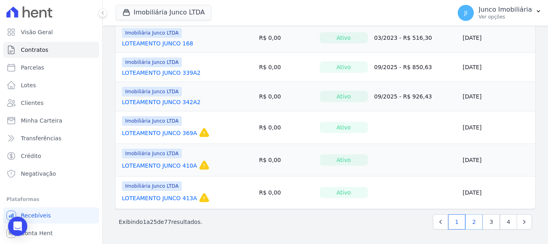
click at [469, 223] on link "2" at bounding box center [473, 221] width 17 height 15
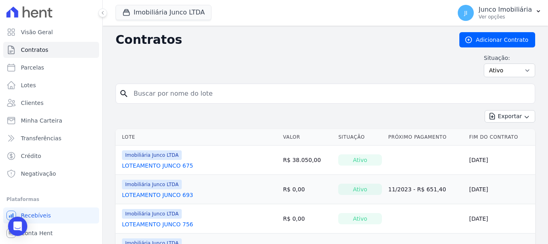
click at [166, 165] on link "LOTEAMENTO JUNCO 675" at bounding box center [157, 165] width 71 height 8
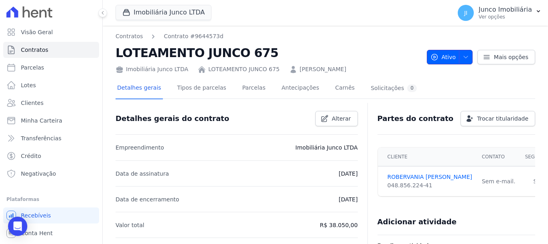
click at [465, 56] on icon "button" at bounding box center [466, 57] width 6 height 6
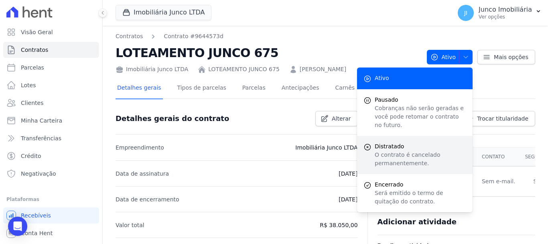
click at [395, 150] on p "O contrato é cancelado permanentemente." at bounding box center [420, 158] width 91 height 17
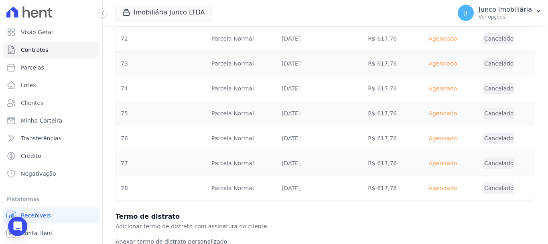
scroll to position [1951, 0]
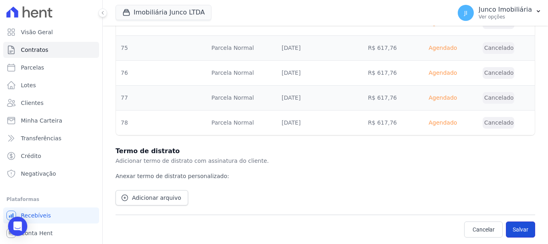
click at [515, 229] on button "Salvar" at bounding box center [520, 229] width 29 height 16
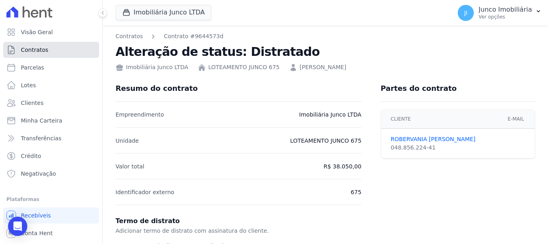
click at [34, 50] on span "Contratos" at bounding box center [34, 50] width 27 height 8
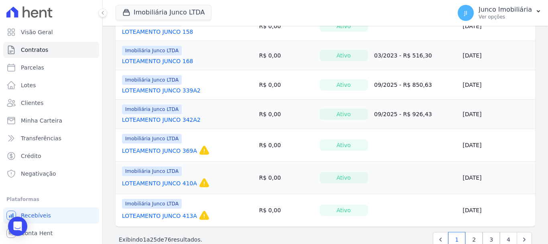
scroll to position [685, 0]
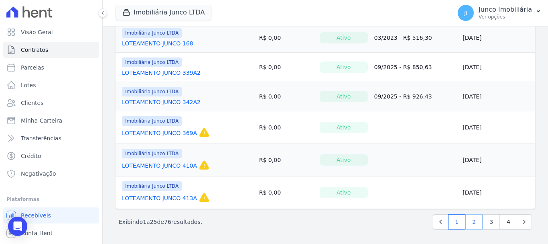
click at [473, 222] on link "2" at bounding box center [473, 221] width 17 height 15
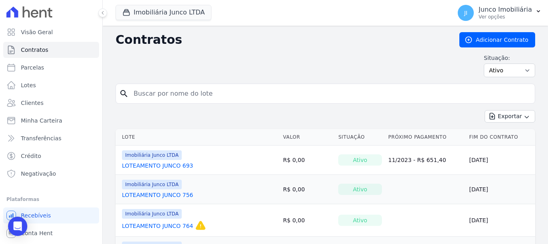
click at [168, 166] on link "LOTEAMENTO JUNCO 693" at bounding box center [157, 165] width 71 height 8
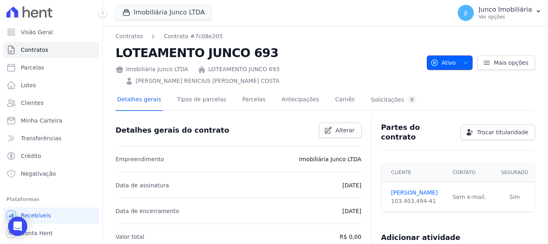
click at [465, 62] on icon "button" at bounding box center [466, 63] width 4 height 2
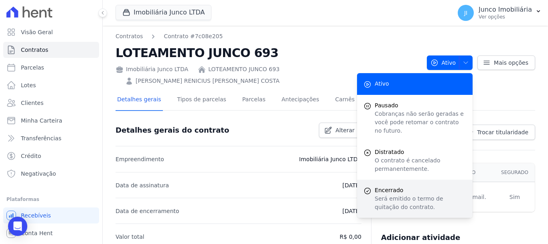
click at [384, 194] on p "Será emitido o termo de quitação do contrato." at bounding box center [420, 202] width 91 height 17
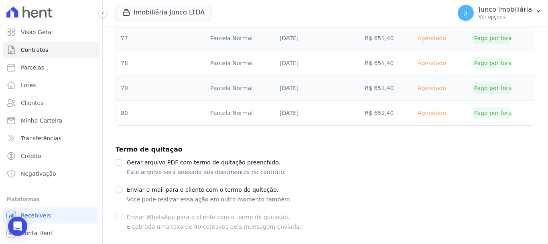
scroll to position [1669, 0]
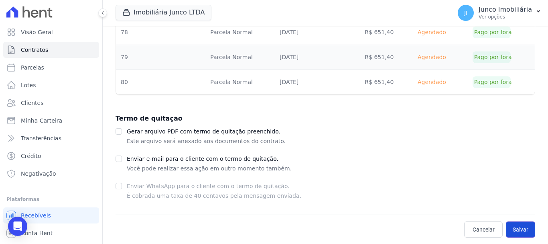
click at [518, 228] on button "Salvar" at bounding box center [520, 229] width 29 height 16
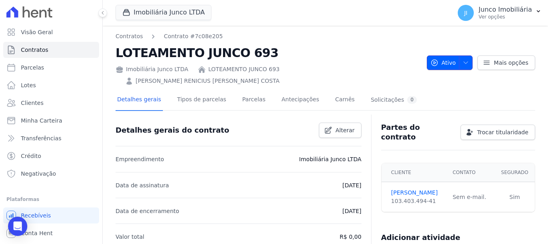
click at [462, 56] on span "button" at bounding box center [464, 62] width 10 height 13
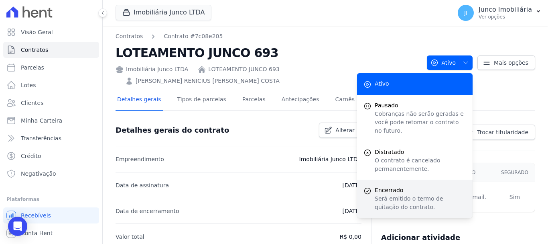
click at [394, 186] on span "Encerrado" at bounding box center [420, 190] width 91 height 8
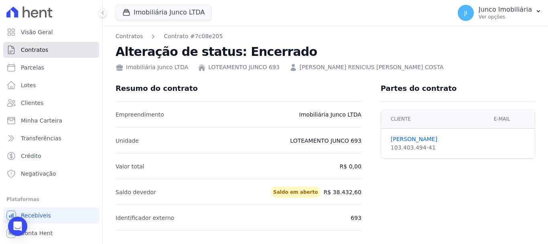
click at [32, 52] on span "Contratos" at bounding box center [34, 50] width 27 height 8
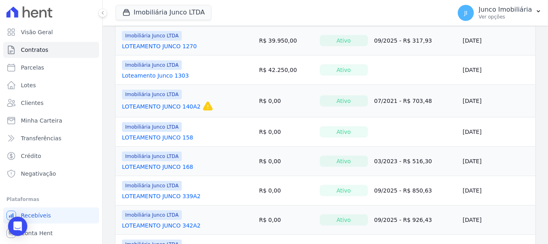
scroll to position [685, 0]
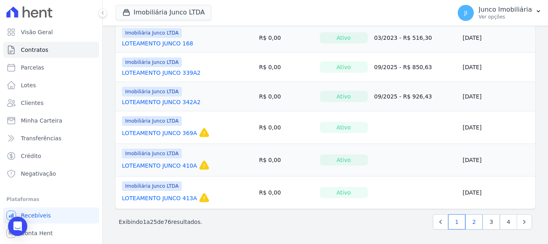
click at [472, 221] on link "2" at bounding box center [473, 221] width 17 height 15
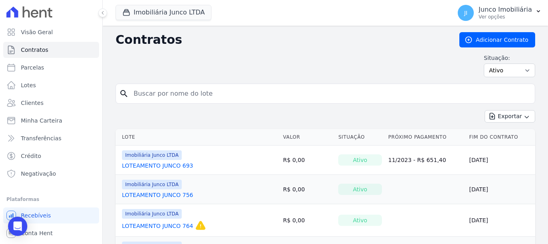
click at [183, 164] on link "LOTEAMENTO JUNCO 693" at bounding box center [157, 165] width 71 height 8
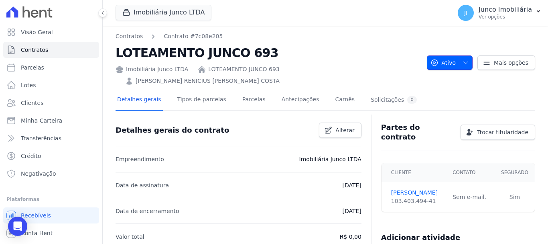
click at [465, 59] on icon "button" at bounding box center [466, 62] width 6 height 6
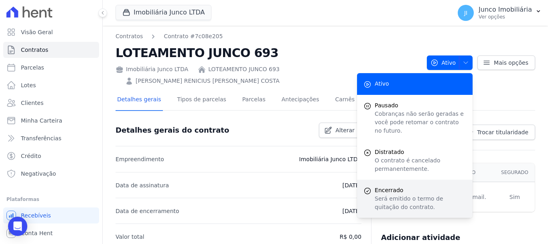
click at [394, 186] on span "Encerrado" at bounding box center [420, 190] width 91 height 8
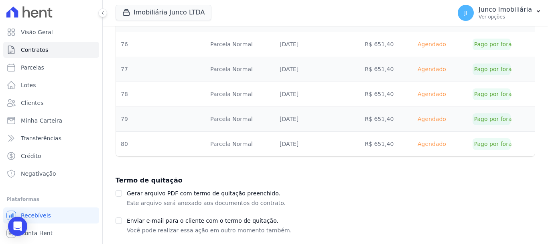
scroll to position [1669, 0]
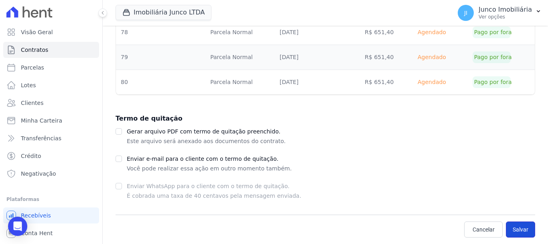
click at [522, 230] on button "Salvar" at bounding box center [520, 229] width 29 height 16
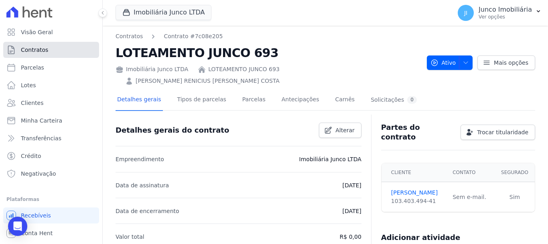
click at [29, 51] on span "Contratos" at bounding box center [34, 50] width 27 height 8
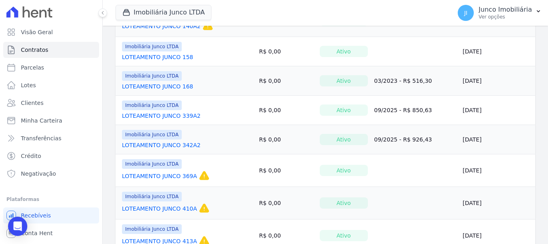
scroll to position [685, 0]
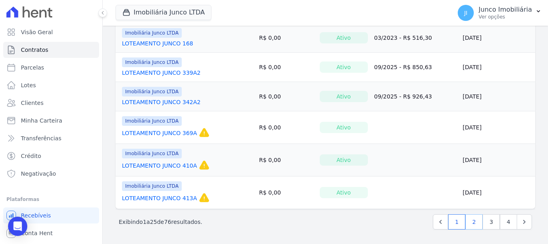
click at [469, 222] on link "2" at bounding box center [473, 221] width 17 height 15
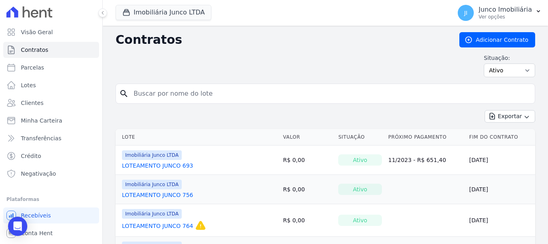
click at [164, 194] on link "LOTEAMENTO JUNCO 756" at bounding box center [157, 195] width 71 height 8
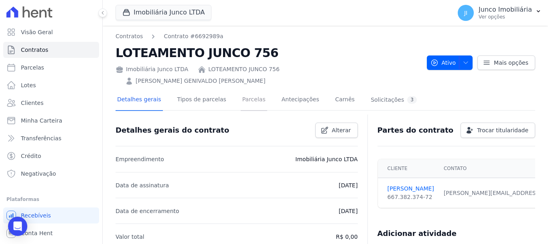
click at [250, 89] on link "Parcelas" at bounding box center [254, 99] width 26 height 21
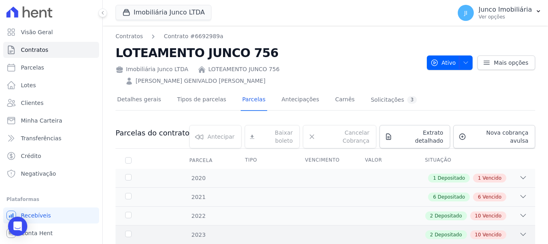
scroll to position [80, 0]
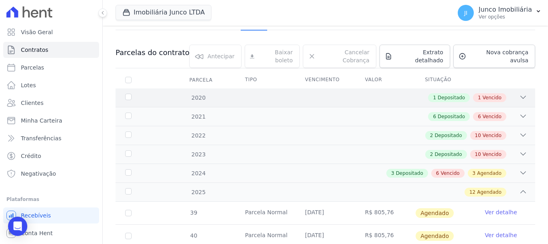
click at [490, 94] on span "Vencido" at bounding box center [492, 97] width 19 height 7
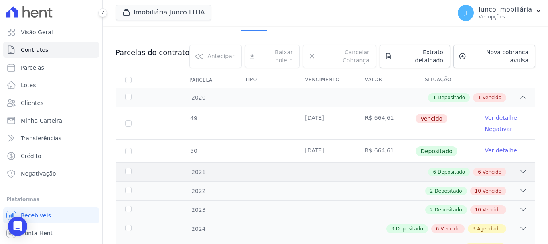
click at [492, 168] on span "Vencido" at bounding box center [492, 171] width 19 height 7
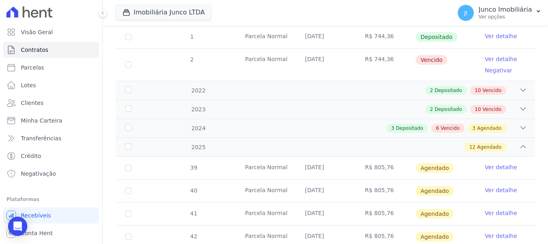
scroll to position [522, 0]
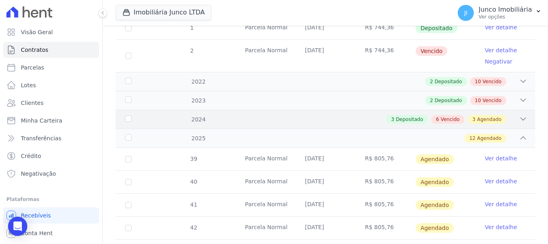
click at [493, 116] on span "Agendado" at bounding box center [489, 119] width 24 height 7
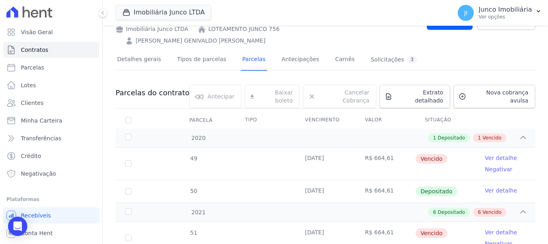
scroll to position [0, 0]
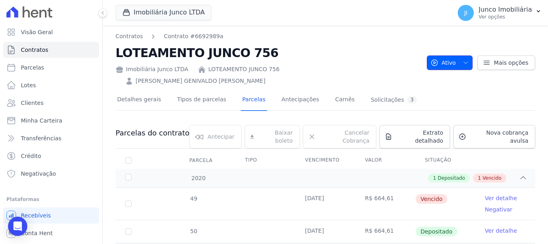
click at [465, 59] on icon "button" at bounding box center [466, 62] width 6 height 6
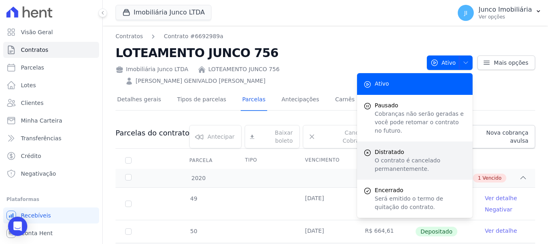
click at [405, 148] on span "Distratado" at bounding box center [420, 152] width 91 height 8
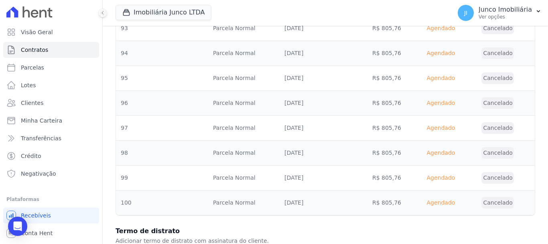
scroll to position [2573, 0]
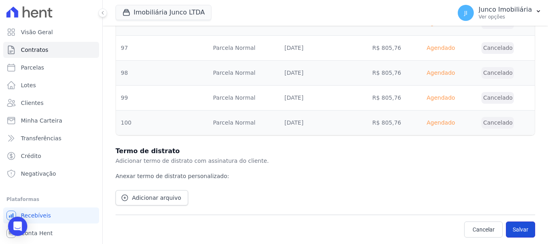
click at [513, 230] on button "Salvar" at bounding box center [520, 229] width 29 height 16
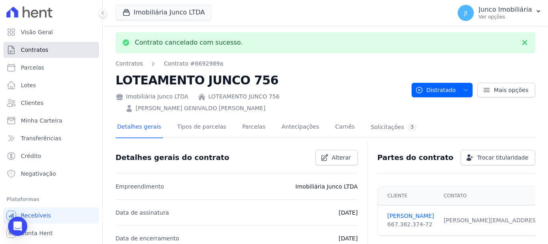
click at [44, 50] on span "Contratos" at bounding box center [34, 50] width 27 height 8
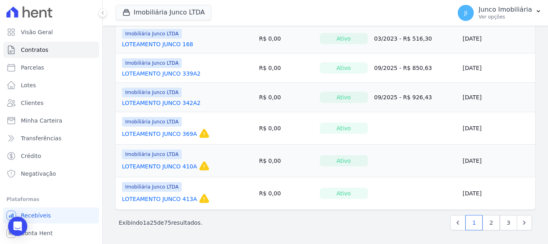
scroll to position [685, 0]
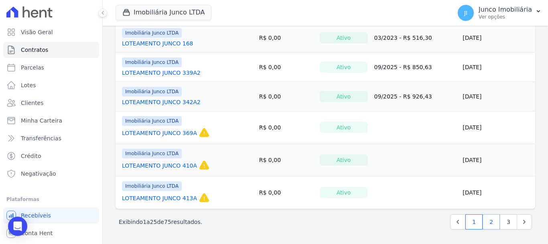
click at [487, 221] on link "2" at bounding box center [491, 221] width 17 height 15
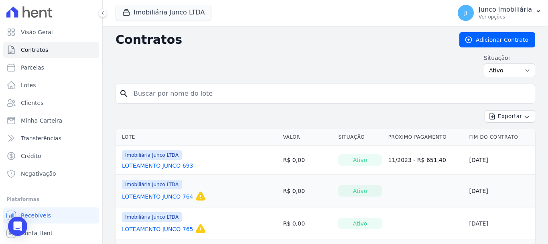
click at [177, 193] on link "LOTEAMENTO JUNCO 764" at bounding box center [157, 196] width 71 height 8
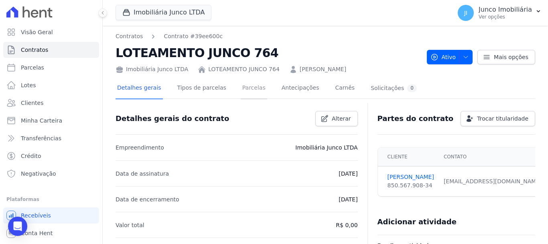
click at [242, 88] on link "Parcelas" at bounding box center [254, 88] width 26 height 21
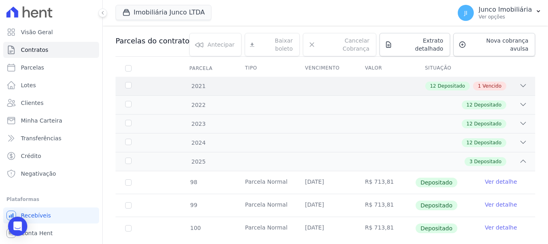
scroll to position [93, 0]
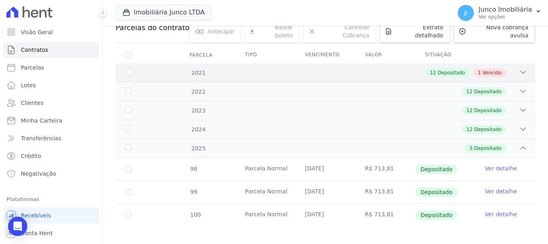
click at [487, 69] on span "Vencido" at bounding box center [492, 72] width 19 height 7
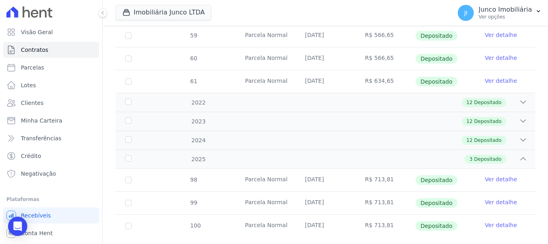
scroll to position [400, 0]
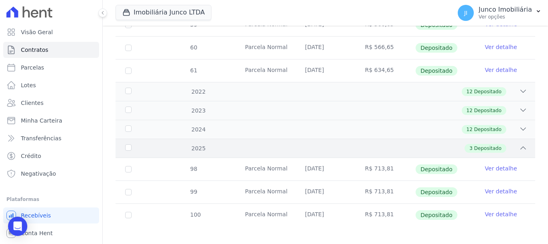
click at [519, 144] on icon at bounding box center [523, 148] width 8 height 8
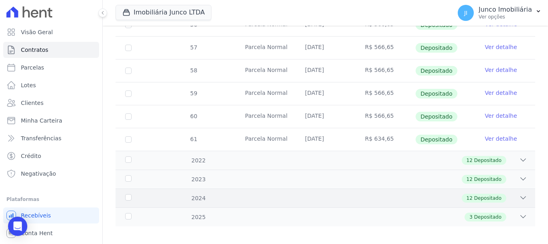
click at [519, 194] on icon at bounding box center [523, 197] width 8 height 8
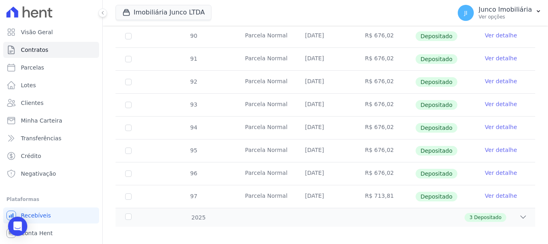
scroll to position [606, 0]
click at [521, 215] on icon at bounding box center [523, 216] width 5 height 2
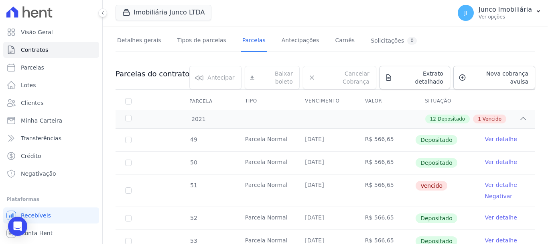
scroll to position [33, 0]
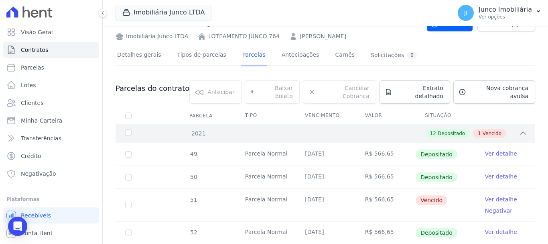
click at [452, 130] on span "Depositado" at bounding box center [451, 133] width 27 height 7
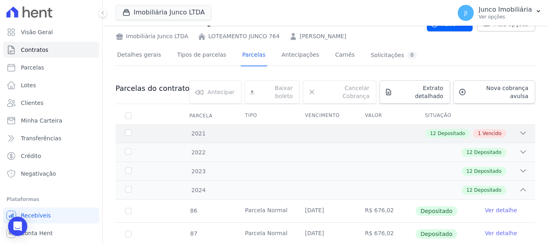
click at [494, 130] on span "Vencido" at bounding box center [492, 133] width 19 height 7
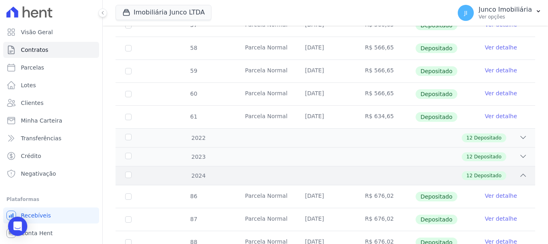
scroll to position [314, 0]
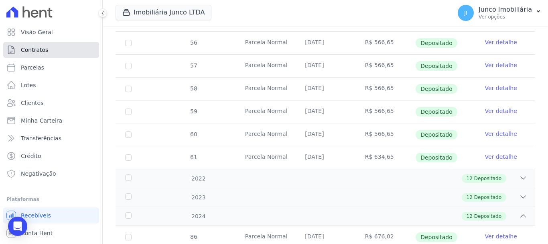
click at [45, 48] on span "Contratos" at bounding box center [34, 50] width 27 height 8
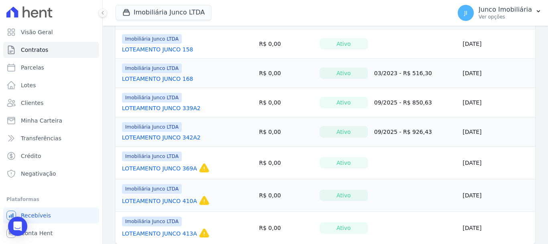
scroll to position [685, 0]
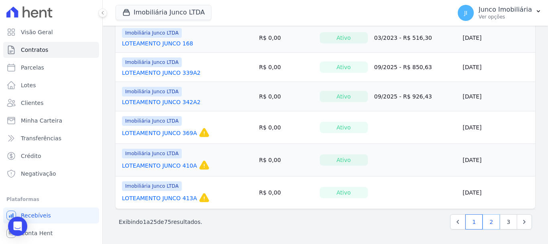
click at [485, 221] on link "2" at bounding box center [491, 221] width 17 height 15
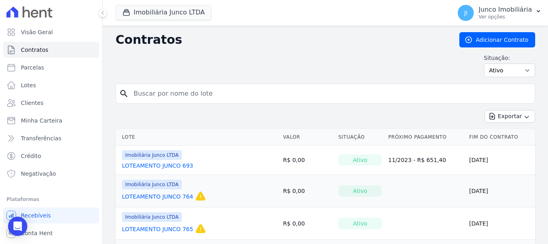
scroll to position [80, 0]
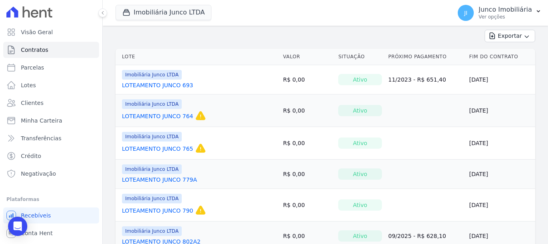
click at [171, 148] on link "LOTEAMENTO JUNCO 765" at bounding box center [157, 148] width 71 height 8
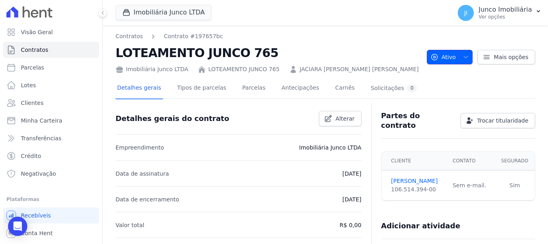
click at [462, 51] on span "button" at bounding box center [464, 57] width 10 height 13
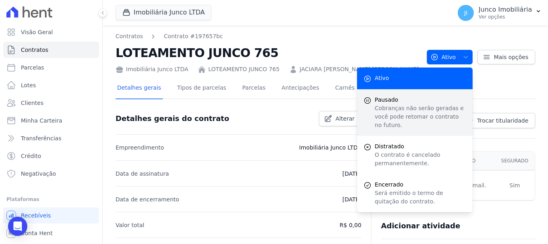
drag, startPoint x: 397, startPoint y: 77, endPoint x: 402, endPoint y: 99, distance: 22.1
click at [402, 99] on div "Ativo Pausado Cobranças não serão geradas e você pode retomar o contrato no fut…" at bounding box center [415, 139] width 116 height 144
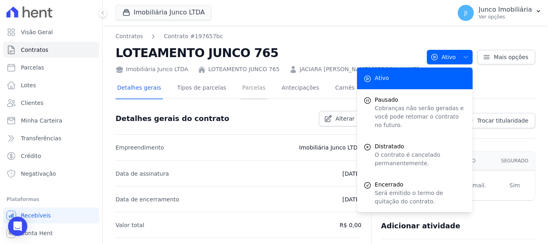
click at [242, 89] on link "Parcelas" at bounding box center [254, 88] width 26 height 21
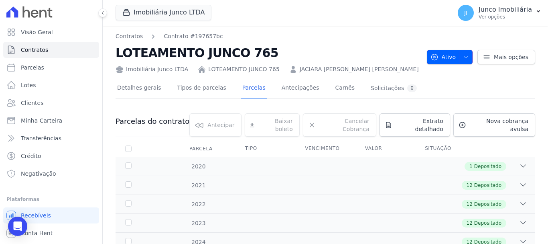
click at [464, 55] on icon "button" at bounding box center [466, 57] width 6 height 6
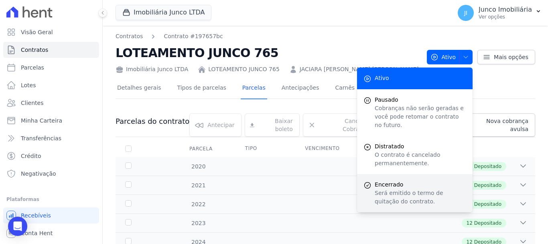
click at [388, 189] on p "Será emitido o termo de quitação do contrato." at bounding box center [420, 197] width 91 height 17
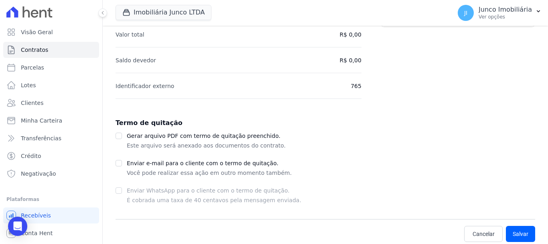
scroll to position [136, 0]
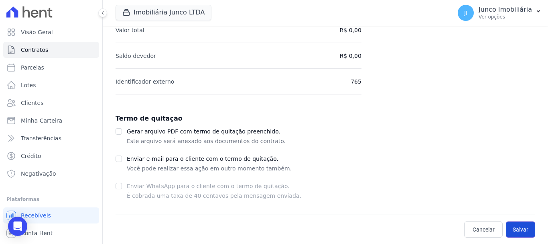
click at [517, 229] on button "Salvar" at bounding box center [520, 229] width 29 height 16
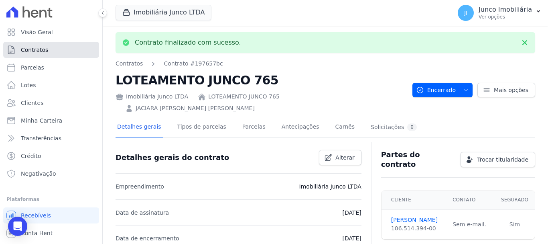
click at [36, 49] on span "Contratos" at bounding box center [34, 50] width 27 height 8
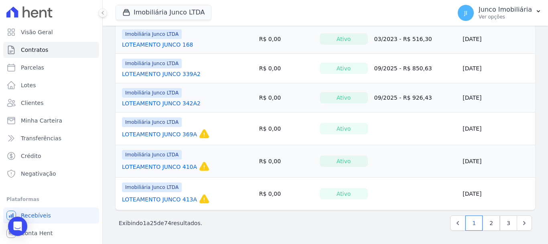
scroll to position [685, 0]
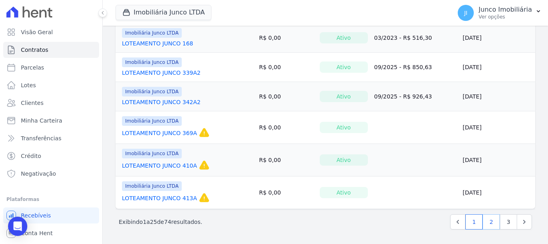
click at [487, 219] on link "2" at bounding box center [491, 221] width 17 height 15
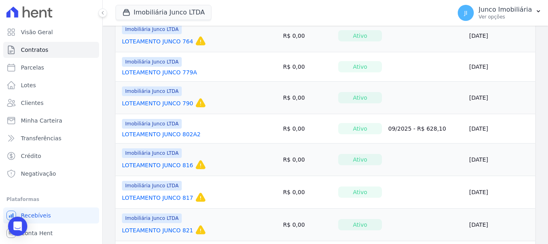
scroll to position [80, 0]
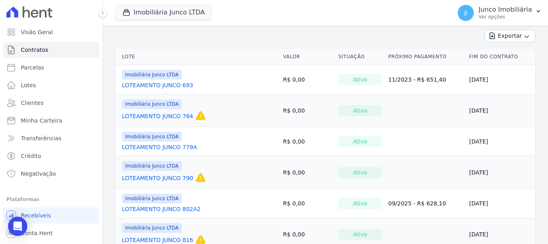
click at [152, 147] on link "LOTEAMENTO JUNCO 779A" at bounding box center [159, 147] width 75 height 8
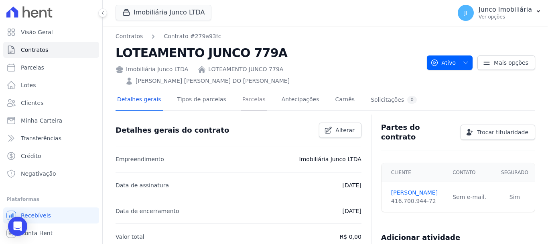
click at [241, 89] on link "Parcelas" at bounding box center [254, 99] width 26 height 21
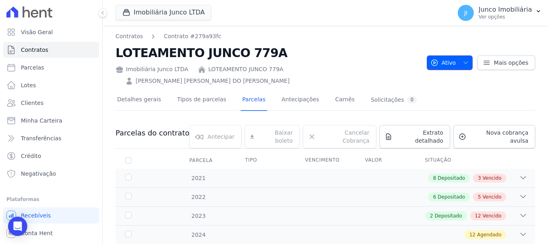
click at [463, 59] on icon "button" at bounding box center [466, 62] width 6 height 6
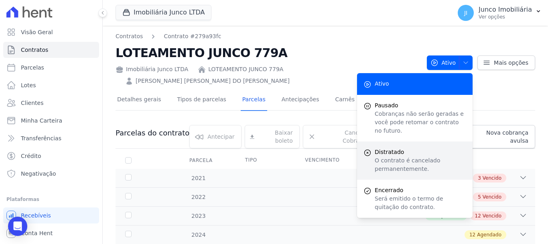
click at [397, 156] on p "O contrato é cancelado permanentemente." at bounding box center [420, 164] width 91 height 17
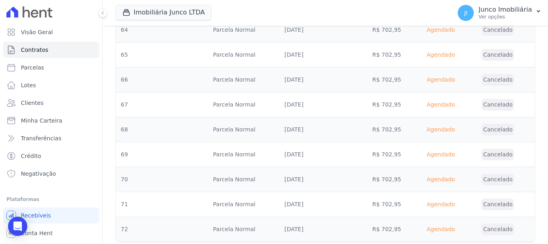
scroll to position [1230, 0]
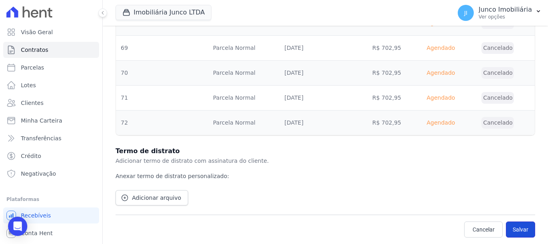
click at [516, 228] on button "Salvar" at bounding box center [520, 229] width 29 height 16
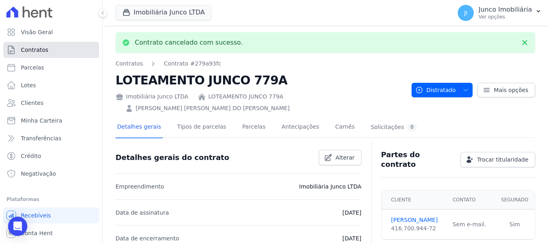
click at [39, 51] on span "Contratos" at bounding box center [34, 50] width 27 height 8
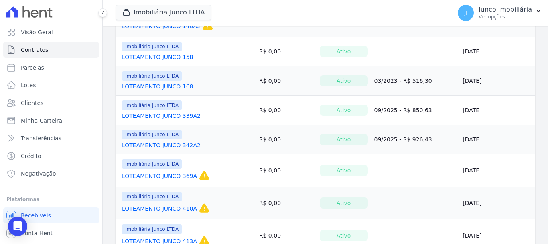
scroll to position [685, 0]
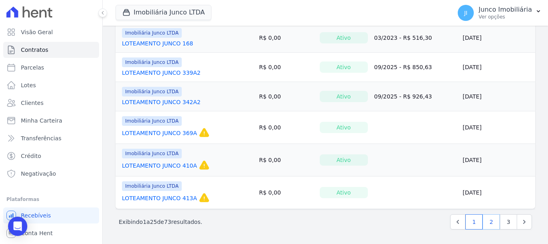
click at [485, 222] on link "2" at bounding box center [491, 221] width 17 height 15
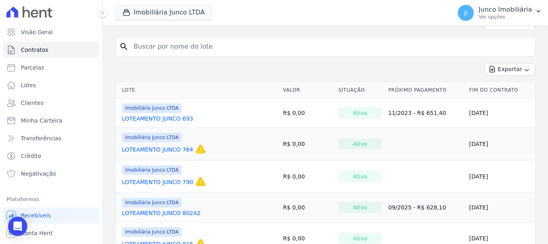
scroll to position [120, 0]
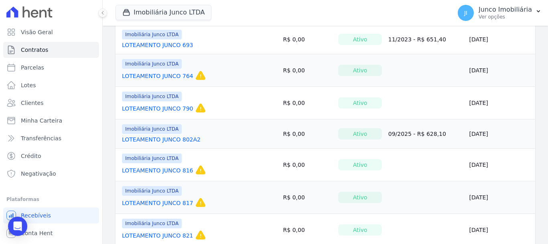
click at [163, 106] on link "LOTEAMENTO JUNCO 790" at bounding box center [157, 108] width 71 height 8
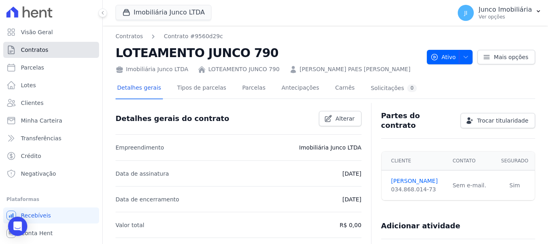
click at [44, 49] on span "Contratos" at bounding box center [34, 50] width 27 height 8
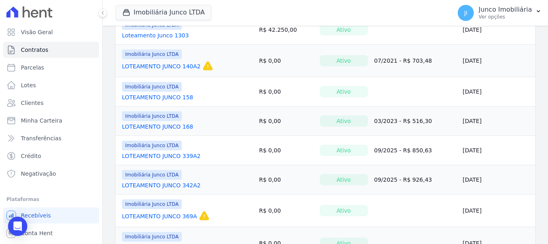
scroll to position [685, 0]
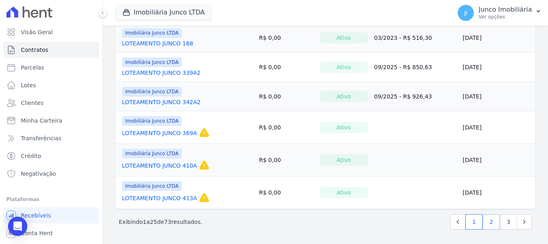
click at [484, 222] on link "2" at bounding box center [491, 221] width 17 height 15
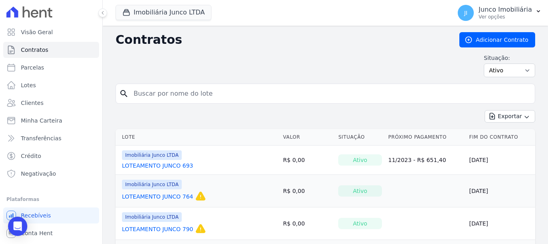
scroll to position [120, 0]
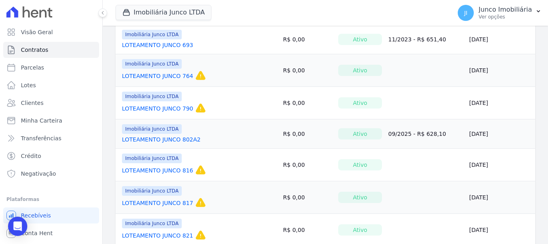
click at [171, 170] on link "LOTEAMENTO JUNCO 816" at bounding box center [157, 170] width 71 height 8
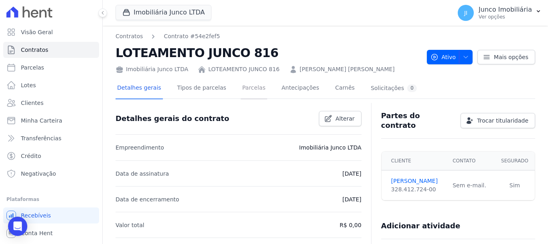
click at [243, 86] on link "Parcelas" at bounding box center [254, 88] width 26 height 21
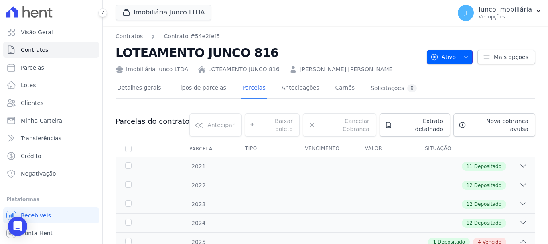
click at [463, 56] on icon "button" at bounding box center [466, 57] width 6 height 6
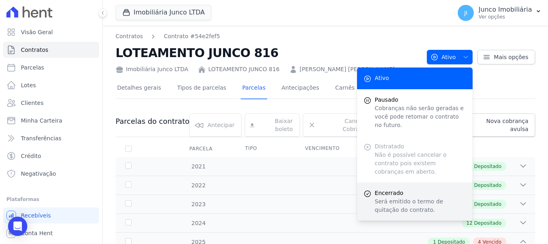
click at [386, 197] on p "Será emitido o termo de quitação do contrato." at bounding box center [420, 205] width 91 height 17
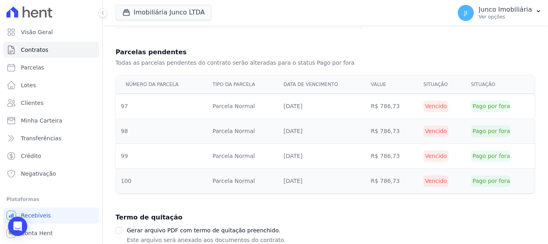
scroll to position [301, 0]
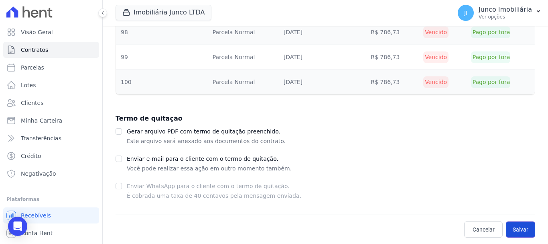
click at [512, 229] on button "Salvar" at bounding box center [520, 229] width 29 height 16
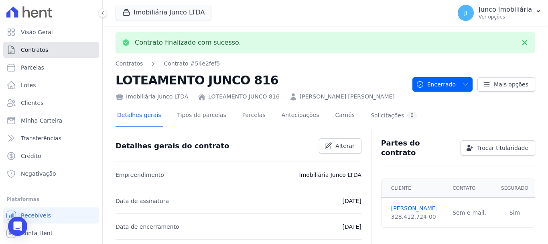
click at [27, 48] on span "Contratos" at bounding box center [34, 50] width 27 height 8
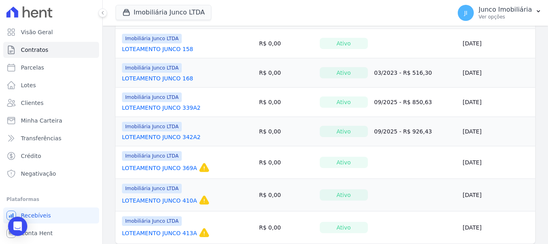
scroll to position [685, 0]
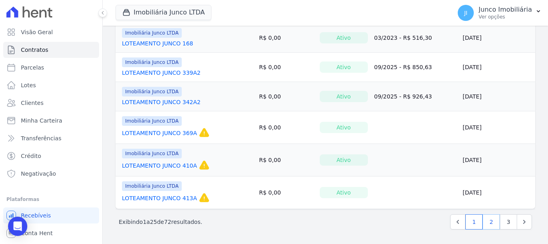
click at [485, 223] on link "2" at bounding box center [491, 221] width 17 height 15
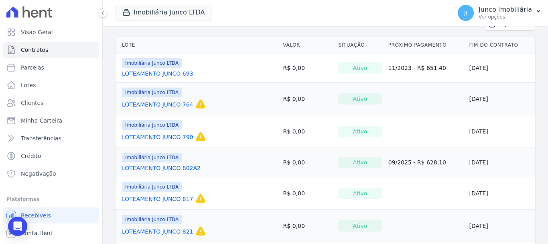
scroll to position [161, 0]
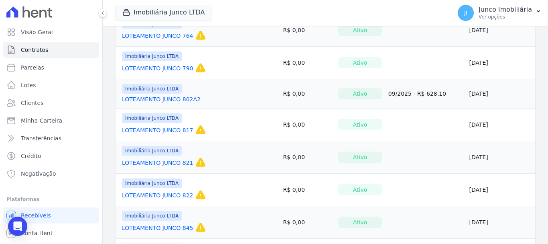
click at [175, 130] on link "LOTEAMENTO JUNCO 817" at bounding box center [157, 130] width 71 height 8
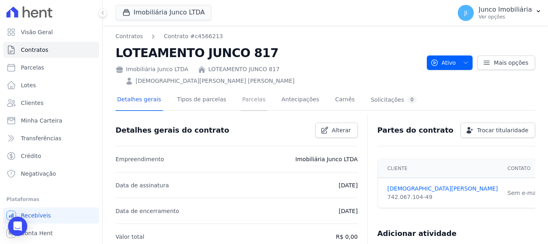
click at [250, 89] on link "Parcelas" at bounding box center [254, 99] width 26 height 21
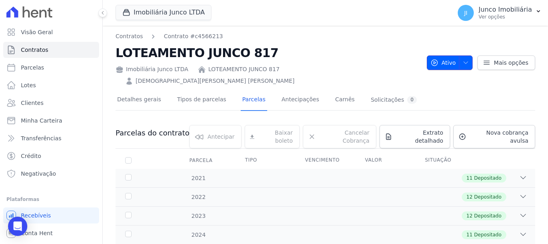
click at [465, 59] on icon "button" at bounding box center [466, 62] width 6 height 6
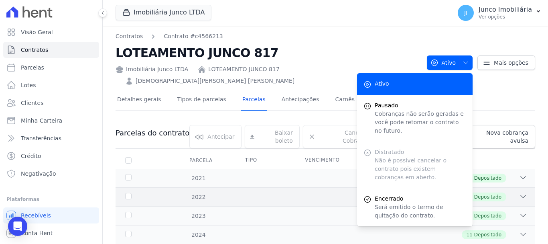
click at [288, 192] on div "12 Depositado" at bounding box center [346, 196] width 363 height 9
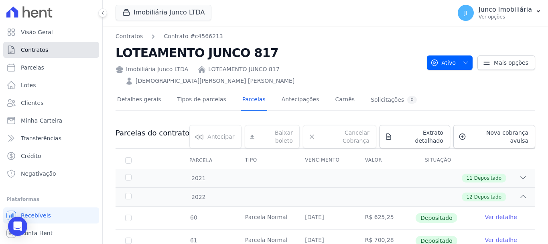
click at [40, 51] on span "Contratos" at bounding box center [34, 50] width 27 height 8
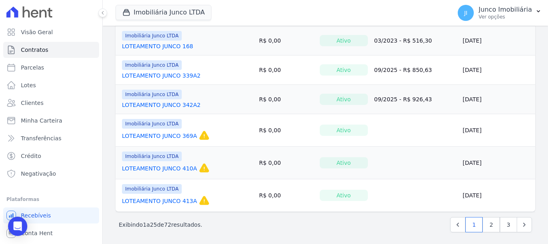
scroll to position [685, 0]
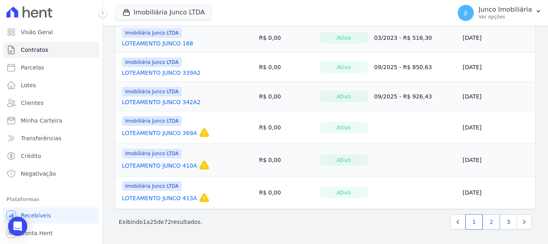
click at [487, 222] on link "2" at bounding box center [491, 221] width 17 height 15
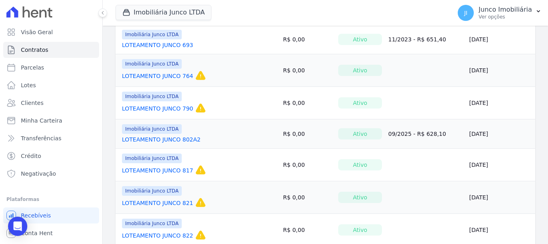
scroll to position [161, 0]
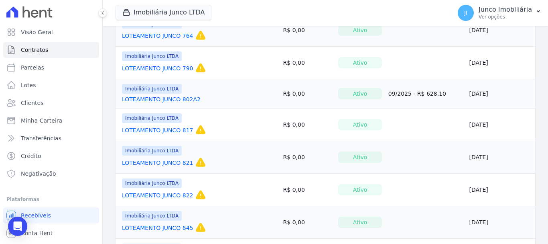
click at [168, 161] on link "LOTEAMENTO JUNCO 821" at bounding box center [157, 162] width 71 height 8
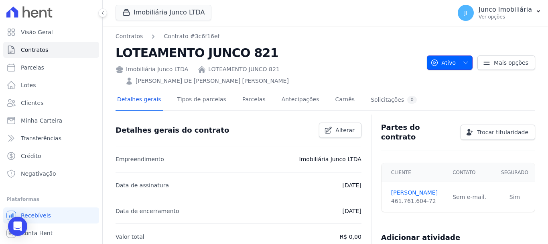
click at [466, 55] on button "Ativo" at bounding box center [450, 62] width 46 height 14
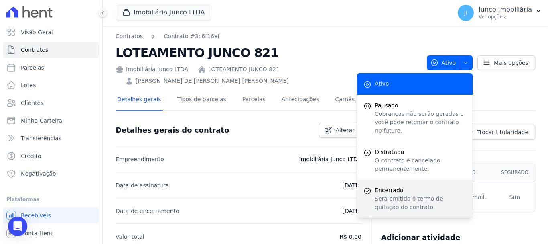
click at [391, 194] on p "Será emitido o termo de quitação do contrato." at bounding box center [420, 202] width 91 height 17
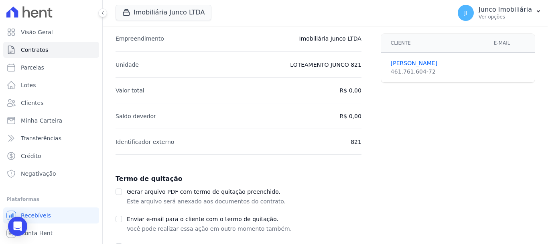
scroll to position [136, 0]
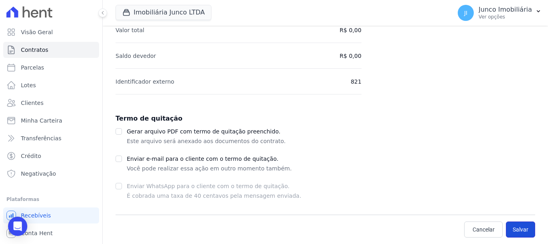
click at [521, 225] on button "Salvar" at bounding box center [520, 229] width 29 height 16
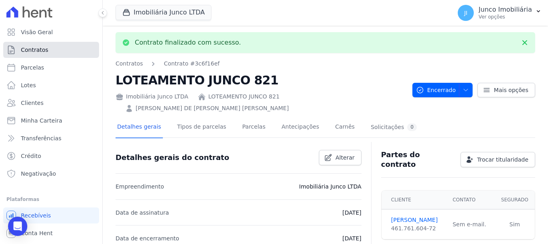
click at [41, 50] on span "Contratos" at bounding box center [34, 50] width 27 height 8
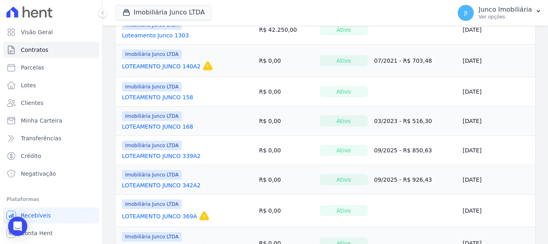
scroll to position [685, 0]
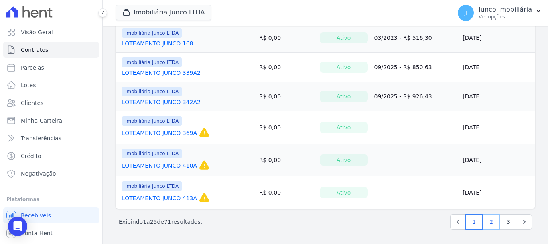
click at [488, 222] on link "2" at bounding box center [491, 221] width 17 height 15
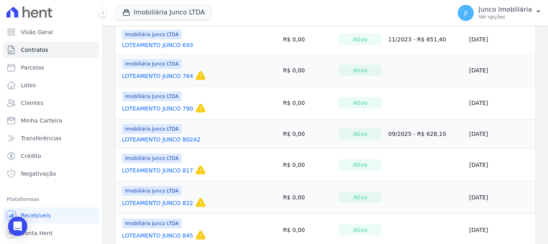
scroll to position [241, 0]
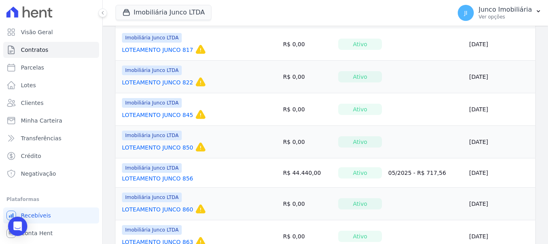
click at [173, 83] on link "LOTEAMENTO JUNCO 822" at bounding box center [157, 82] width 71 height 8
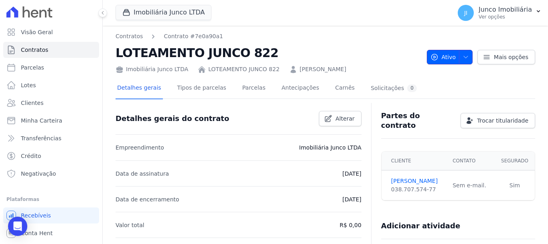
click at [465, 54] on icon "button" at bounding box center [466, 57] width 6 height 6
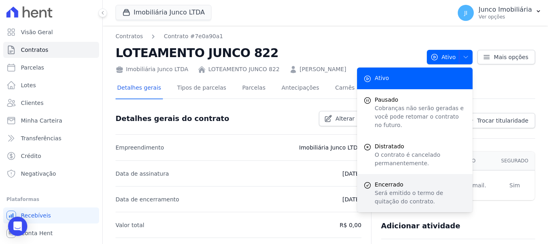
click at [416, 189] on p "Será emitido o termo de quitação do contrato." at bounding box center [420, 197] width 91 height 17
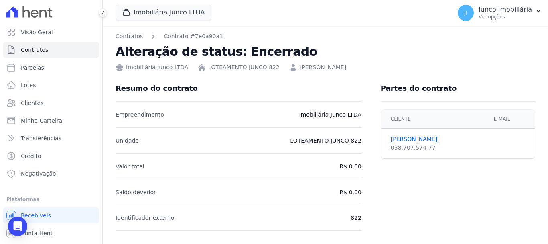
scroll to position [136, 0]
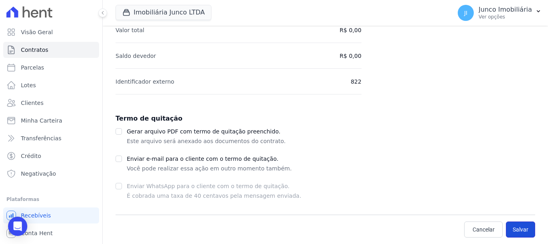
click at [510, 229] on button "Salvar" at bounding box center [520, 229] width 29 height 16
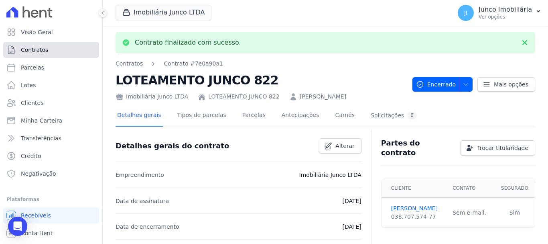
click at [30, 47] on span "Contratos" at bounding box center [34, 50] width 27 height 8
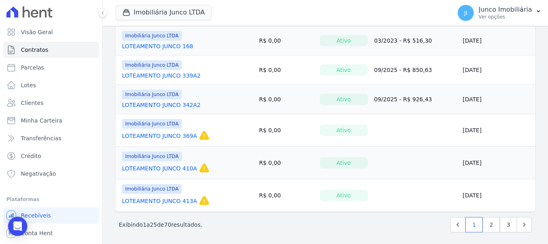
scroll to position [685, 0]
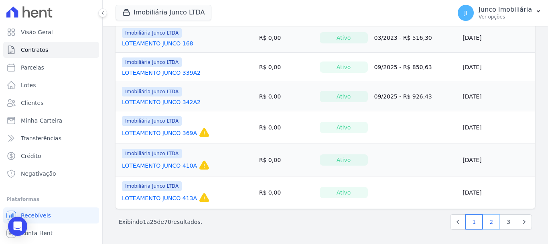
click at [487, 221] on link "2" at bounding box center [491, 221] width 17 height 15
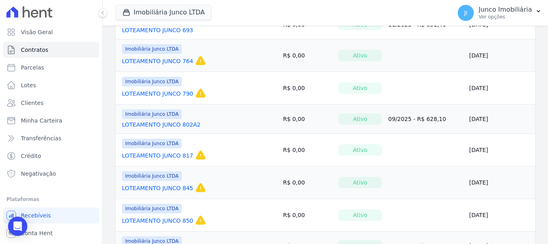
scroll to position [201, 0]
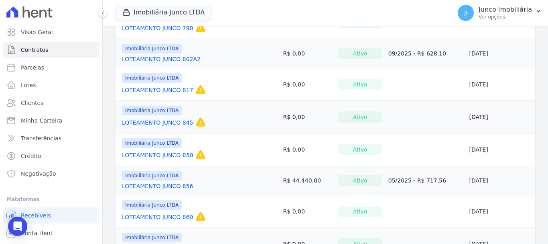
click at [142, 122] on link "LOTEAMENTO JUNCO 845" at bounding box center [157, 122] width 71 height 8
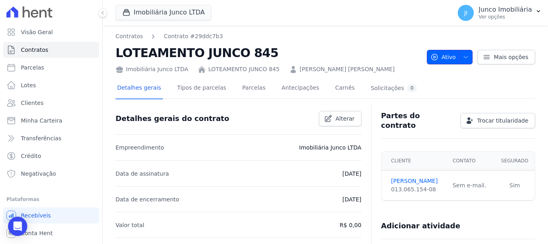
click at [465, 59] on icon "button" at bounding box center [466, 57] width 6 height 6
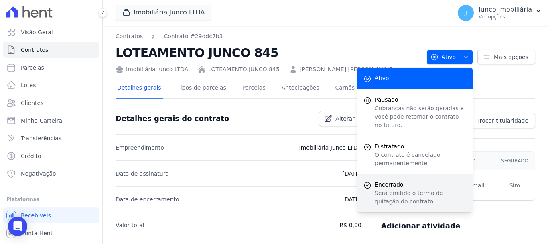
click at [393, 180] on span "Encerrado" at bounding box center [420, 184] width 91 height 8
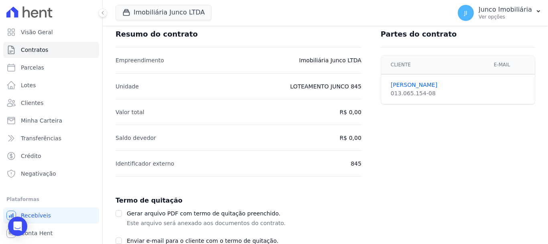
scroll to position [136, 0]
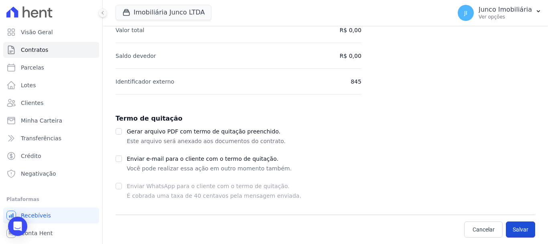
click at [518, 230] on button "Salvar" at bounding box center [520, 229] width 29 height 16
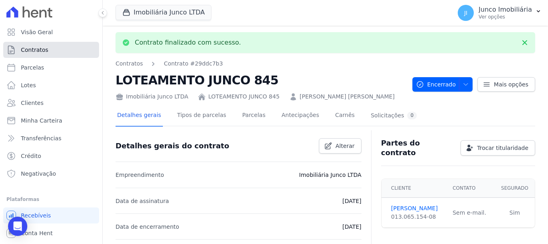
click at [33, 47] on span "Contratos" at bounding box center [34, 50] width 27 height 8
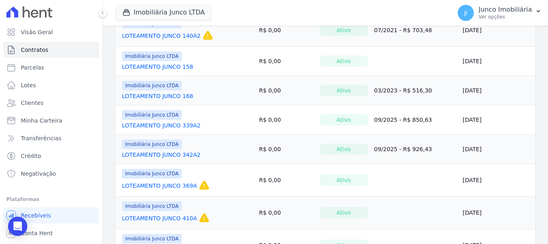
scroll to position [685, 0]
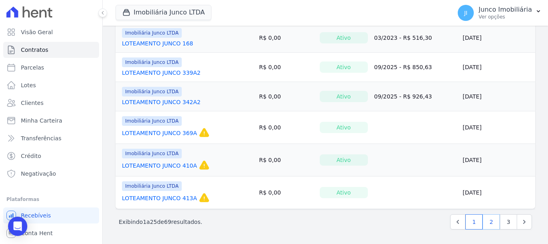
click at [489, 221] on link "2" at bounding box center [491, 221] width 17 height 15
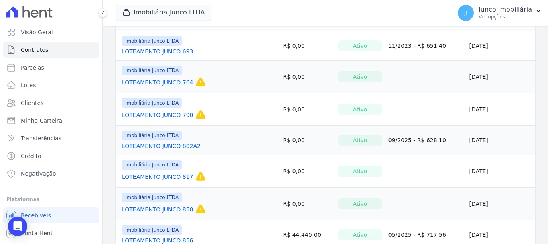
scroll to position [161, 0]
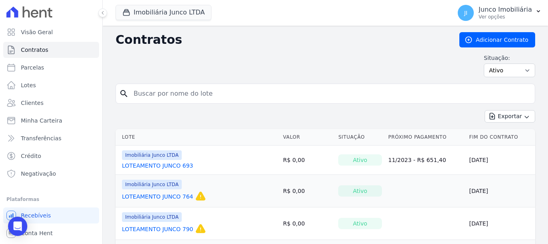
scroll to position [161, 0]
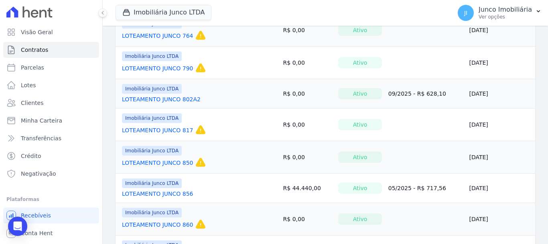
click at [158, 162] on link "LOTEAMENTO JUNCO 850" at bounding box center [157, 162] width 71 height 8
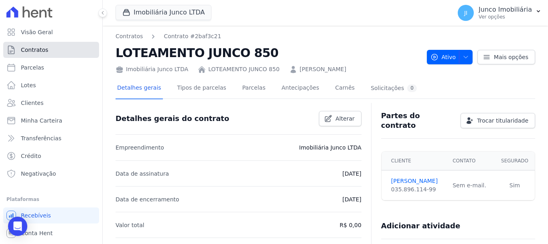
click at [51, 51] on link "Contratos" at bounding box center [51, 50] width 96 height 16
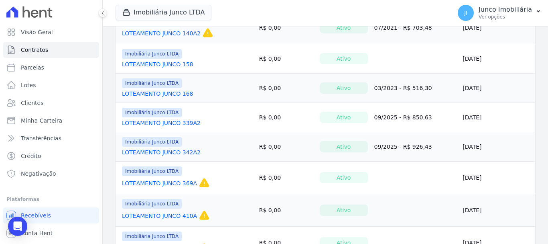
scroll to position [685, 0]
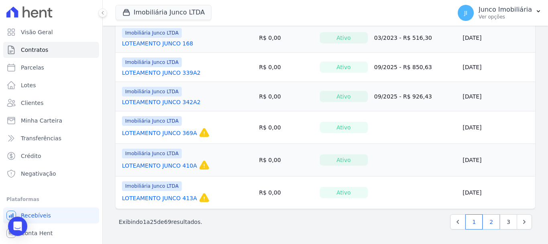
click at [483, 220] on link "2" at bounding box center [491, 221] width 17 height 15
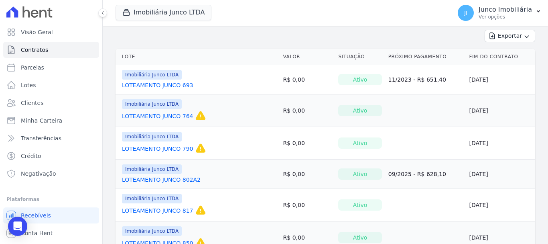
scroll to position [201, 0]
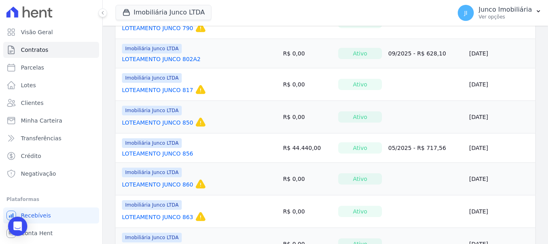
click at [167, 151] on link "LOTEAMENTO JUNCO 856" at bounding box center [157, 153] width 71 height 8
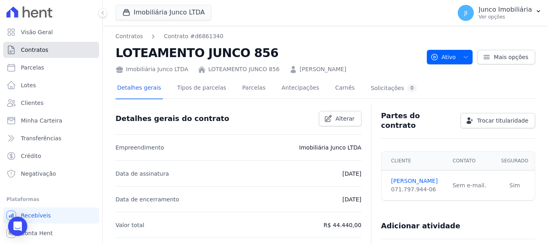
click at [28, 49] on span "Contratos" at bounding box center [34, 50] width 27 height 8
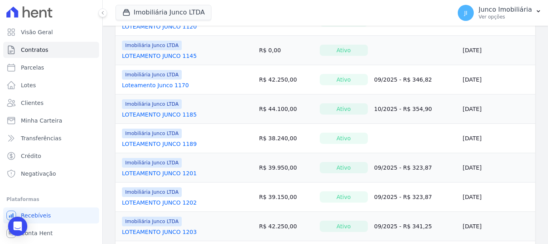
scroll to position [685, 0]
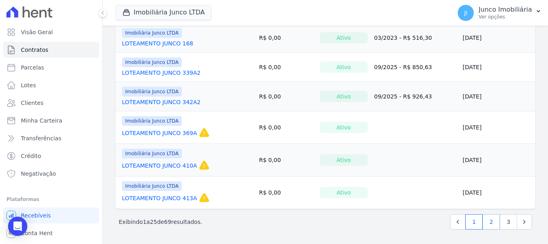
click at [489, 221] on link "2" at bounding box center [491, 221] width 17 height 15
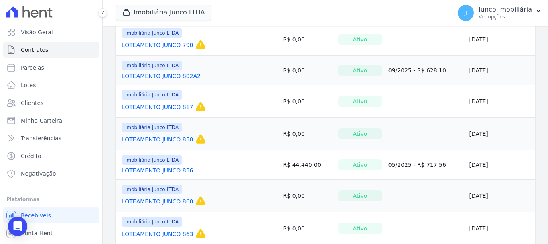
scroll to position [201, 0]
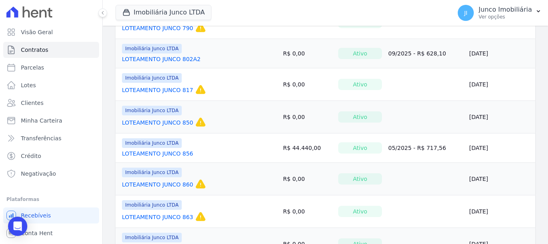
click at [156, 185] on link "LOTEAMENTO JUNCO 860" at bounding box center [157, 184] width 71 height 8
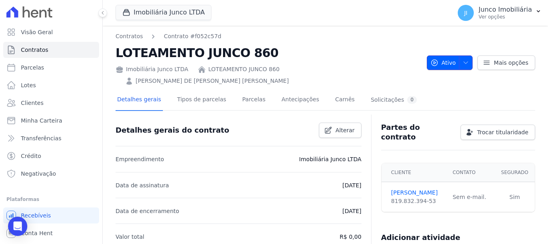
click at [464, 59] on icon "button" at bounding box center [466, 62] width 6 height 6
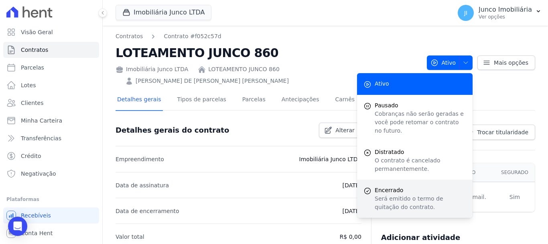
click at [392, 194] on p "Será emitido o termo de quitação do contrato." at bounding box center [420, 202] width 91 height 17
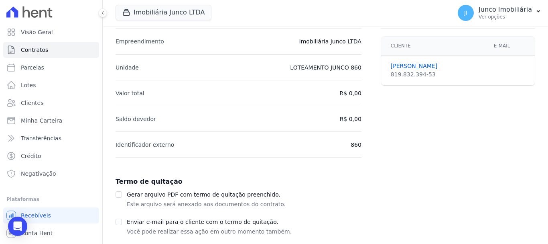
scroll to position [136, 0]
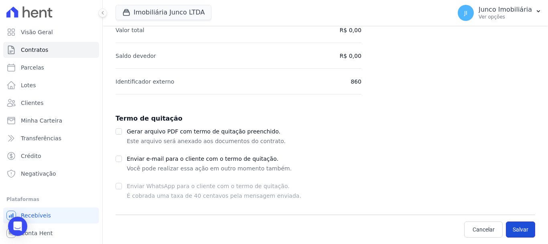
click at [516, 228] on button "Salvar" at bounding box center [520, 229] width 29 height 16
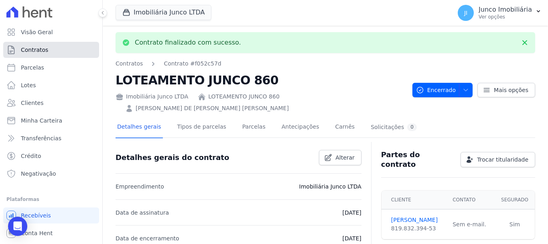
click at [39, 49] on span "Contratos" at bounding box center [34, 50] width 27 height 8
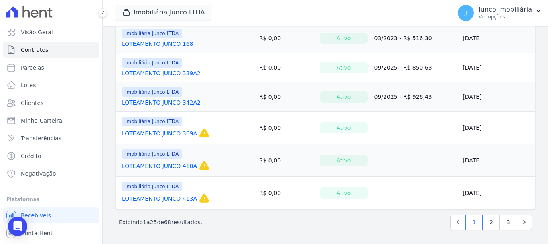
scroll to position [685, 0]
click at [487, 223] on link "2" at bounding box center [491, 221] width 17 height 15
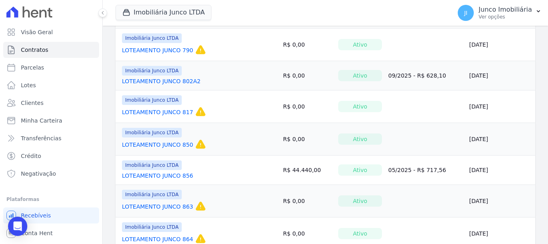
scroll to position [241, 0]
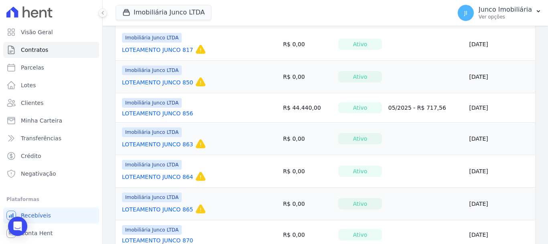
click at [171, 143] on link "LOTEAMENTO JUNCO 863" at bounding box center [157, 144] width 71 height 8
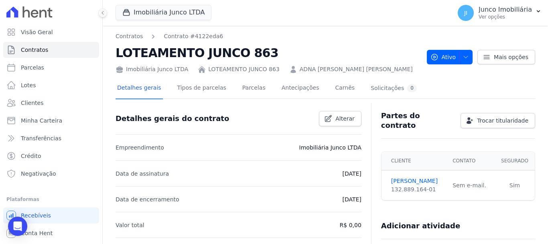
click at [250, 70] on link "LOTEAMENTO JUNCO 863" at bounding box center [243, 69] width 71 height 8
click at [241, 91] on link "Parcelas" at bounding box center [254, 88] width 26 height 21
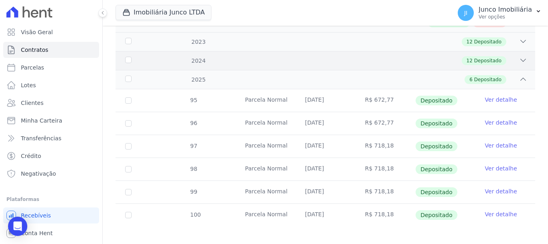
scroll to position [82, 0]
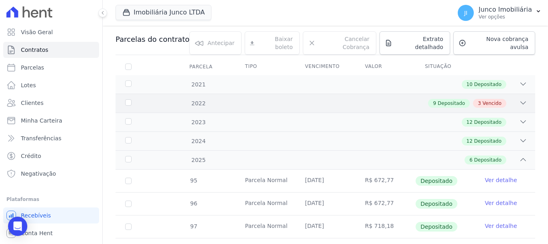
click at [492, 100] on span "Vencido" at bounding box center [492, 103] width 19 height 7
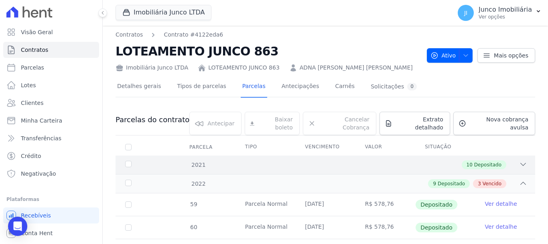
scroll to position [0, 0]
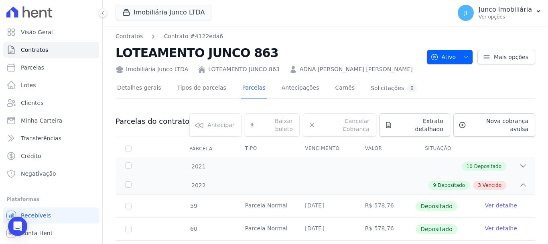
click at [463, 58] on icon "button" at bounding box center [466, 57] width 6 height 6
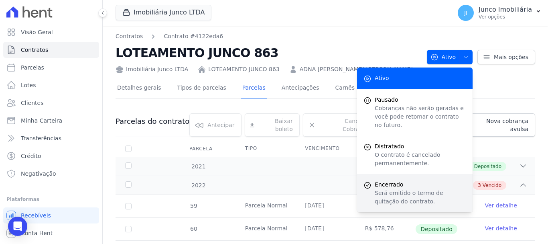
click at [390, 180] on span "Encerrado" at bounding box center [420, 184] width 91 height 8
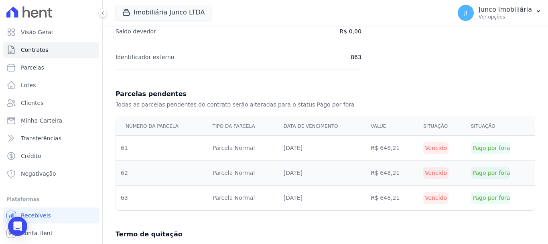
scroll to position [276, 0]
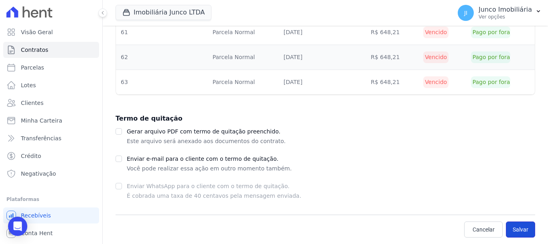
click at [513, 231] on button "Salvar" at bounding box center [520, 229] width 29 height 16
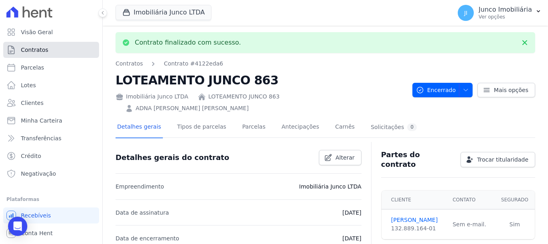
click at [35, 53] on span "Contratos" at bounding box center [34, 50] width 27 height 8
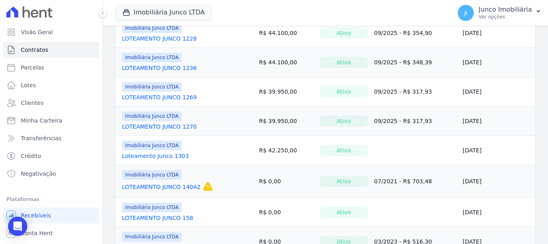
scroll to position [685, 0]
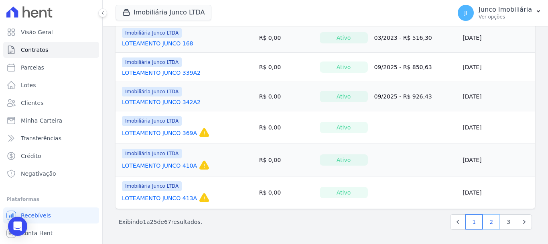
click at [488, 222] on link "2" at bounding box center [491, 221] width 17 height 15
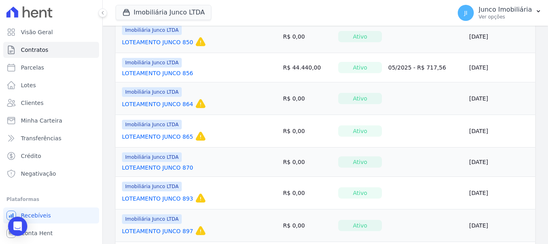
scroll to position [321, 0]
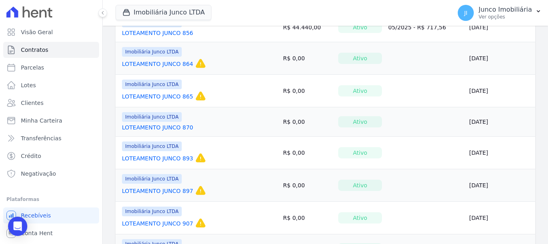
click at [162, 63] on link "LOTEAMENTO JUNCO 864" at bounding box center [157, 64] width 71 height 8
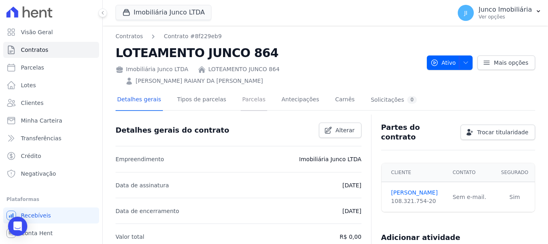
click at [248, 89] on link "Parcelas" at bounding box center [254, 99] width 26 height 21
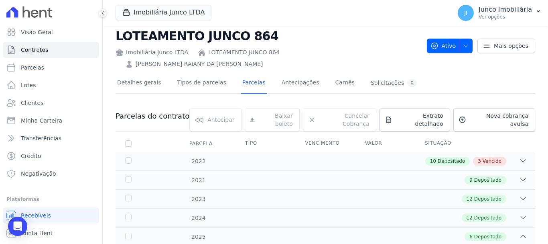
scroll to position [2, 0]
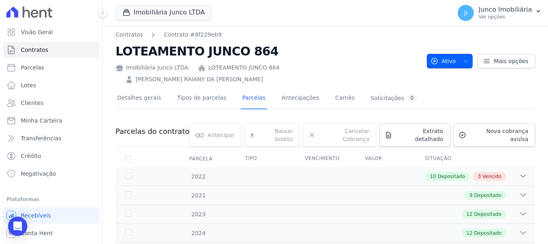
click at [463, 58] on icon "button" at bounding box center [466, 61] width 6 height 6
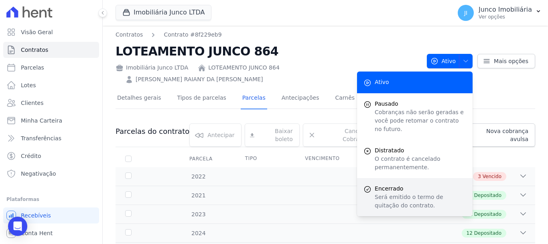
click at [398, 184] on span "Encerrado" at bounding box center [420, 188] width 91 height 8
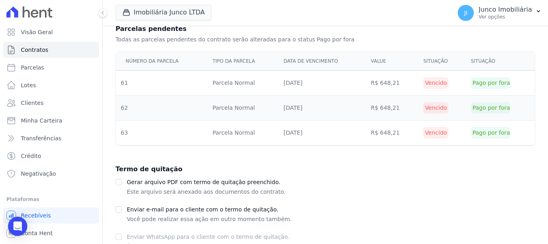
scroll to position [276, 0]
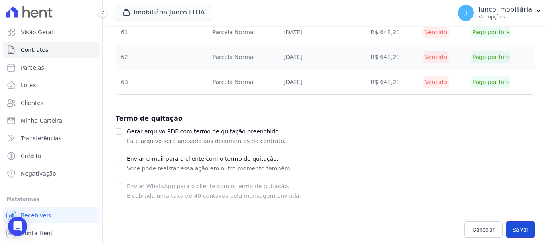
click at [521, 231] on button "Salvar" at bounding box center [520, 229] width 29 height 16
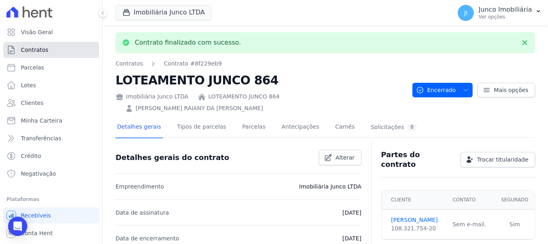
click at [33, 47] on span "Contratos" at bounding box center [34, 50] width 27 height 8
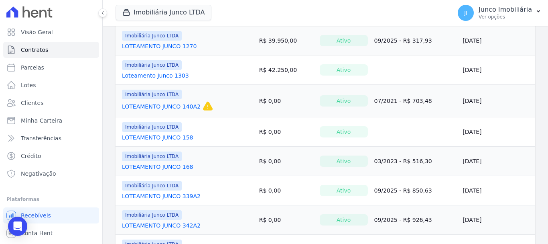
scroll to position [685, 0]
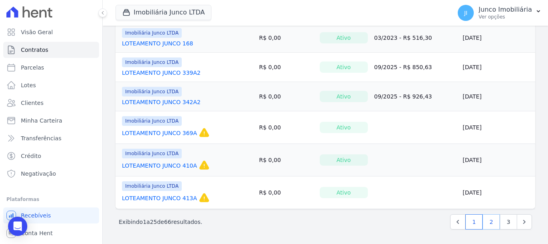
click at [487, 219] on link "2" at bounding box center [491, 221] width 17 height 15
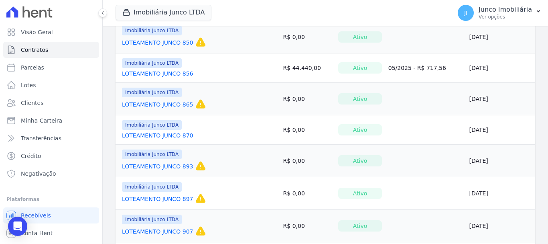
scroll to position [281, 0]
click at [178, 101] on link "LOTEAMENTO JUNCO 865" at bounding box center [157, 104] width 71 height 8
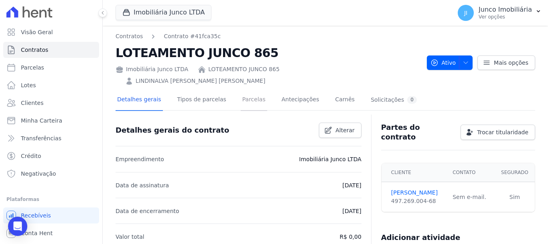
click at [249, 89] on link "Parcelas" at bounding box center [254, 99] width 26 height 21
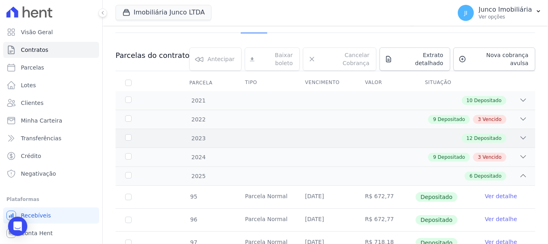
scroll to position [80, 0]
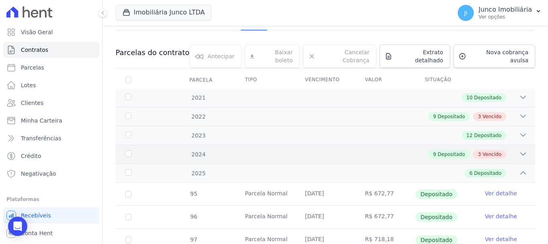
click at [490, 150] on span "Vencido" at bounding box center [492, 153] width 19 height 7
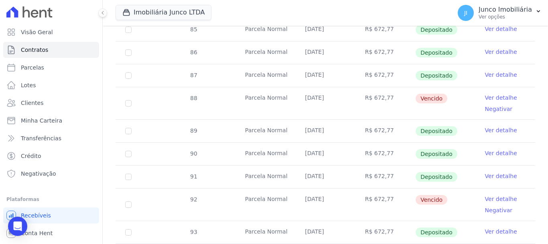
scroll to position [321, 0]
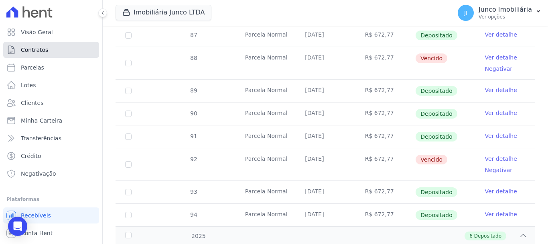
click at [37, 51] on span "Contratos" at bounding box center [34, 50] width 27 height 8
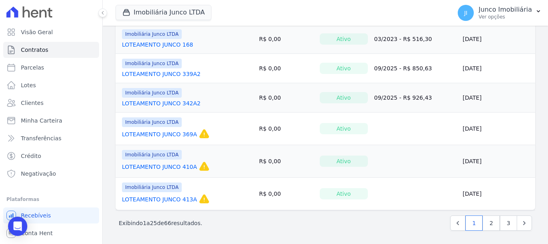
scroll to position [685, 0]
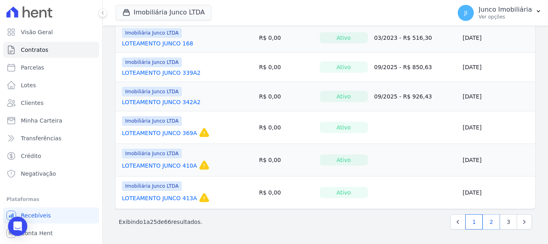
click at [485, 219] on link "2" at bounding box center [491, 221] width 17 height 15
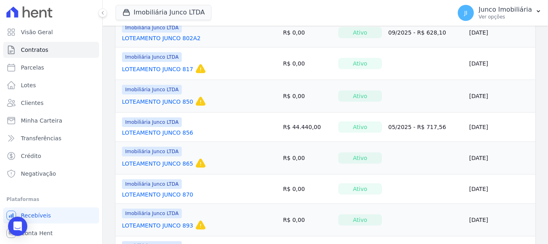
scroll to position [281, 0]
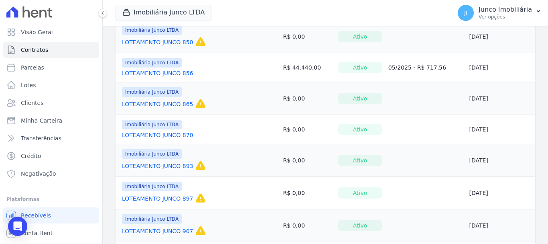
click at [166, 130] on div "Imobiliária Junco LTDA LOTEAMENTO JUNCO 870" at bounding box center [158, 129] width 73 height 19
click at [167, 124] on span "Imobiliária Junco LTDA" at bounding box center [152, 125] width 60 height 10
click at [155, 134] on link "LOTEAMENTO JUNCO 870" at bounding box center [157, 135] width 71 height 8
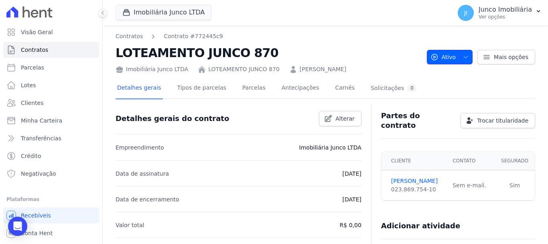
click at [464, 59] on icon "button" at bounding box center [466, 57] width 6 height 6
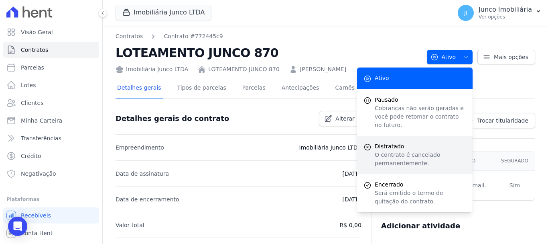
click at [402, 150] on p "O contrato é cancelado permanentemente." at bounding box center [420, 158] width 91 height 17
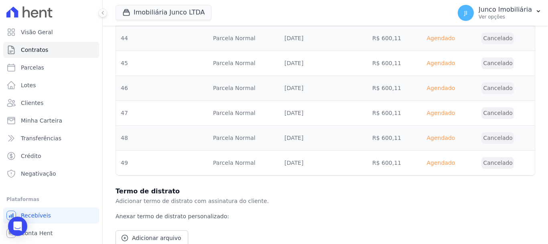
scroll to position [1255, 0]
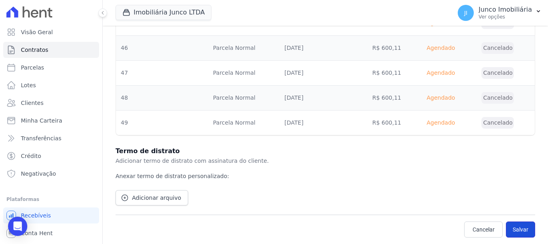
click at [513, 226] on button "Salvar" at bounding box center [520, 229] width 29 height 16
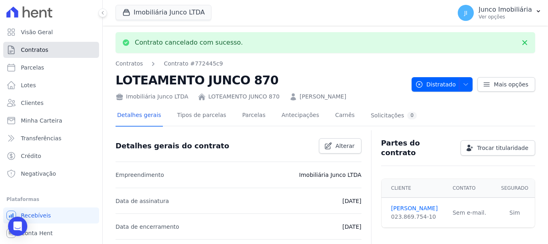
click at [24, 50] on span "Contratos" at bounding box center [34, 50] width 27 height 8
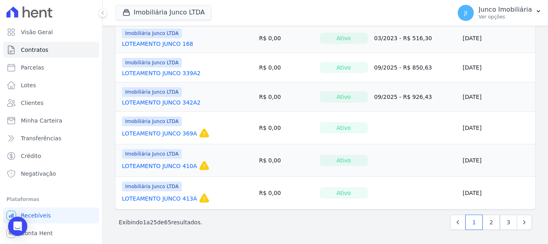
scroll to position [685, 0]
click at [483, 222] on link "2" at bounding box center [491, 221] width 17 height 15
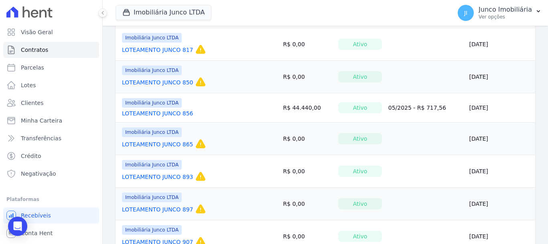
scroll to position [281, 0]
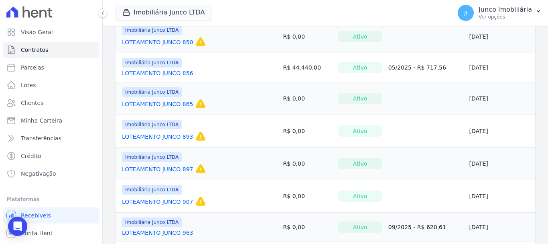
click at [164, 137] on link "LOTEAMENTO JUNCO 893" at bounding box center [157, 136] width 71 height 8
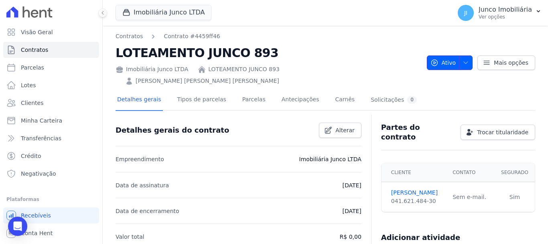
click at [463, 59] on icon "button" at bounding box center [466, 62] width 6 height 6
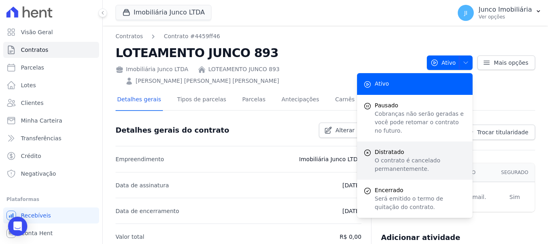
click at [375, 156] on p "O contrato é cancelado permanentemente." at bounding box center [420, 164] width 91 height 17
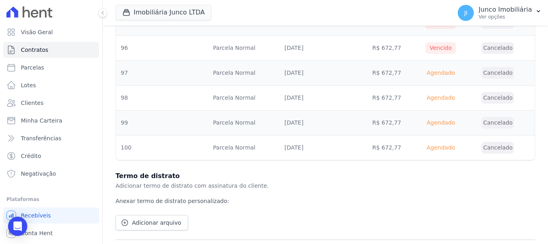
scroll to position [558, 0]
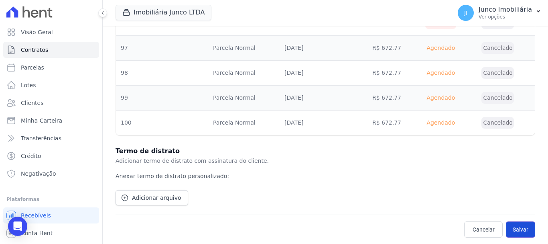
click at [514, 230] on button "Salvar" at bounding box center [520, 229] width 29 height 16
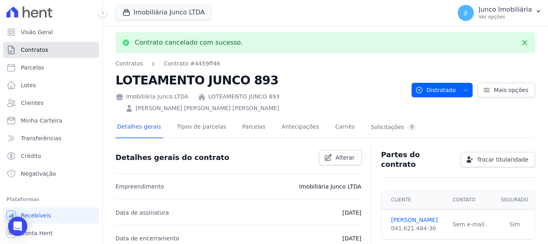
click at [37, 51] on span "Contratos" at bounding box center [34, 50] width 27 height 8
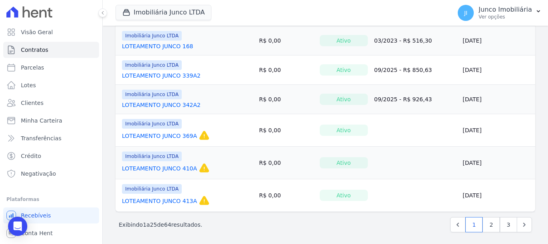
scroll to position [685, 0]
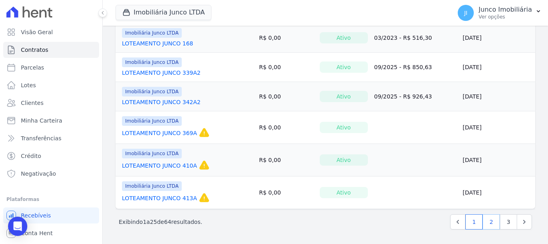
click at [488, 220] on link "2" at bounding box center [491, 221] width 17 height 15
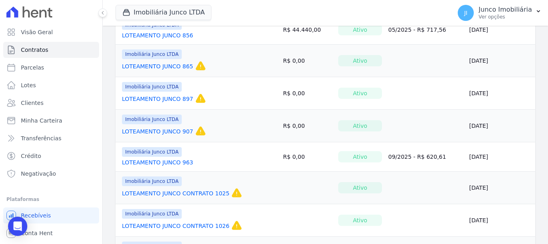
scroll to position [321, 0]
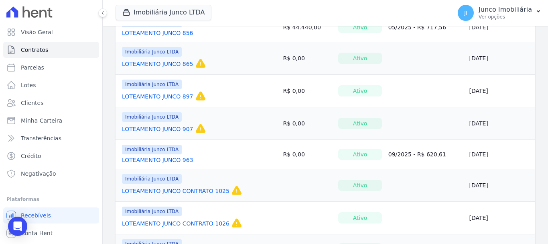
click at [169, 95] on link "LOTEAMENTO JUNCO 897" at bounding box center [157, 96] width 71 height 8
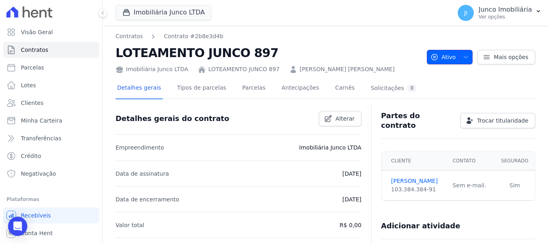
click at [466, 53] on button "Ativo" at bounding box center [450, 57] width 46 height 14
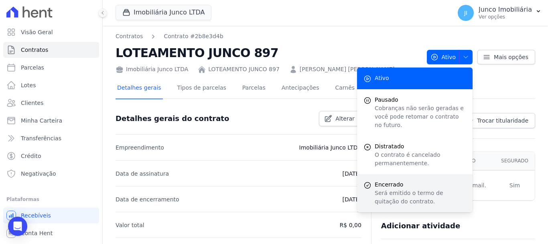
click at [394, 189] on p "Será emitido o termo de quitação do contrato." at bounding box center [420, 197] width 91 height 17
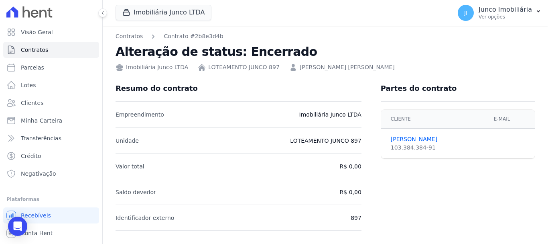
scroll to position [136, 0]
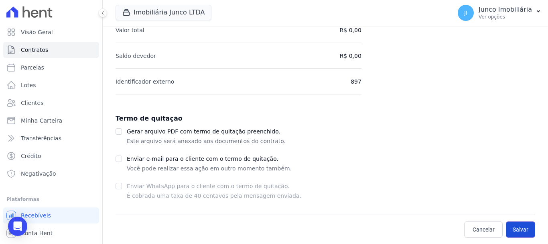
click at [519, 230] on button "Salvar" at bounding box center [520, 229] width 29 height 16
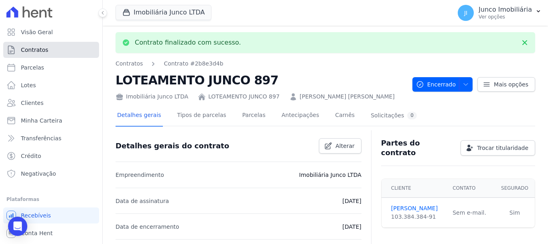
click at [46, 45] on link "Contratos" at bounding box center [51, 50] width 96 height 16
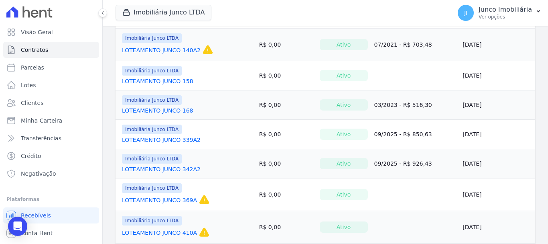
scroll to position [685, 0]
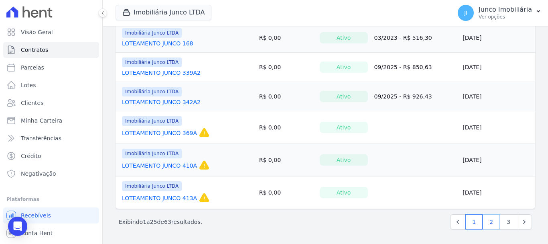
click at [487, 223] on link "2" at bounding box center [491, 221] width 17 height 15
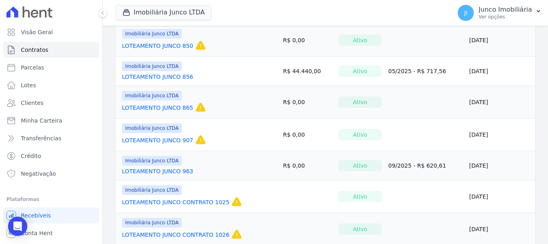
scroll to position [281, 0]
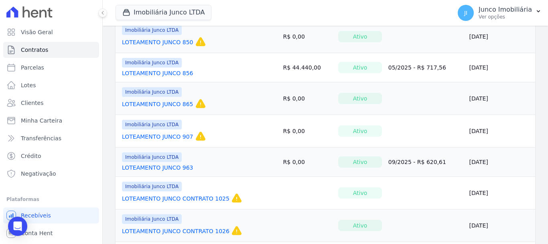
click at [179, 138] on link "LOTEAMENTO JUNCO 907" at bounding box center [157, 136] width 71 height 8
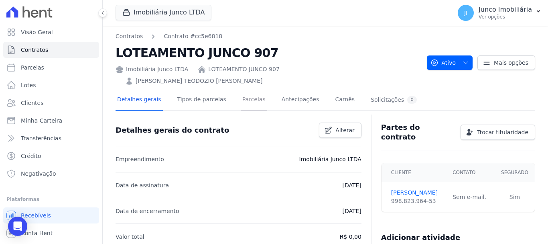
click at [244, 89] on link "Parcelas" at bounding box center [254, 99] width 26 height 21
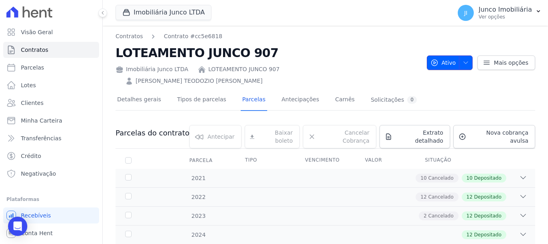
click at [464, 59] on icon "button" at bounding box center [466, 62] width 6 height 6
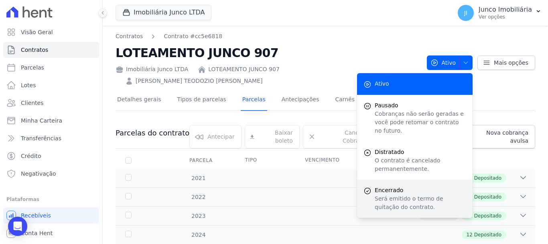
click at [387, 186] on span "Encerrado" at bounding box center [420, 190] width 91 height 8
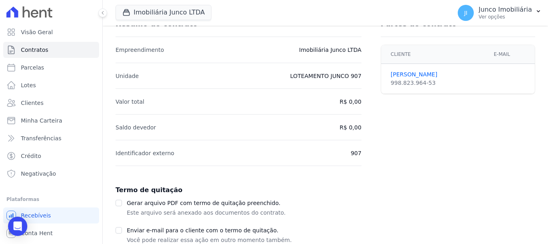
scroll to position [136, 0]
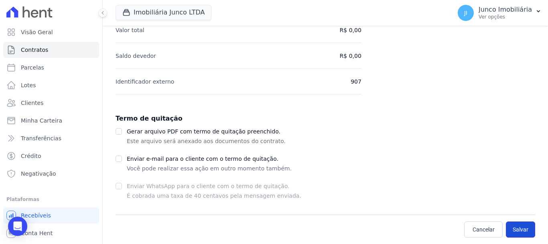
click at [517, 226] on button "Salvar" at bounding box center [520, 229] width 29 height 16
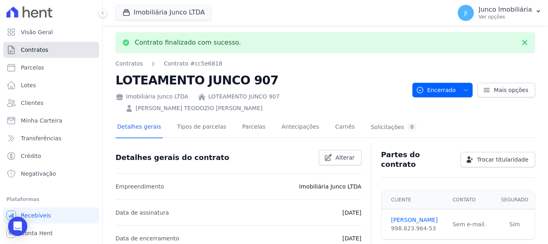
click at [39, 49] on span "Contratos" at bounding box center [34, 50] width 27 height 8
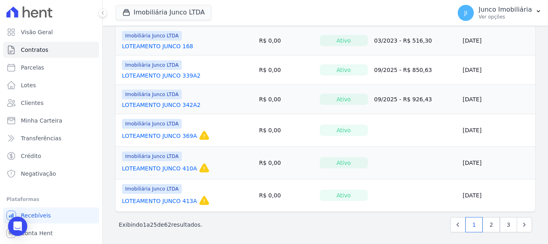
scroll to position [685, 0]
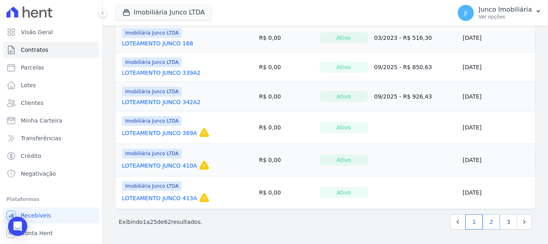
click at [487, 220] on link "2" at bounding box center [491, 221] width 17 height 15
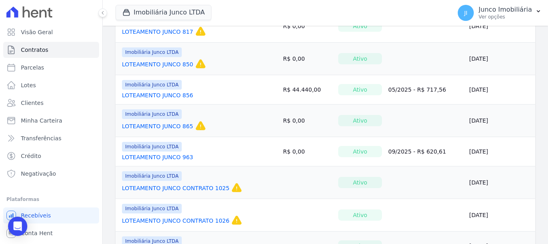
scroll to position [321, 0]
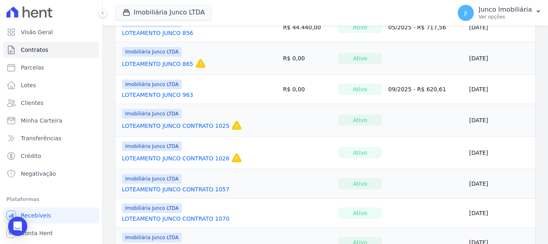
click at [185, 93] on link "LOTEAMENTO JUNCO 963" at bounding box center [157, 95] width 71 height 8
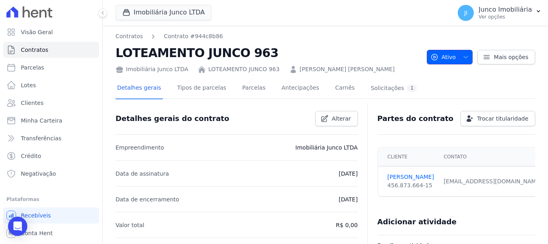
click at [463, 56] on icon "button" at bounding box center [466, 57] width 6 height 6
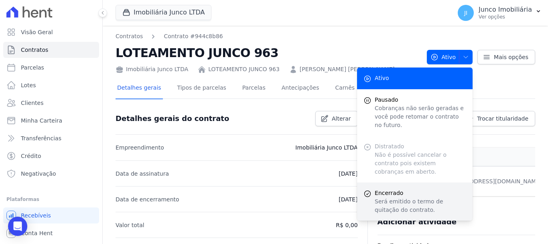
click at [393, 189] on span "Encerrado" at bounding box center [420, 193] width 91 height 8
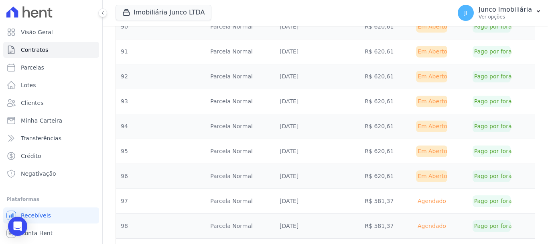
scroll to position [1197, 0]
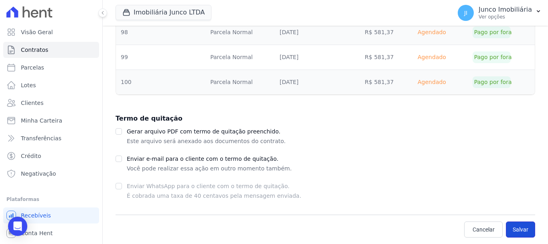
click at [518, 226] on button "Salvar" at bounding box center [520, 229] width 29 height 16
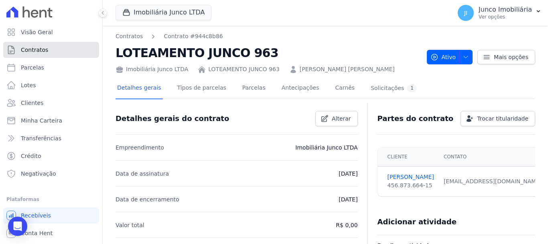
click at [37, 48] on span "Contratos" at bounding box center [34, 50] width 27 height 8
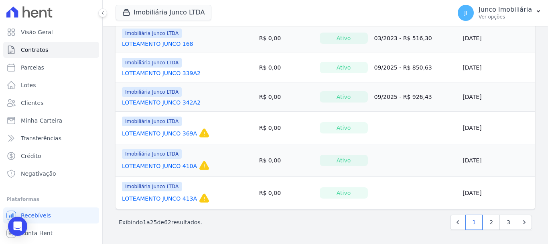
scroll to position [685, 0]
click at [488, 220] on link "2" at bounding box center [491, 221] width 17 height 15
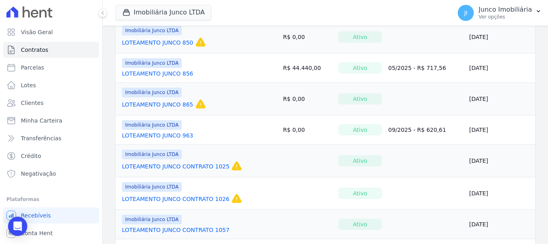
scroll to position [281, 0]
click at [159, 164] on link "LOTEAMENTO JUNCO CONTRATO 1025" at bounding box center [176, 166] width 108 height 8
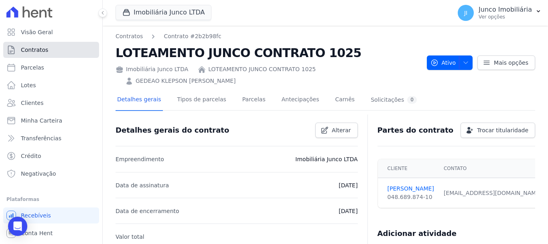
click at [43, 49] on span "Contratos" at bounding box center [34, 50] width 27 height 8
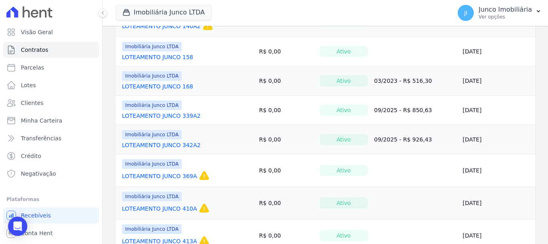
scroll to position [685, 0]
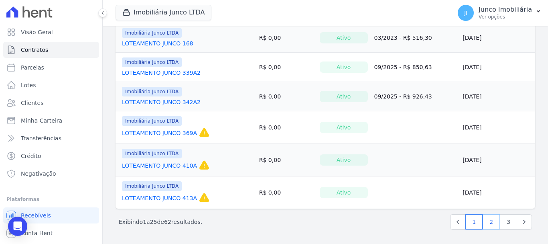
click at [489, 223] on link "2" at bounding box center [491, 221] width 17 height 15
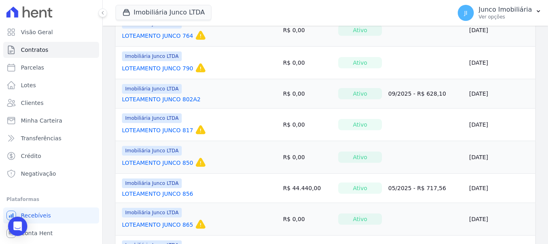
scroll to position [281, 0]
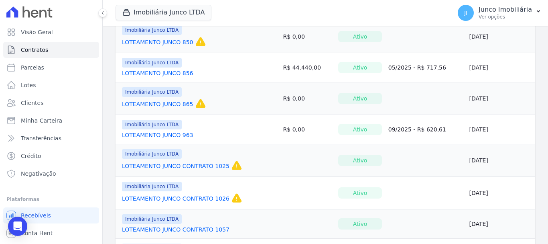
click at [205, 197] on link "LOTEAMENTO JUNCO CONTRATO 1026" at bounding box center [176, 198] width 108 height 8
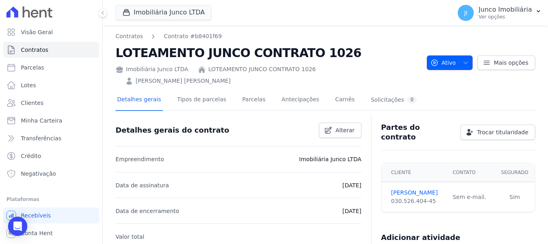
click at [465, 59] on icon "button" at bounding box center [466, 62] width 6 height 6
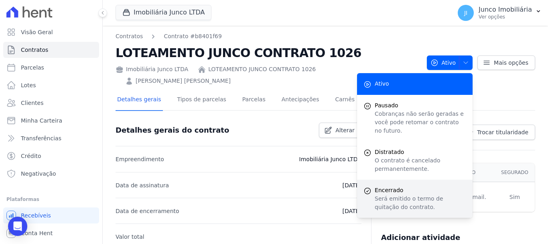
click at [392, 194] on p "Será emitido o termo de quitação do contrato." at bounding box center [420, 202] width 91 height 17
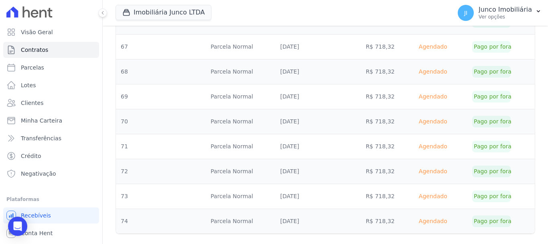
scroll to position [500, 0]
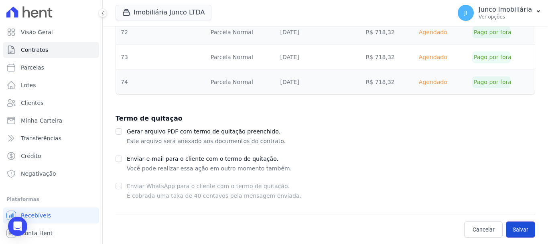
click at [517, 228] on button "Salvar" at bounding box center [520, 229] width 29 height 16
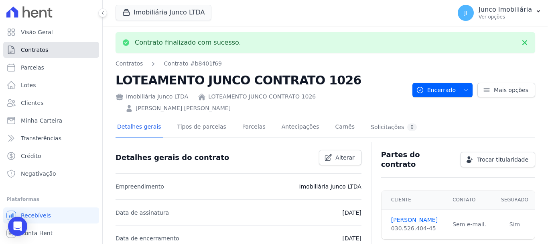
click at [47, 50] on link "Contratos" at bounding box center [51, 50] width 96 height 16
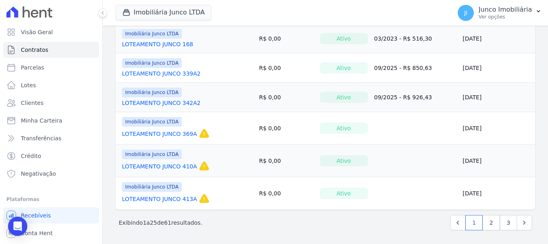
scroll to position [685, 0]
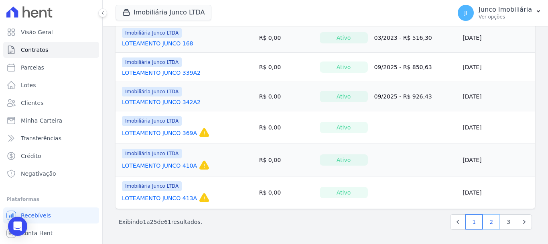
click at [488, 221] on link "2" at bounding box center [491, 221] width 17 height 15
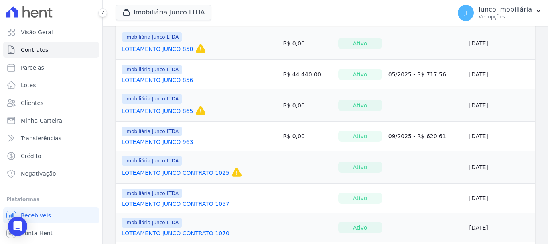
scroll to position [361, 0]
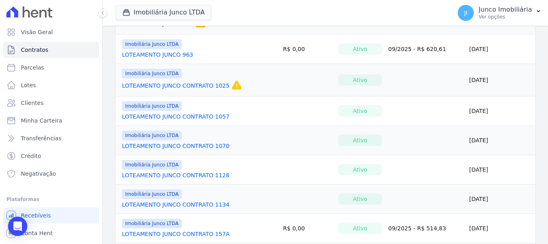
click at [180, 118] on link "LOTEAMENTO JUNCO CONTRATO 1057" at bounding box center [176, 116] width 108 height 8
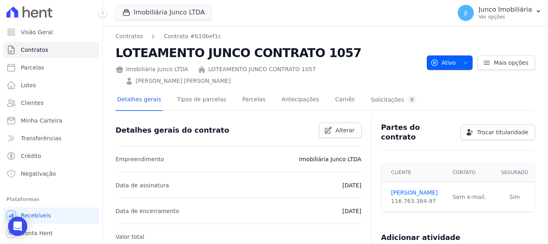
click at [463, 59] on icon "button" at bounding box center [466, 62] width 6 height 6
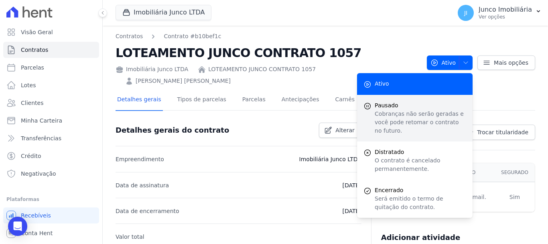
click at [381, 110] on p "Cobranças não serão geradas e você pode retomar o contrato no futuro." at bounding box center [420, 122] width 91 height 25
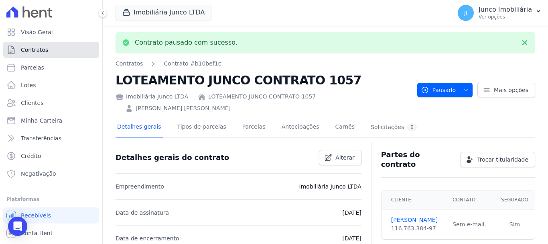
click at [37, 47] on span "Contratos" at bounding box center [34, 50] width 27 height 8
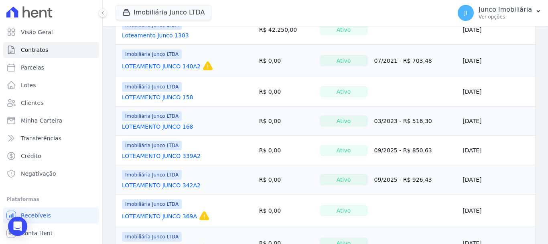
scroll to position [685, 0]
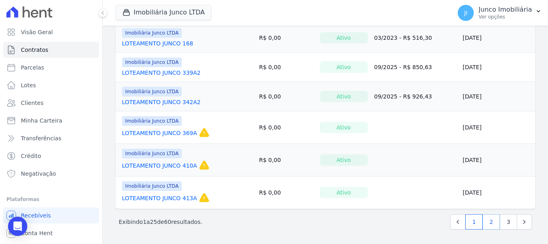
click at [487, 220] on link "2" at bounding box center [491, 221] width 17 height 15
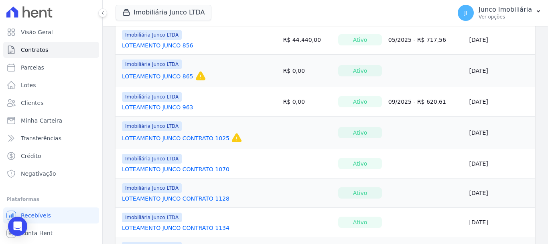
scroll to position [361, 0]
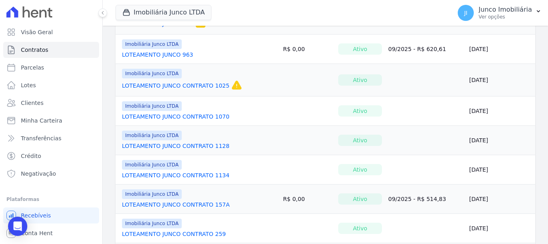
click at [203, 114] on link "LOTEAMENTO JUNCO CONTRATO 1070" at bounding box center [176, 116] width 108 height 8
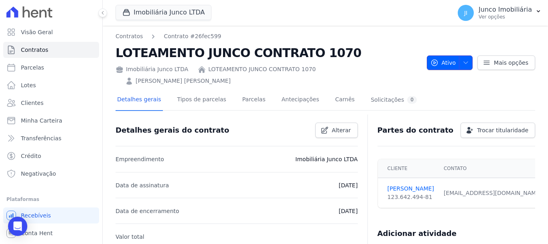
click at [464, 59] on icon "button" at bounding box center [466, 62] width 6 height 6
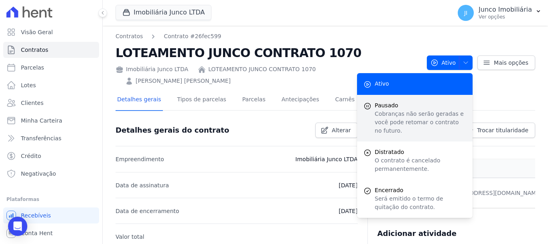
click at [382, 110] on p "Cobranças não serão geradas e você pode retomar o contrato no futuro." at bounding box center [420, 122] width 91 height 25
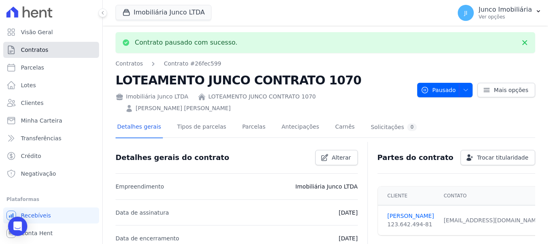
click at [39, 47] on span "Contratos" at bounding box center [34, 50] width 27 height 8
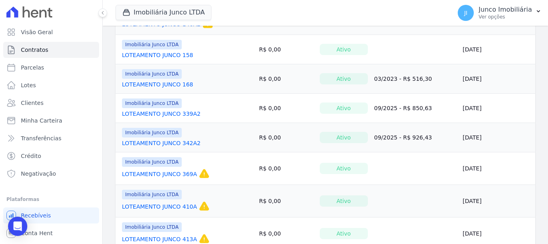
scroll to position [685, 0]
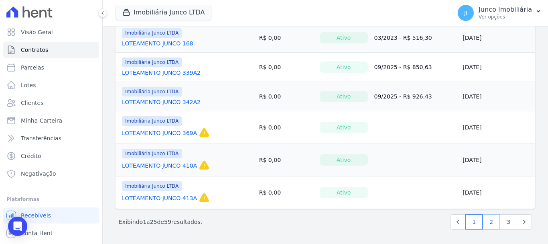
click at [487, 224] on link "2" at bounding box center [491, 221] width 17 height 15
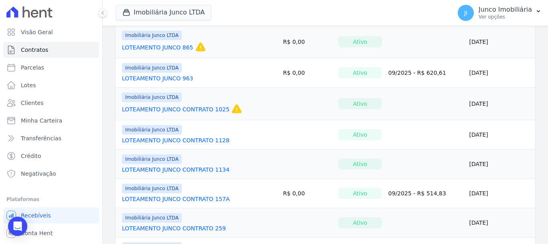
scroll to position [361, 0]
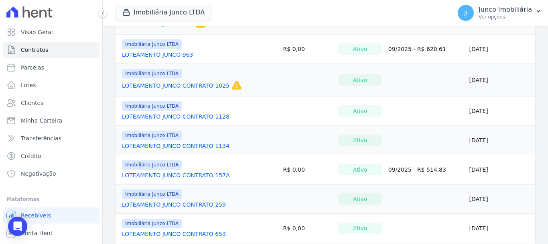
click at [177, 115] on link "LOTEAMENTO JUNCO CONTRATO 1128" at bounding box center [176, 116] width 108 height 8
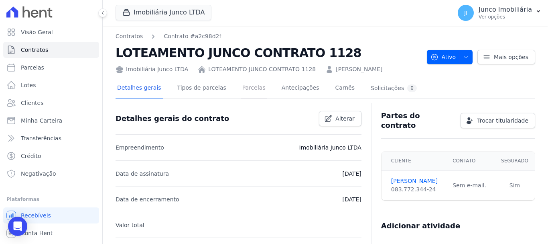
click at [243, 87] on link "Parcelas" at bounding box center [254, 88] width 26 height 21
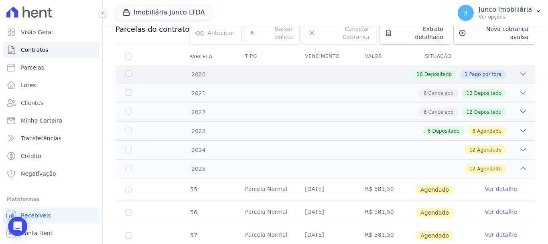
scroll to position [161, 0]
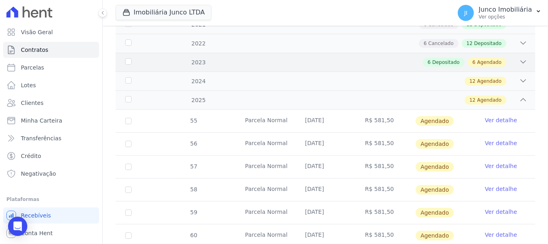
click at [504, 58] on div "6 Depositado 6 Agendado" at bounding box center [346, 62] width 363 height 9
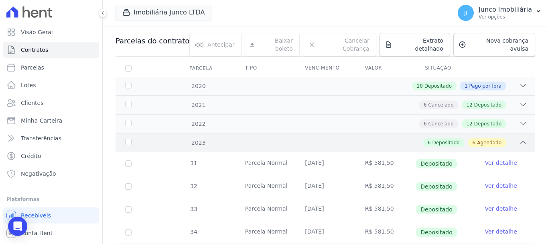
scroll to position [0, 0]
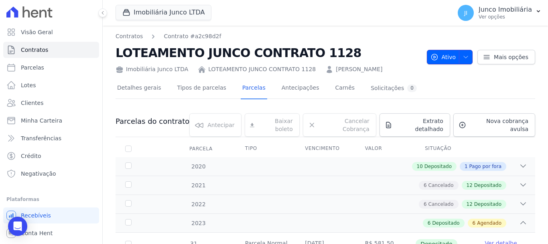
click at [463, 54] on icon "button" at bounding box center [466, 57] width 6 height 6
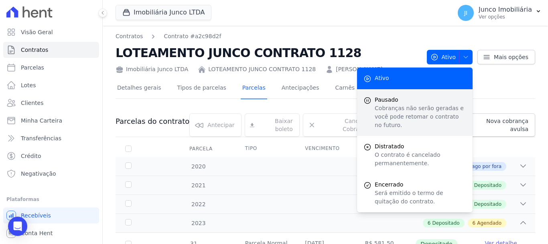
click at [379, 98] on span "Pausado" at bounding box center [420, 99] width 91 height 8
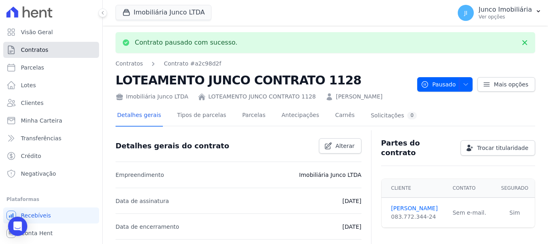
click at [39, 47] on span "Contratos" at bounding box center [34, 50] width 27 height 8
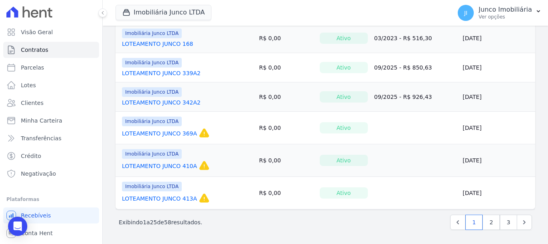
scroll to position [685, 0]
click at [486, 219] on link "2" at bounding box center [491, 221] width 17 height 15
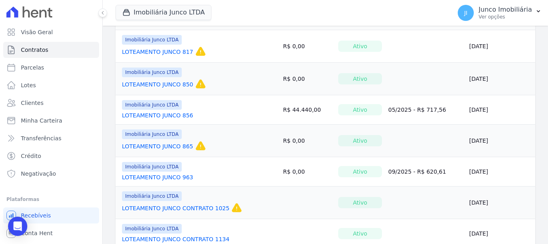
scroll to position [281, 0]
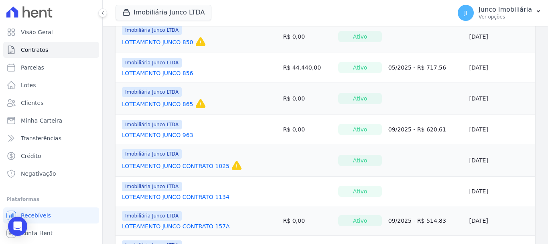
click at [207, 196] on link "LOTEAMENTO JUNCO CONTRATO 1134" at bounding box center [176, 197] width 108 height 8
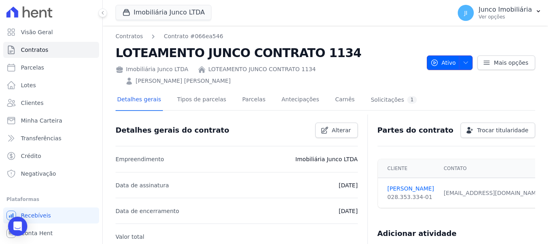
click at [464, 59] on icon "button" at bounding box center [466, 62] width 6 height 6
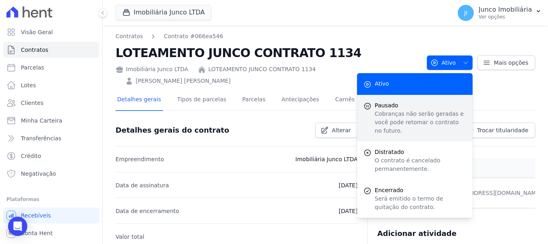
click at [387, 102] on span "Pausado" at bounding box center [420, 105] width 91 height 8
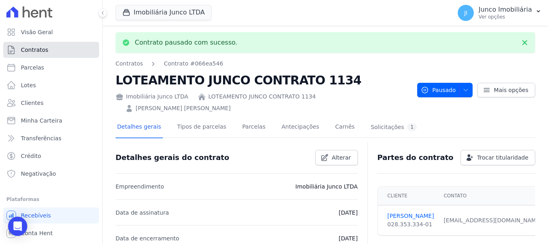
click at [47, 48] on link "Contratos" at bounding box center [51, 50] width 96 height 16
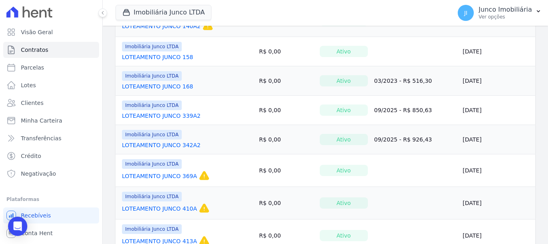
scroll to position [685, 0]
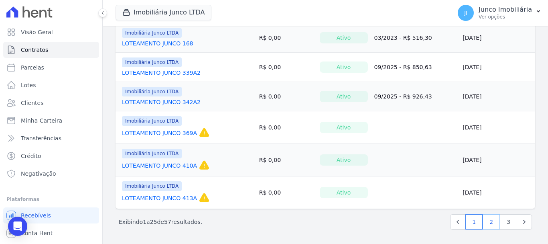
click at [486, 223] on link "2" at bounding box center [491, 221] width 17 height 15
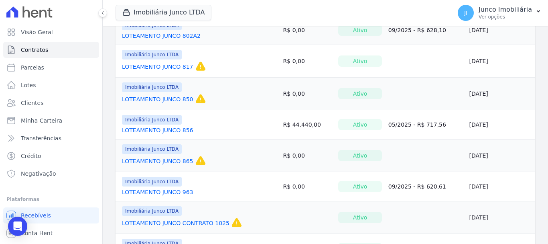
scroll to position [321, 0]
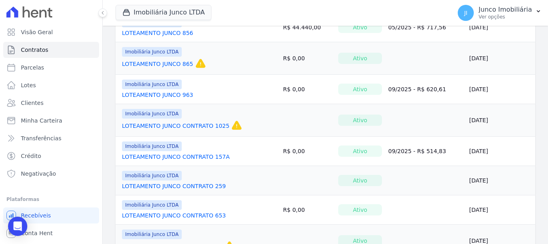
click at [176, 187] on link "LOTEAMENTO JUNCO CONTRATO 259" at bounding box center [174, 186] width 104 height 8
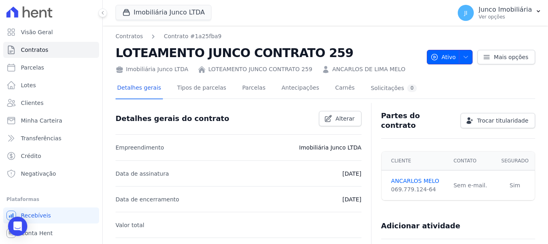
click at [467, 55] on button "Ativo" at bounding box center [450, 57] width 46 height 14
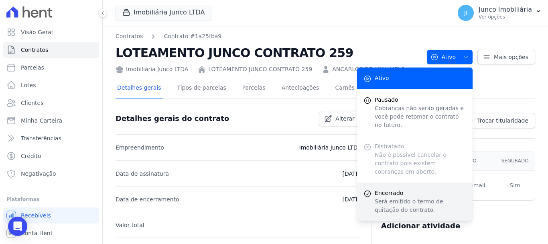
click at [395, 189] on span "Encerrado" at bounding box center [420, 193] width 91 height 8
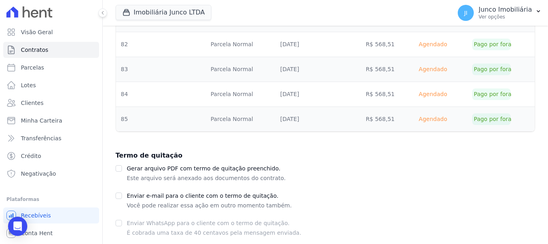
scroll to position [550, 0]
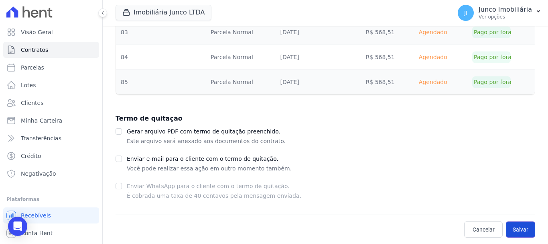
click at [520, 230] on button "Salvar" at bounding box center [520, 229] width 29 height 16
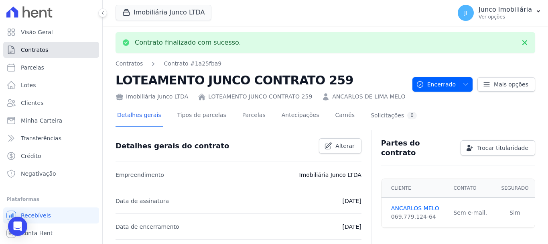
click at [50, 51] on link "Contratos" at bounding box center [51, 50] width 96 height 16
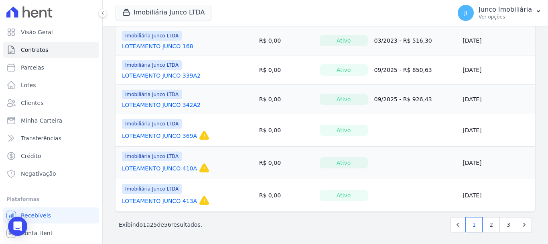
scroll to position [685, 0]
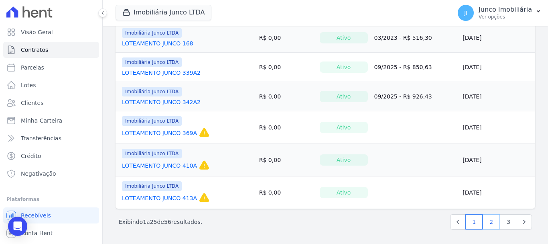
click at [484, 221] on link "2" at bounding box center [491, 221] width 17 height 15
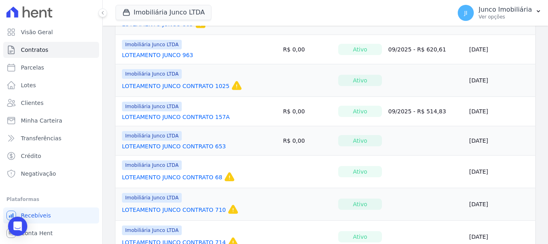
scroll to position [361, 0]
click at [206, 177] on link "LOTEAMENTO JUNCO CONTRATO 68" at bounding box center [172, 177] width 100 height 8
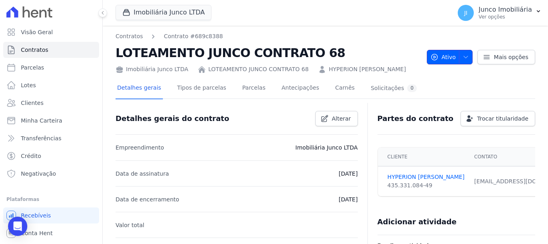
click at [466, 54] on button "Ativo" at bounding box center [450, 57] width 46 height 14
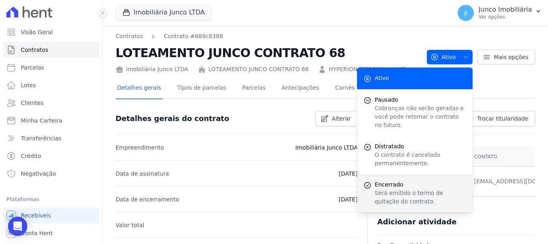
click at [399, 180] on span "Encerrado" at bounding box center [420, 184] width 91 height 8
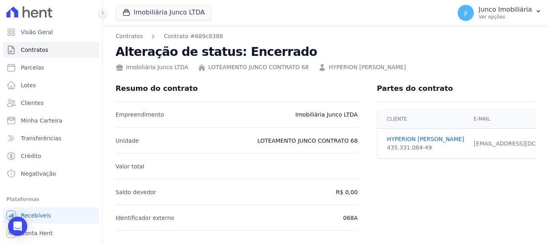
scroll to position [136, 0]
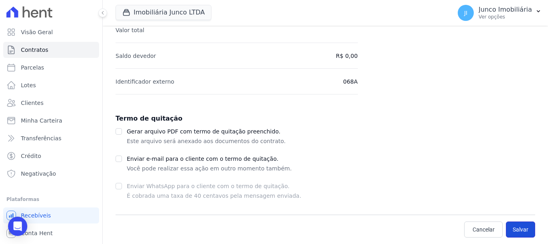
click at [512, 228] on button "Salvar" at bounding box center [520, 229] width 29 height 16
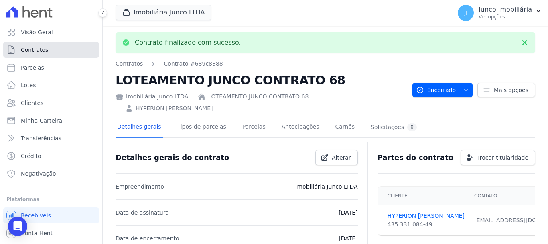
click at [30, 50] on span "Contratos" at bounding box center [34, 50] width 27 height 8
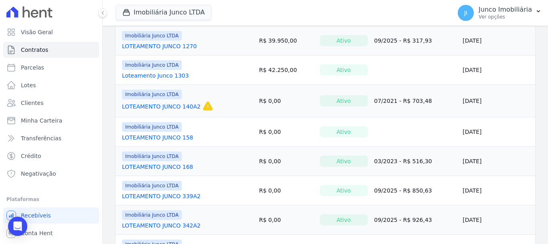
scroll to position [685, 0]
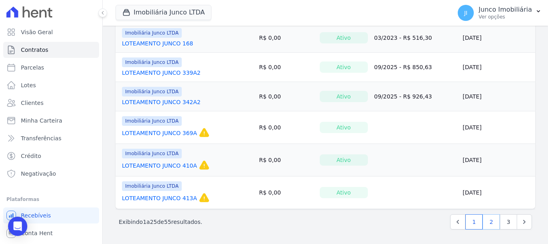
click at [489, 223] on link "2" at bounding box center [491, 221] width 17 height 15
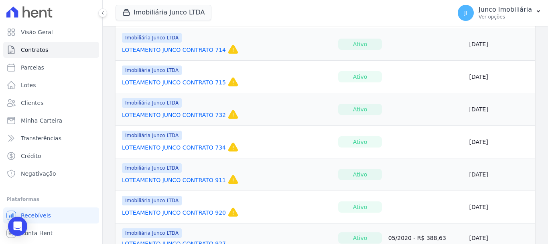
scroll to position [522, 0]
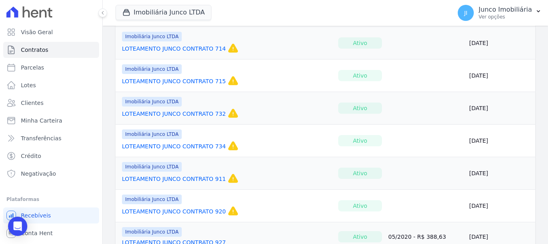
click at [192, 48] on link "LOTEAMENTO JUNCO CONTRATO 714" at bounding box center [174, 49] width 104 height 8
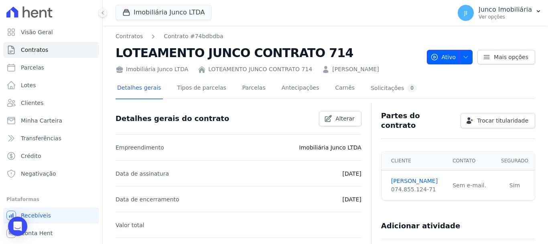
click at [465, 56] on icon "button" at bounding box center [466, 57] width 6 height 6
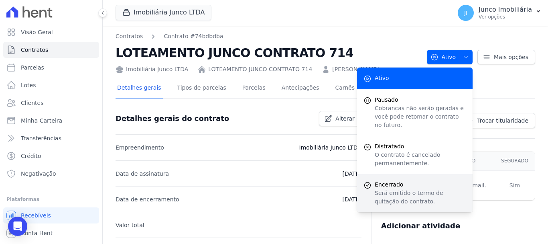
click at [391, 189] on p "Será emitido o termo de quitação do contrato." at bounding box center [420, 197] width 91 height 17
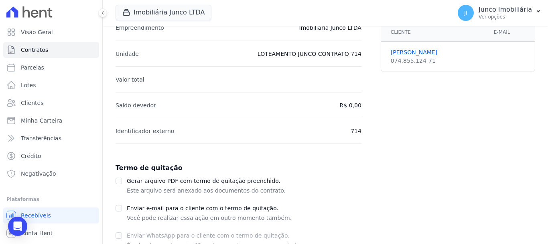
scroll to position [136, 0]
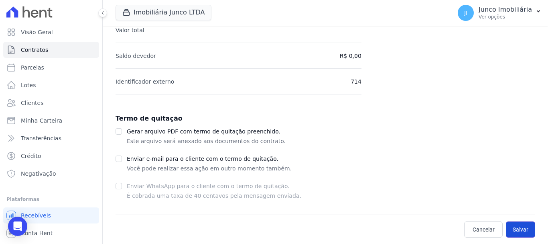
click at [513, 228] on button "Salvar" at bounding box center [520, 229] width 29 height 16
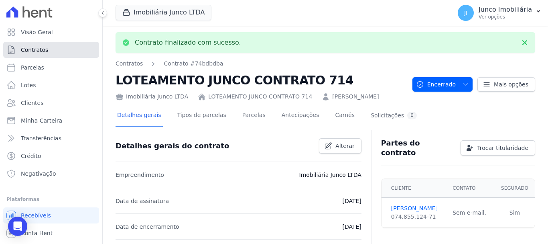
click at [24, 49] on span "Contratos" at bounding box center [34, 50] width 27 height 8
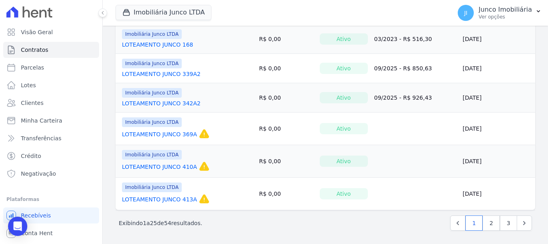
scroll to position [685, 0]
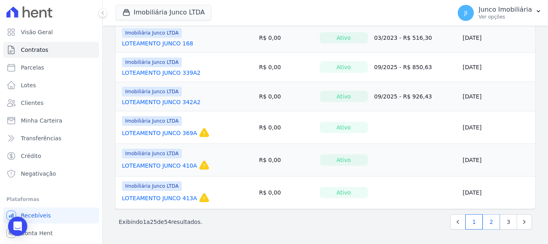
click at [488, 223] on link "2" at bounding box center [491, 221] width 17 height 15
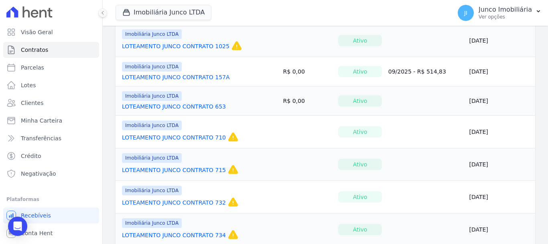
scroll to position [401, 0]
click at [217, 132] on link "LOTEAMENTO JUNCO CONTRATO 710" at bounding box center [174, 136] width 104 height 8
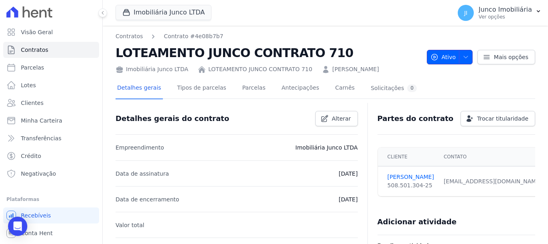
click at [465, 54] on icon "button" at bounding box center [466, 57] width 6 height 6
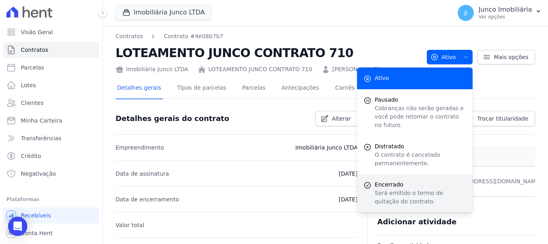
click at [406, 189] on p "Será emitido o termo de quitação do contrato." at bounding box center [420, 197] width 91 height 17
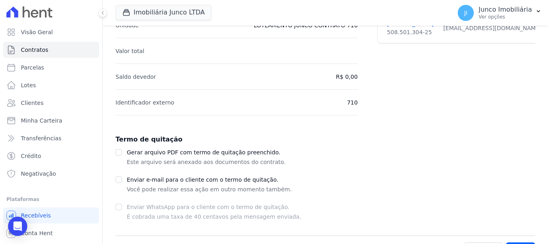
scroll to position [136, 0]
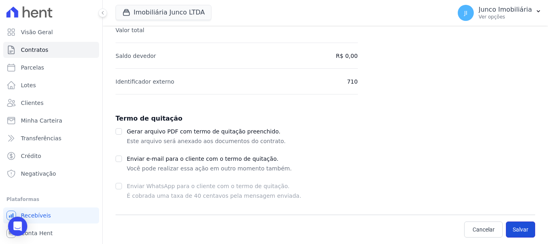
click at [514, 232] on button "Salvar" at bounding box center [520, 229] width 29 height 16
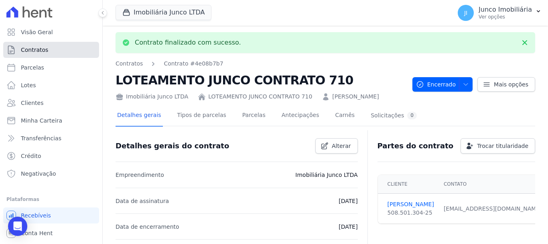
click at [42, 44] on link "Contratos" at bounding box center [51, 50] width 96 height 16
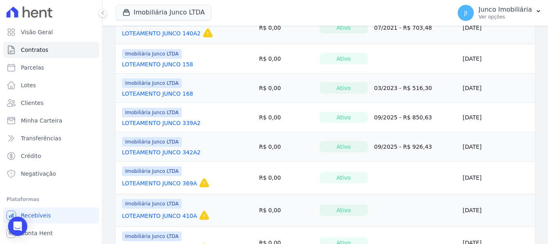
scroll to position [685, 0]
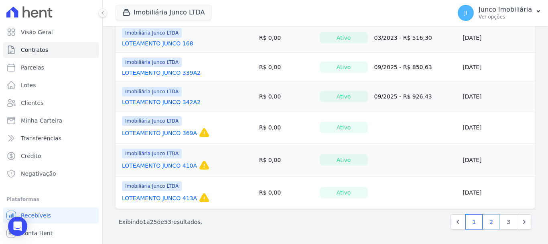
click at [488, 223] on link "2" at bounding box center [491, 221] width 17 height 15
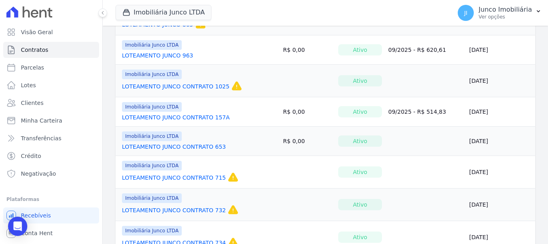
scroll to position [361, 0]
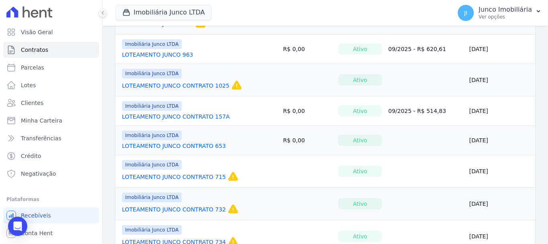
click at [216, 175] on link "LOTEAMENTO JUNCO CONTRATO 715" at bounding box center [174, 177] width 104 height 8
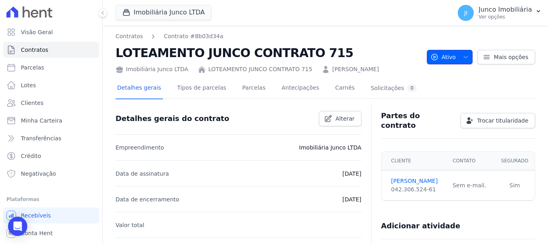
click at [464, 56] on icon "button" at bounding box center [466, 57] width 6 height 6
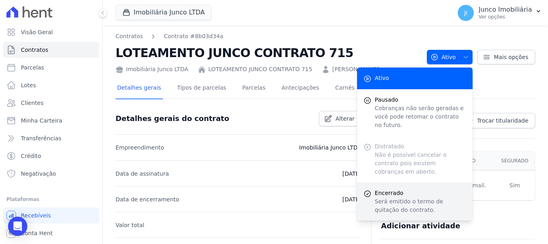
click at [394, 197] on p "Será emitido o termo de quitação do contrato." at bounding box center [420, 205] width 91 height 17
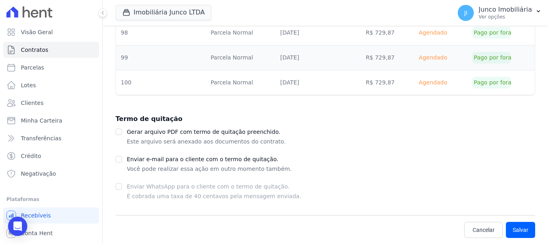
scroll to position [1172, 0]
click at [514, 228] on button "Salvar" at bounding box center [520, 229] width 29 height 16
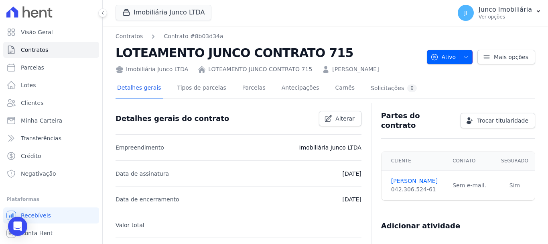
click at [464, 54] on icon "button" at bounding box center [466, 57] width 6 height 6
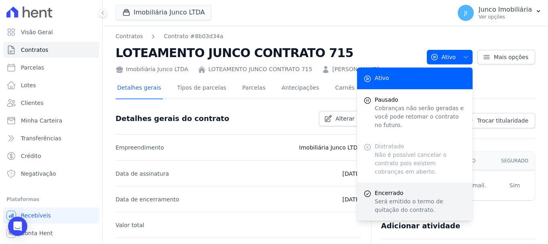
click at [387, 189] on span "Encerrado" at bounding box center [420, 193] width 91 height 8
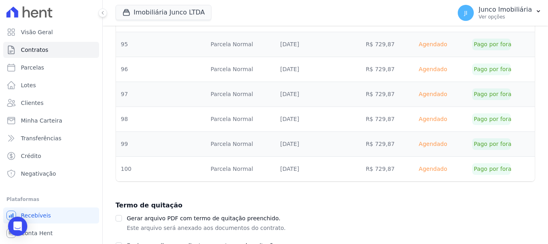
scroll to position [1172, 0]
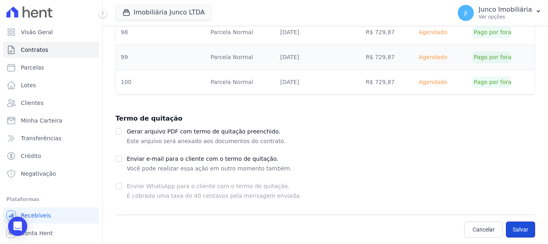
click at [510, 227] on button "Salvar" at bounding box center [520, 229] width 29 height 16
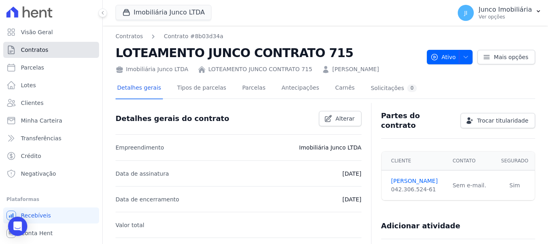
click at [41, 48] on span "Contratos" at bounding box center [34, 50] width 27 height 8
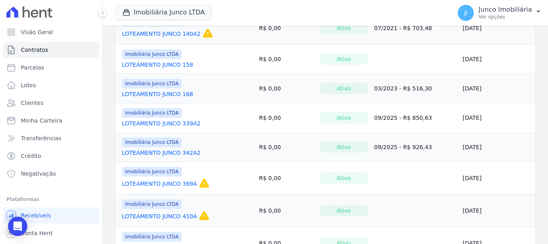
scroll to position [685, 0]
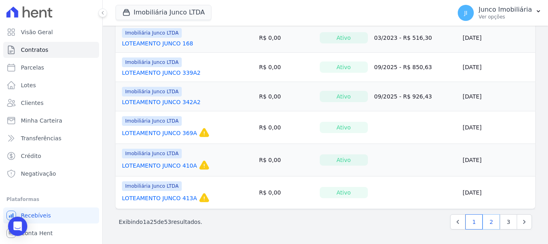
click at [486, 224] on link "2" at bounding box center [491, 221] width 17 height 15
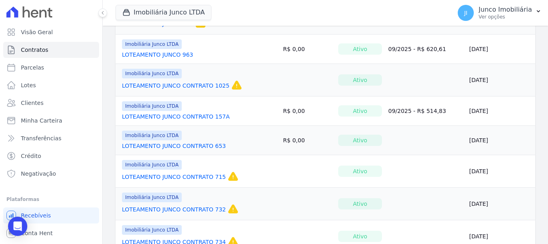
scroll to position [441, 0]
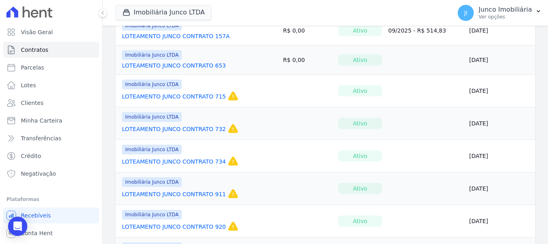
click at [210, 129] on link "LOTEAMENTO JUNCO CONTRATO 732" at bounding box center [174, 129] width 104 height 8
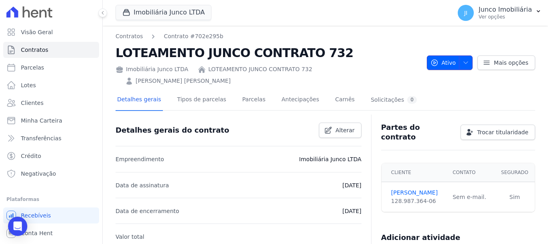
click at [465, 59] on icon "button" at bounding box center [466, 62] width 6 height 6
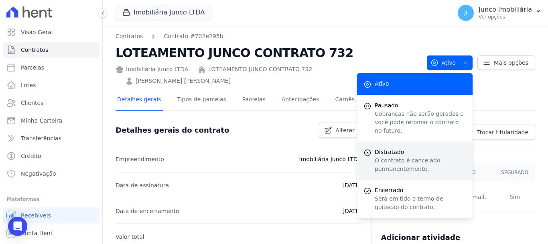
click at [400, 156] on p "O contrato é cancelado permanentemente." at bounding box center [420, 164] width 91 height 17
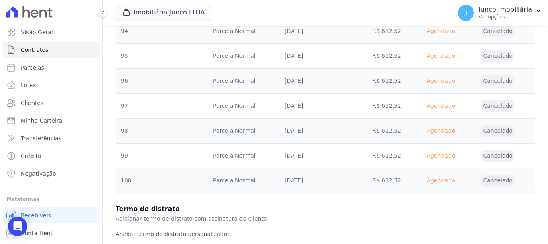
scroll to position [832, 0]
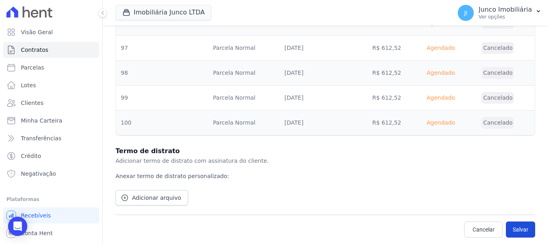
click at [509, 229] on button "Salvar" at bounding box center [520, 229] width 29 height 16
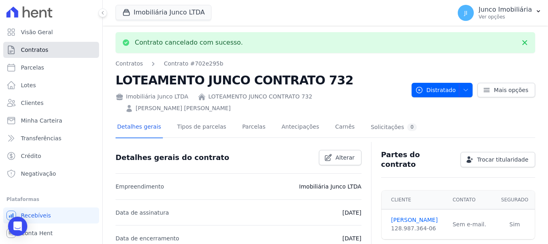
click at [47, 45] on link "Contratos" at bounding box center [51, 50] width 96 height 16
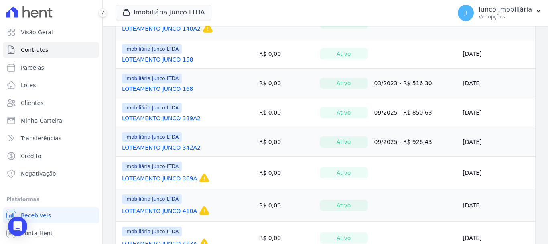
scroll to position [685, 0]
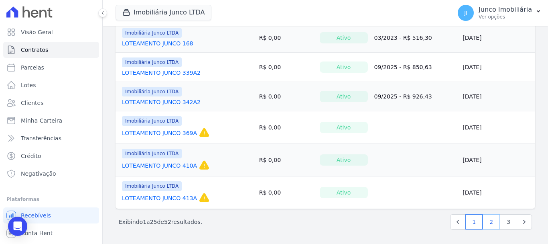
click at [486, 223] on link "2" at bounding box center [491, 221] width 17 height 15
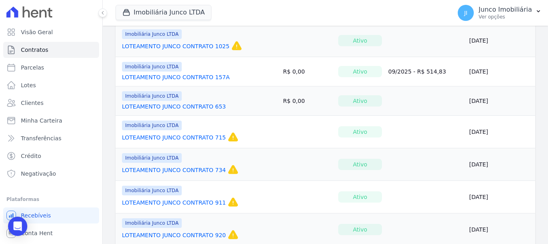
scroll to position [482, 0]
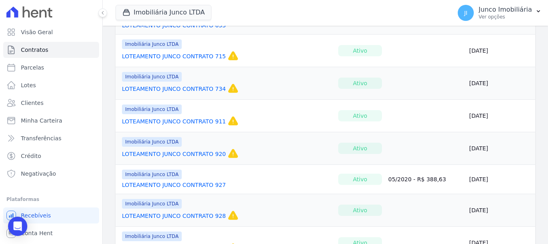
click at [184, 122] on link "LOTEAMENTO JUNCO CONTRATO 911" at bounding box center [174, 121] width 104 height 8
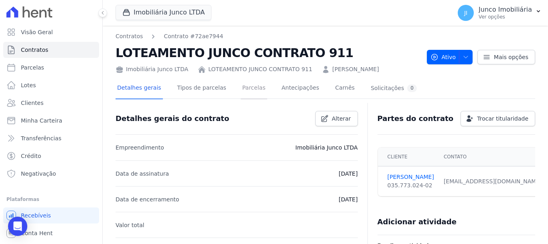
click at [249, 89] on link "Parcelas" at bounding box center [254, 88] width 26 height 21
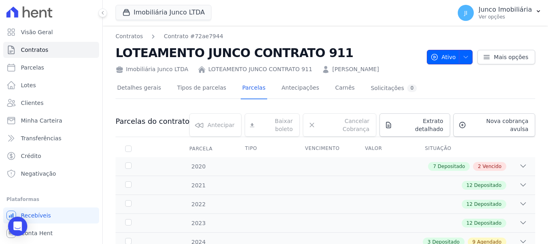
click at [464, 55] on icon "button" at bounding box center [466, 57] width 6 height 6
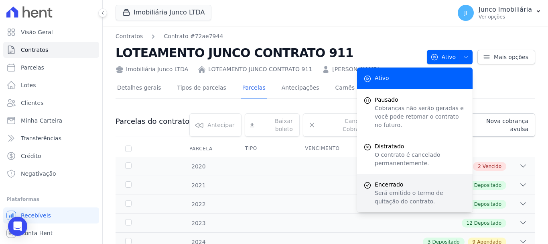
click at [396, 189] on p "Será emitido o termo de quitação do contrato." at bounding box center [420, 197] width 91 height 17
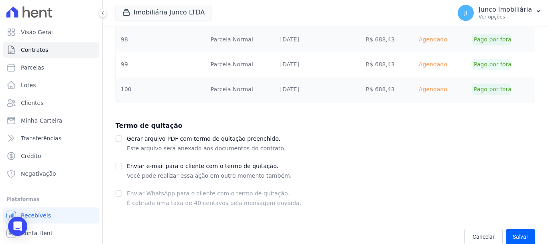
scroll to position [649, 0]
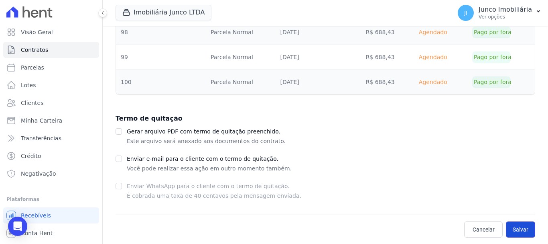
click at [519, 230] on button "Salvar" at bounding box center [520, 229] width 29 height 16
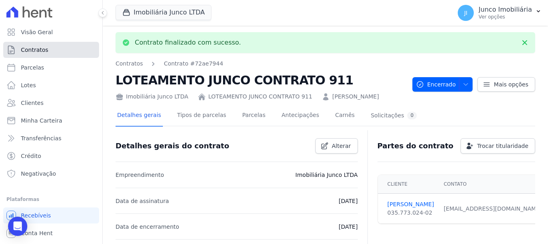
click at [46, 54] on link "Contratos" at bounding box center [51, 50] width 96 height 16
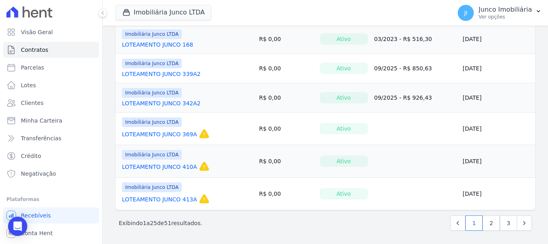
scroll to position [685, 0]
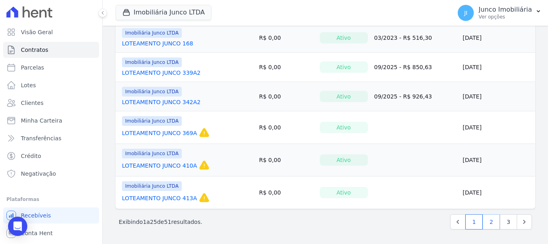
click at [489, 223] on link "2" at bounding box center [491, 221] width 17 height 15
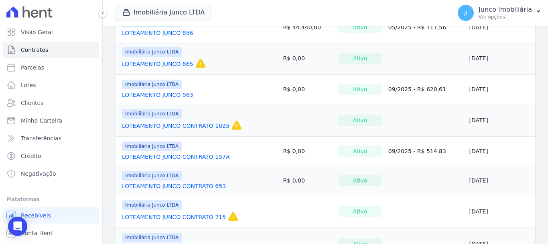
scroll to position [401, 0]
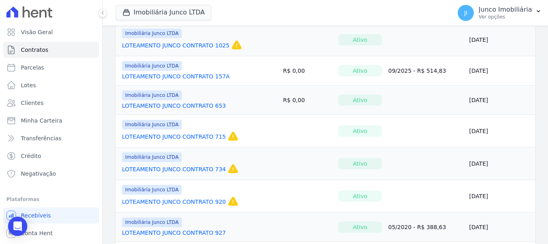
click at [206, 201] on link "LOTEAMENTO JUNCO CONTRATO 920" at bounding box center [174, 201] width 104 height 8
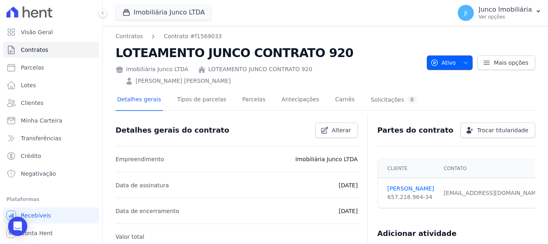
click at [463, 59] on icon "button" at bounding box center [466, 62] width 6 height 6
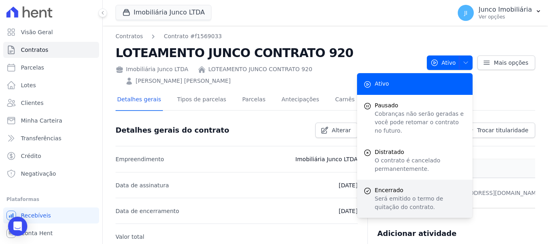
click at [397, 194] on p "Será emitido o termo de quitação do contrato." at bounding box center [420, 202] width 91 height 17
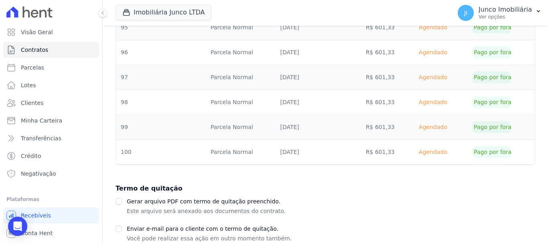
scroll to position [624, 0]
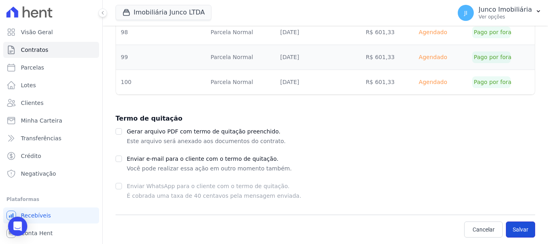
click at [510, 228] on button "Salvar" at bounding box center [520, 229] width 29 height 16
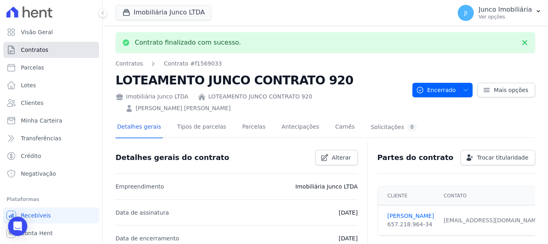
click at [38, 51] on span "Contratos" at bounding box center [34, 50] width 27 height 8
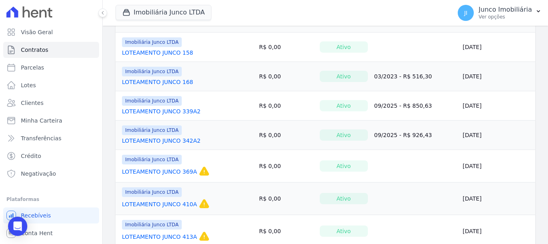
scroll to position [685, 0]
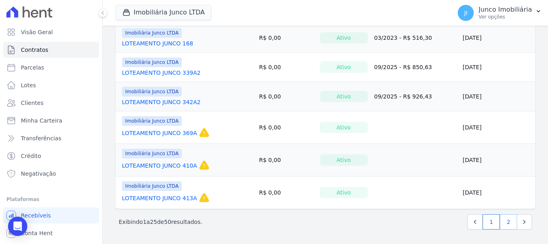
click at [500, 220] on link "2" at bounding box center [508, 221] width 17 height 15
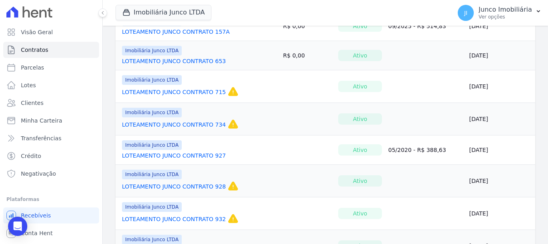
scroll to position [522, 0]
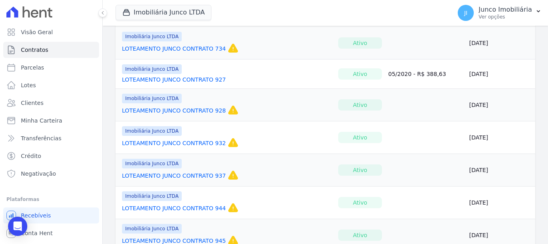
click at [165, 80] on link "LOTEAMENTO JUNCO CONTRATO 927" at bounding box center [174, 79] width 104 height 8
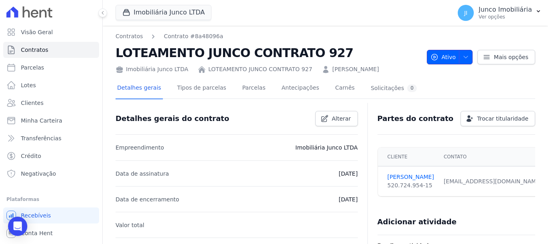
click at [465, 59] on icon "button" at bounding box center [466, 57] width 6 height 6
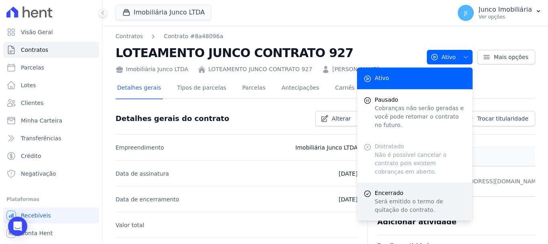
click at [403, 197] on p "Será emitido o termo de quitação do contrato." at bounding box center [420, 205] width 91 height 17
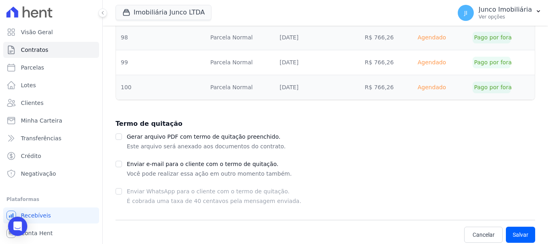
scroll to position [1744, 0]
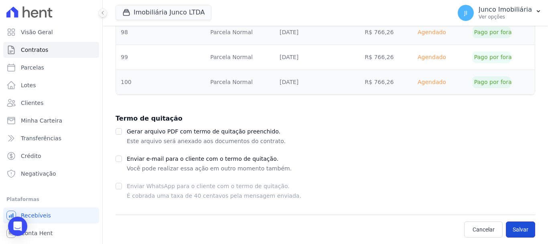
click at [516, 224] on button "Salvar" at bounding box center [520, 229] width 29 height 16
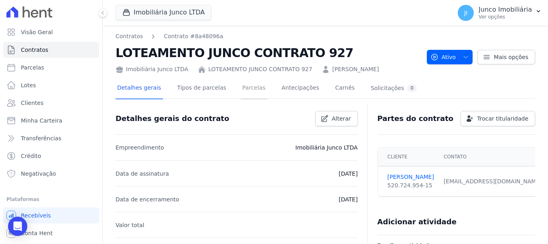
click at [248, 89] on link "Parcelas" at bounding box center [254, 88] width 26 height 21
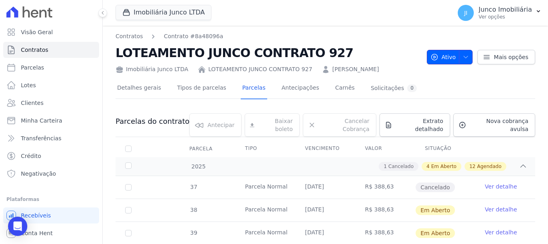
click at [463, 56] on icon "button" at bounding box center [466, 57] width 6 height 6
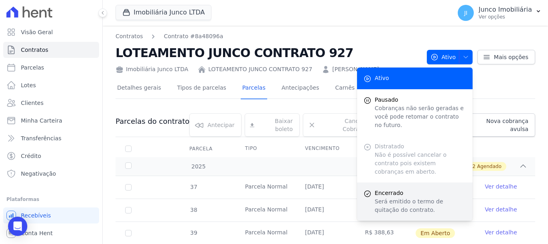
click at [398, 197] on p "Será emitido o termo de quitação do contrato." at bounding box center [420, 205] width 91 height 17
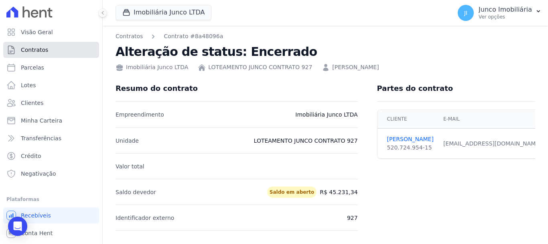
click at [49, 51] on link "Contratos" at bounding box center [51, 50] width 96 height 16
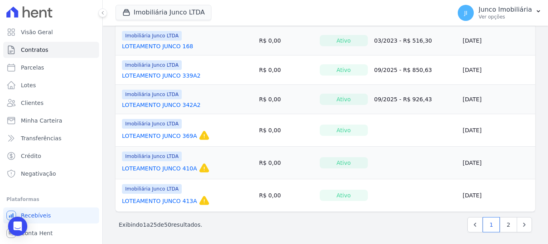
scroll to position [685, 0]
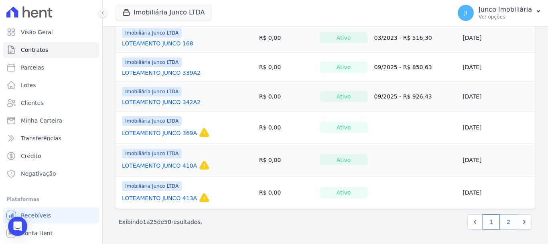
click at [504, 223] on link "2" at bounding box center [508, 221] width 17 height 15
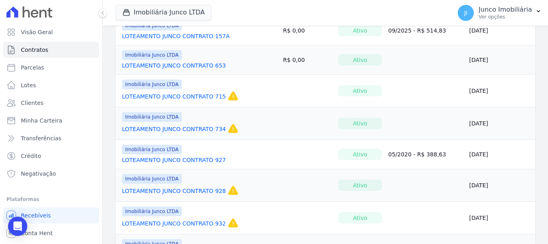
scroll to position [522, 0]
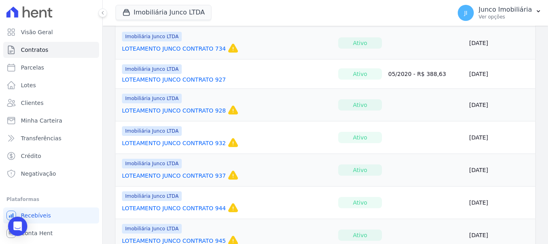
click at [211, 108] on link "LOTEAMENTO JUNCO CONTRATO 928" at bounding box center [174, 110] width 104 height 8
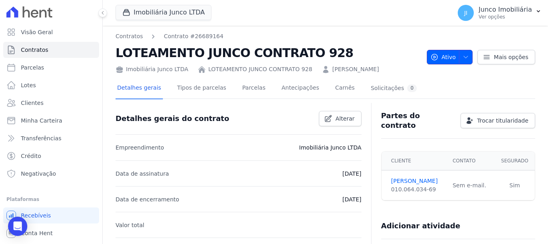
click at [465, 55] on icon "button" at bounding box center [466, 57] width 6 height 6
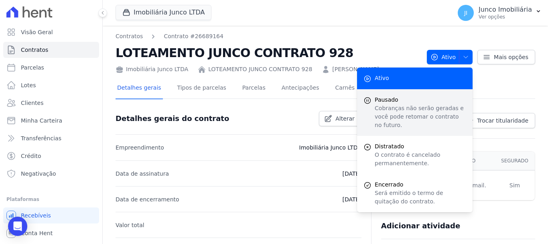
click at [386, 106] on p "Cobranças não serão geradas e você pode retomar o contrato no futuro." at bounding box center [420, 116] width 91 height 25
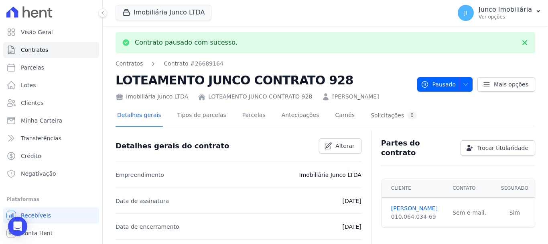
scroll to position [80, 0]
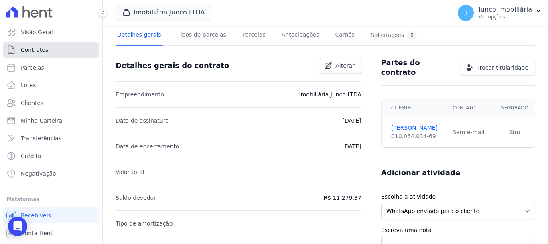
click at [28, 53] on span "Contratos" at bounding box center [34, 50] width 27 height 8
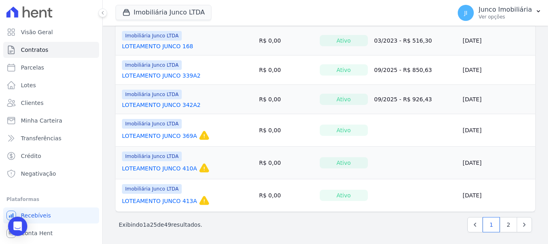
scroll to position [685, 0]
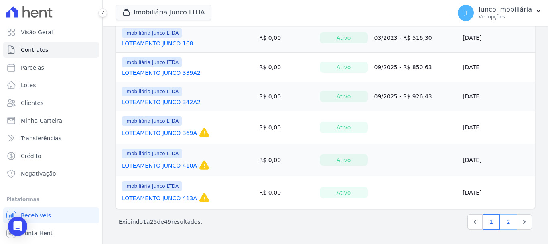
click at [505, 223] on link "2" at bounding box center [508, 221] width 17 height 15
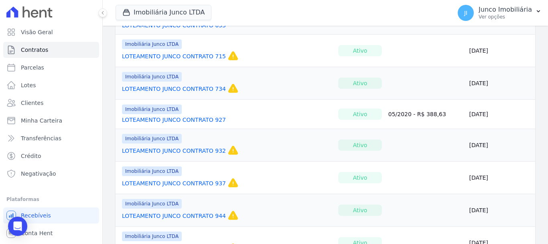
scroll to position [562, 0]
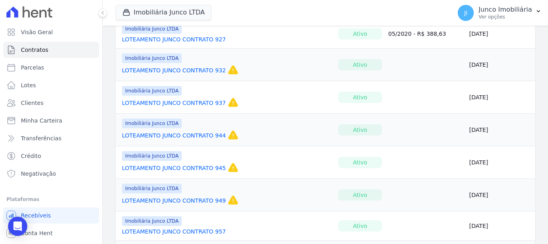
click at [210, 69] on link "LOTEAMENTO JUNCO CONTRATO 932" at bounding box center [174, 70] width 104 height 8
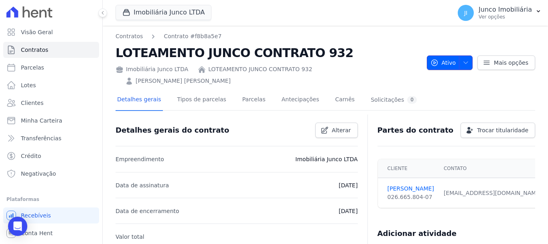
click at [467, 55] on button "Ativo" at bounding box center [450, 62] width 46 height 14
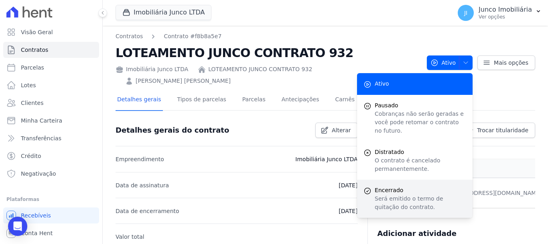
click at [408, 186] on span "Encerrado" at bounding box center [420, 190] width 91 height 8
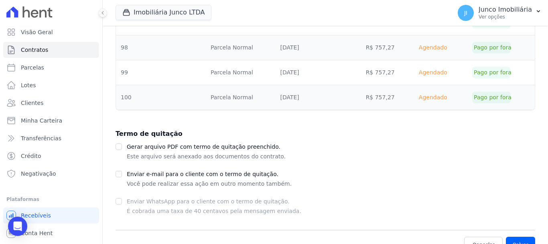
scroll to position [599, 0]
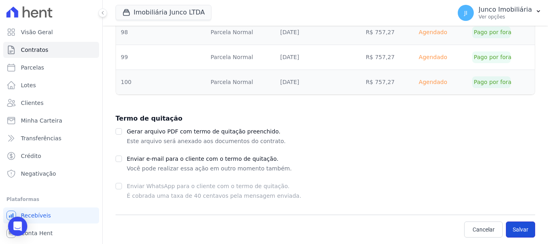
click at [510, 230] on button "Salvar" at bounding box center [520, 229] width 29 height 16
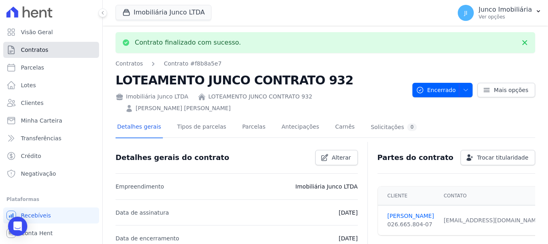
click at [35, 49] on span "Contratos" at bounding box center [34, 50] width 27 height 8
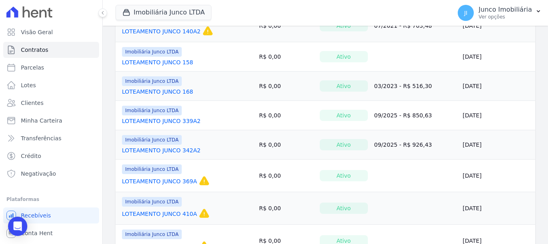
scroll to position [685, 0]
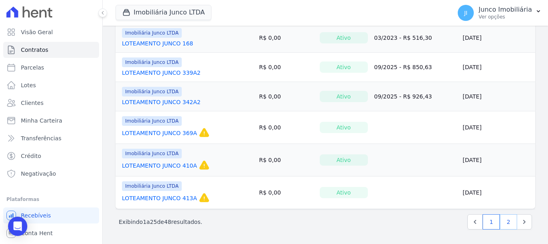
click at [502, 222] on link "2" at bounding box center [508, 221] width 17 height 15
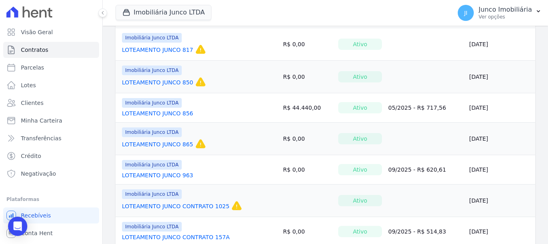
scroll to position [441, 0]
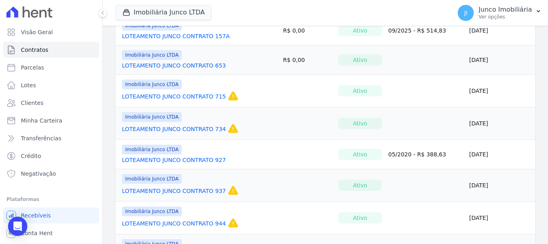
click at [213, 219] on link "LOTEAMENTO JUNCO CONTRATO 944" at bounding box center [174, 223] width 104 height 8
click at [194, 224] on link "LOTEAMENTO JUNCO CONTRATO 944" at bounding box center [174, 223] width 104 height 8
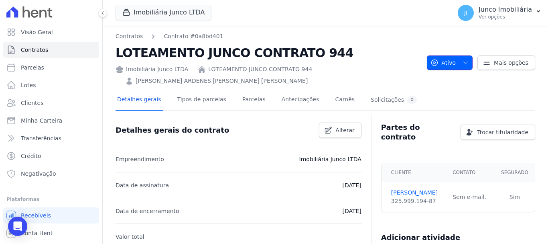
click at [464, 59] on icon "button" at bounding box center [466, 62] width 6 height 6
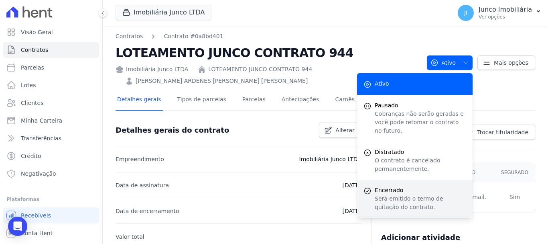
click at [388, 186] on span "Encerrado" at bounding box center [420, 190] width 91 height 8
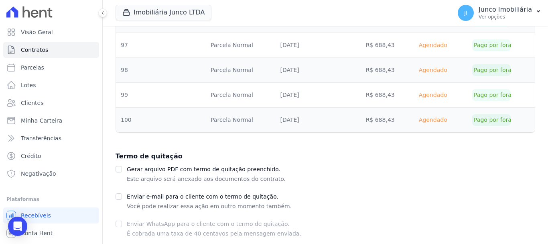
scroll to position [599, 0]
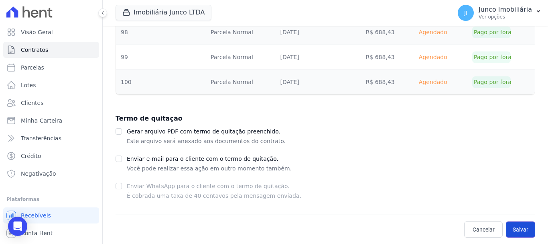
click at [512, 223] on button "Salvar" at bounding box center [520, 229] width 29 height 16
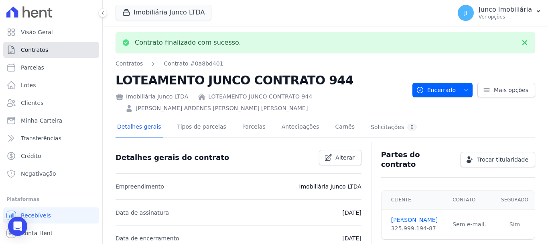
click at [50, 46] on link "Contratos" at bounding box center [51, 50] width 96 height 16
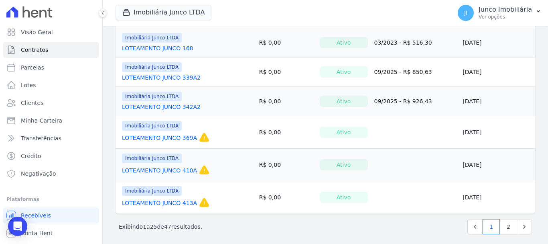
scroll to position [685, 0]
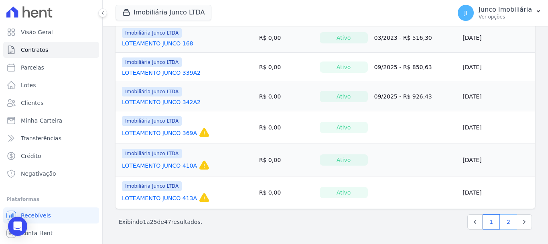
click at [504, 221] on link "2" at bounding box center [508, 221] width 17 height 15
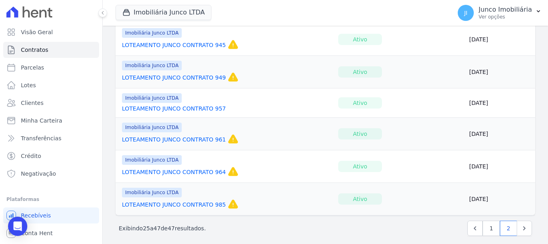
scroll to position [626, 0]
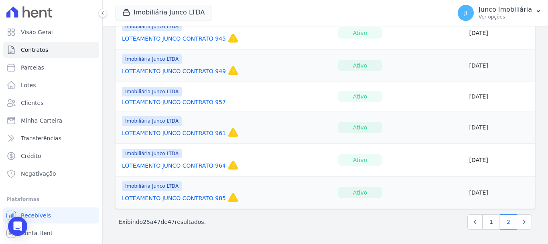
click at [207, 164] on link "LOTEAMENTO JUNCO CONTRATO 964" at bounding box center [174, 165] width 104 height 8
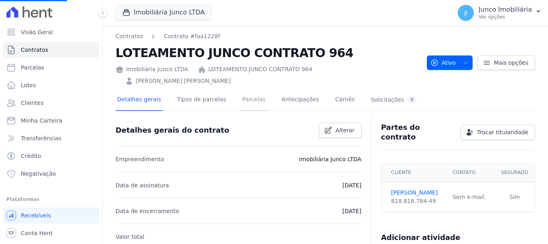
click at [251, 89] on link "Parcelas" at bounding box center [254, 99] width 26 height 21
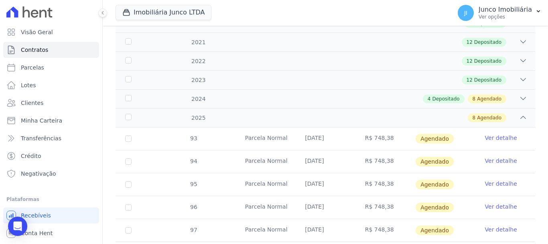
scroll to position [161, 0]
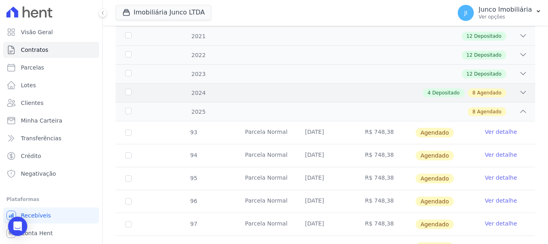
click at [446, 89] on span "Depositado" at bounding box center [445, 92] width 27 height 7
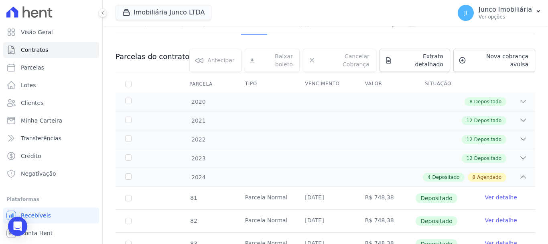
scroll to position [0, 0]
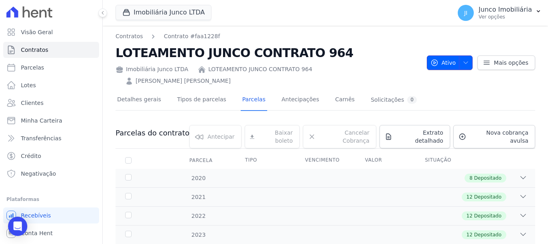
click at [465, 59] on icon "button" at bounding box center [466, 62] width 6 height 6
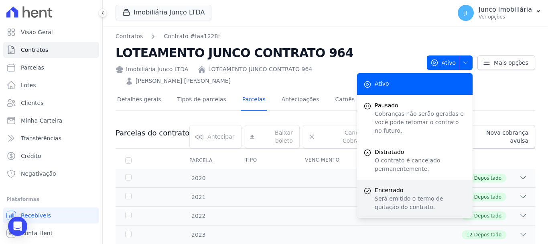
click at [401, 186] on span "Encerrado" at bounding box center [420, 190] width 91 height 8
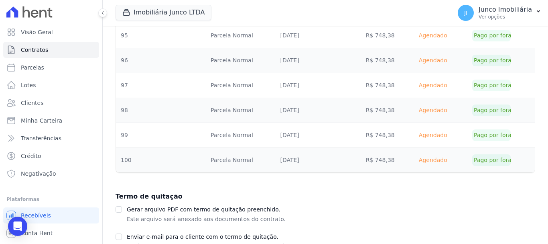
scroll to position [599, 0]
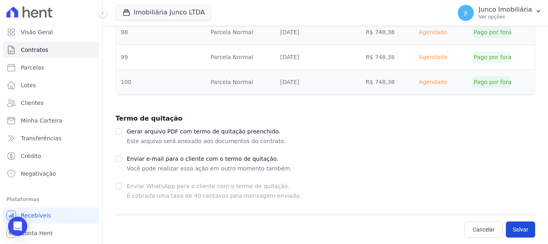
click at [521, 230] on button "Salvar" at bounding box center [520, 229] width 29 height 16
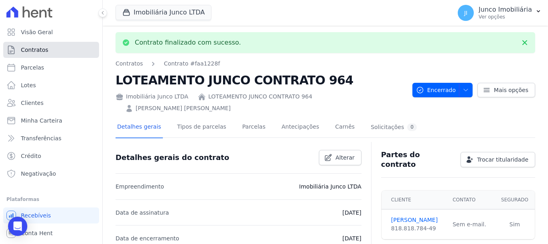
click at [38, 49] on span "Contratos" at bounding box center [34, 50] width 27 height 8
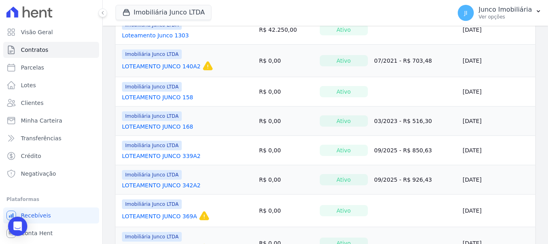
scroll to position [685, 0]
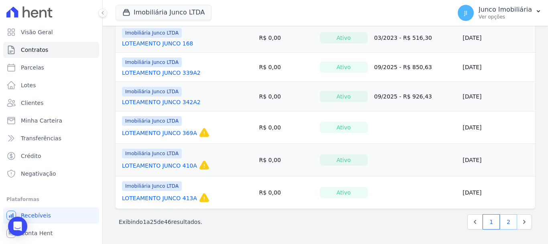
click at [505, 222] on link "2" at bounding box center [508, 221] width 17 height 15
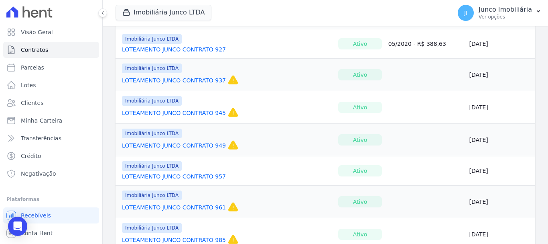
scroll to position [593, 0]
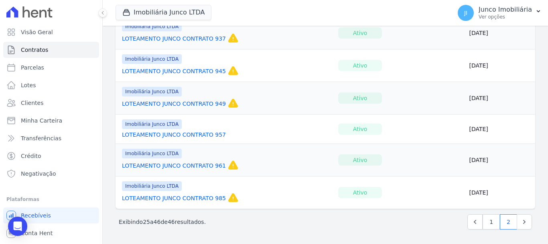
click at [212, 198] on link "LOTEAMENTO JUNCO CONTRATO 985" at bounding box center [174, 198] width 104 height 8
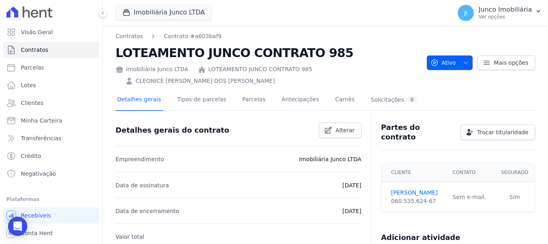
click at [464, 59] on icon "button" at bounding box center [466, 62] width 6 height 6
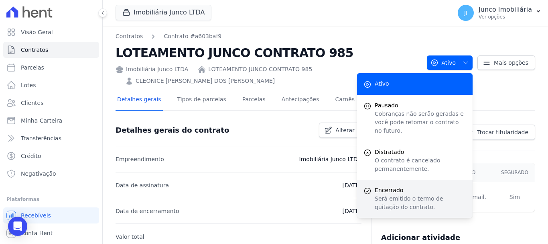
click at [396, 186] on span "Encerrado" at bounding box center [420, 190] width 91 height 8
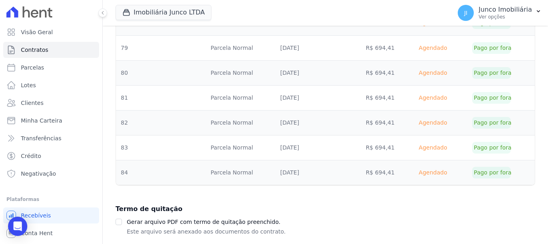
scroll to position [500, 0]
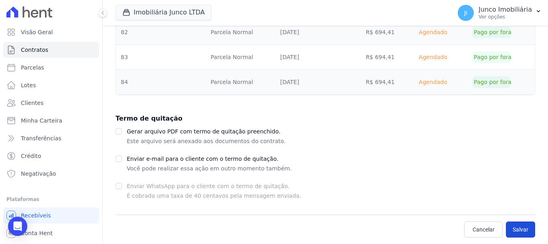
click at [509, 226] on button "Salvar" at bounding box center [520, 229] width 29 height 16
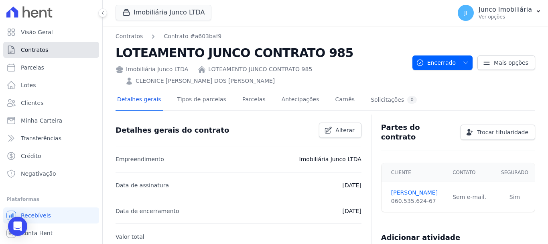
click at [24, 49] on span "Contratos" at bounding box center [34, 50] width 27 height 8
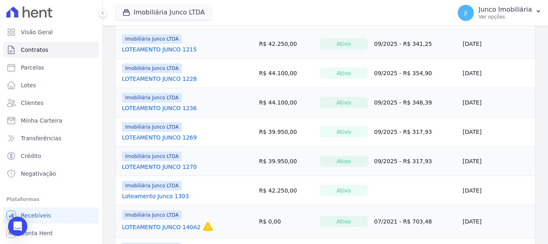
scroll to position [562, 0]
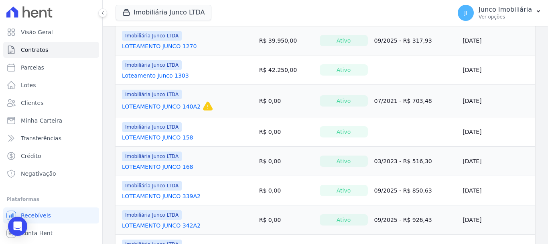
click at [163, 103] on link "LOTEAMENTO JUNCO 140A2" at bounding box center [161, 106] width 79 height 8
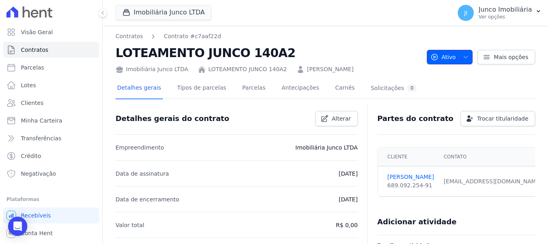
click at [464, 56] on icon "button" at bounding box center [466, 57] width 6 height 6
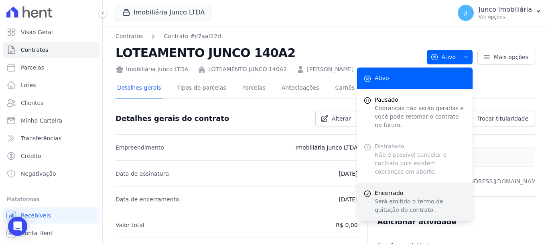
click at [395, 197] on p "Será emitido o termo de quitação do contrato." at bounding box center [420, 205] width 91 height 17
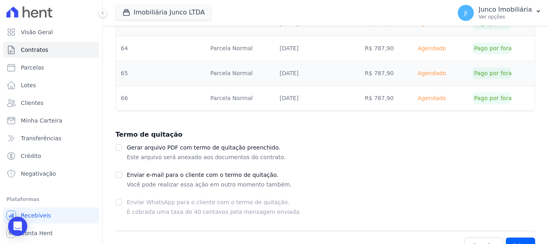
scroll to position [1420, 0]
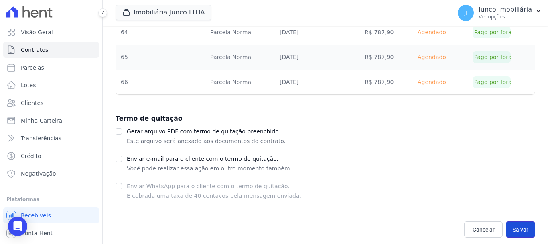
click at [516, 230] on button "Salvar" at bounding box center [520, 229] width 29 height 16
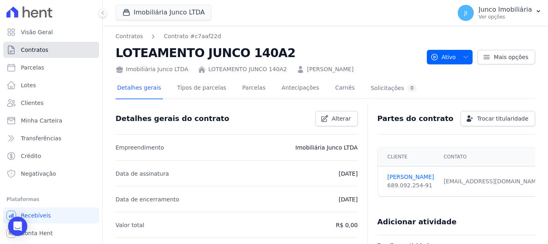
click at [32, 45] on link "Contratos" at bounding box center [51, 50] width 96 height 16
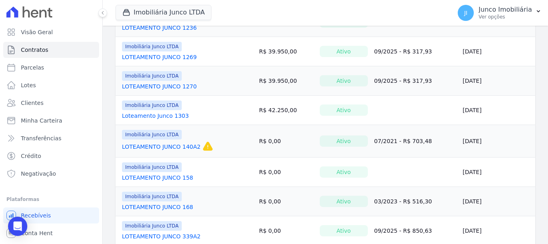
scroll to position [685, 0]
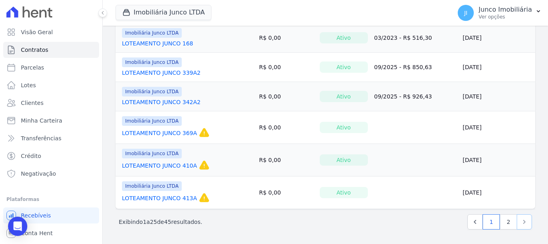
click at [520, 221] on icon "Next" at bounding box center [524, 221] width 8 height 8
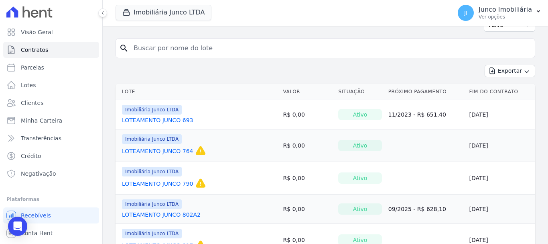
scroll to position [120, 0]
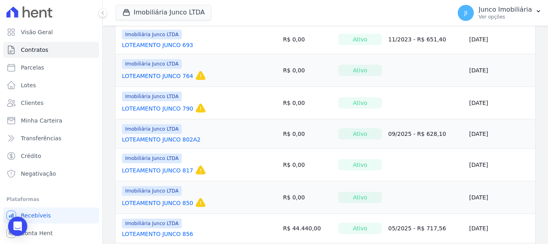
click at [170, 171] on link "LOTEAMENTO JUNCO 817" at bounding box center [157, 170] width 71 height 8
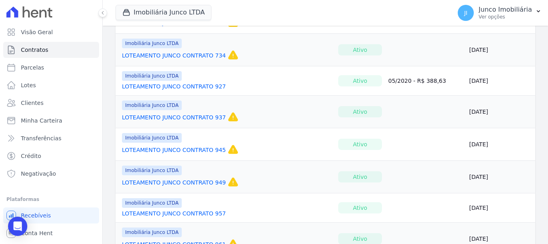
scroll to position [561, 0]
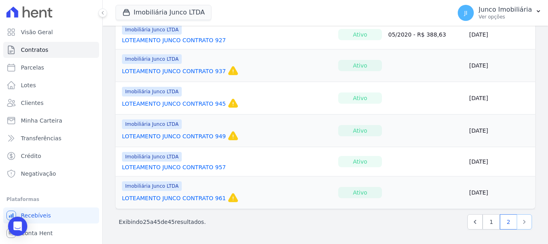
click at [520, 223] on icon "Next" at bounding box center [524, 221] width 8 height 8
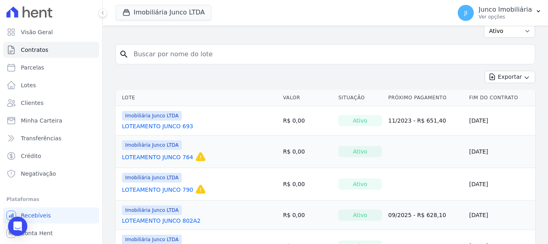
scroll to position [0, 0]
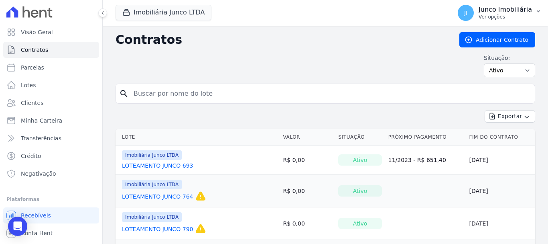
click at [496, 17] on p "Ver opções" at bounding box center [505, 17] width 53 height 6
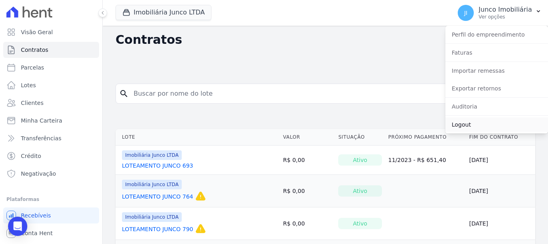
click at [465, 123] on link "Logout" at bounding box center [496, 124] width 103 height 14
